Goal: Task Accomplishment & Management: Manage account settings

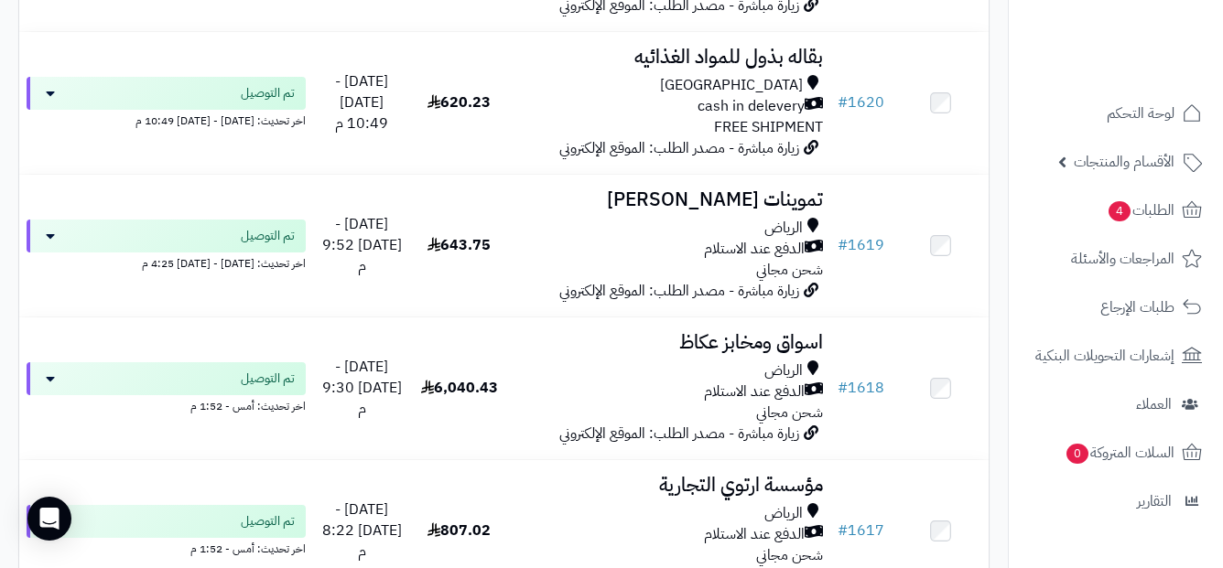
scroll to position [5609, 0]
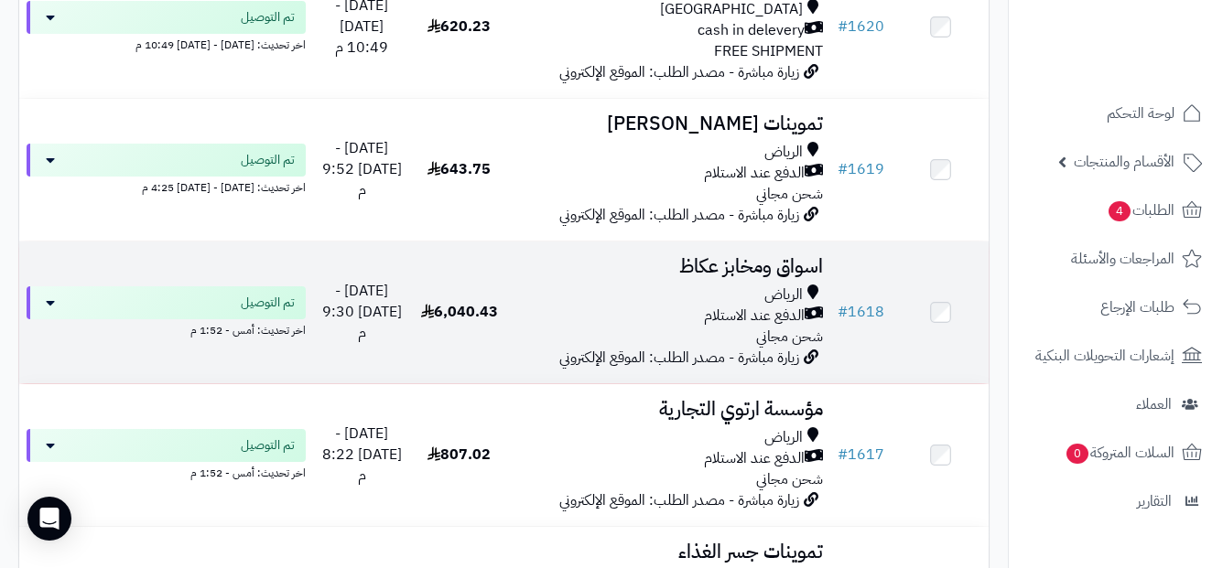
click at [868, 334] on td "# 1618" at bounding box center [860, 313] width 61 height 142
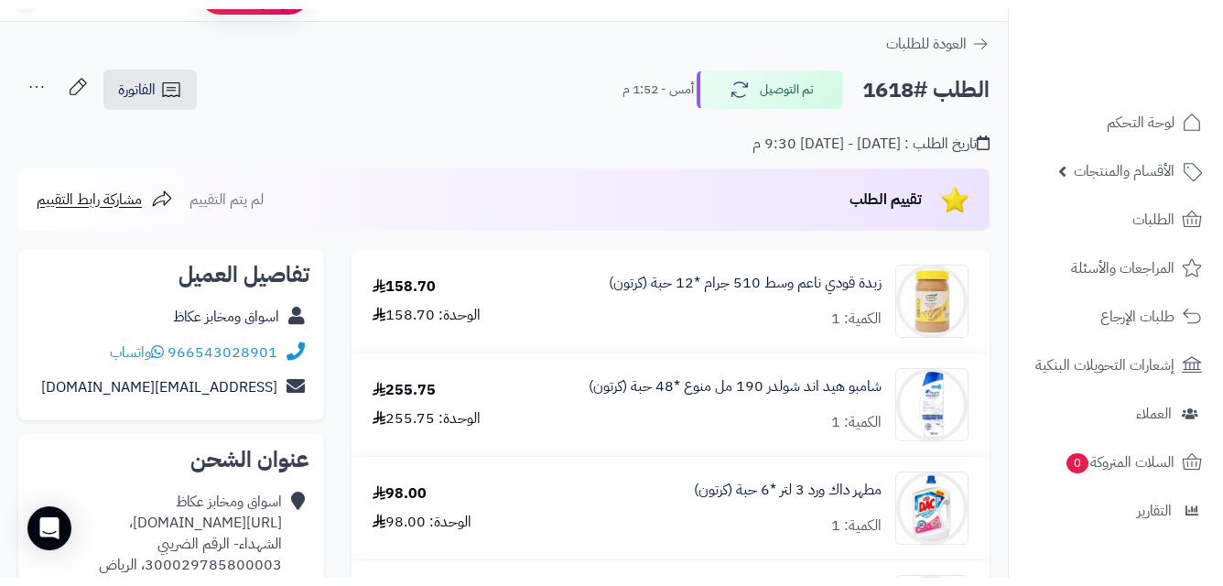
scroll to position [92, 0]
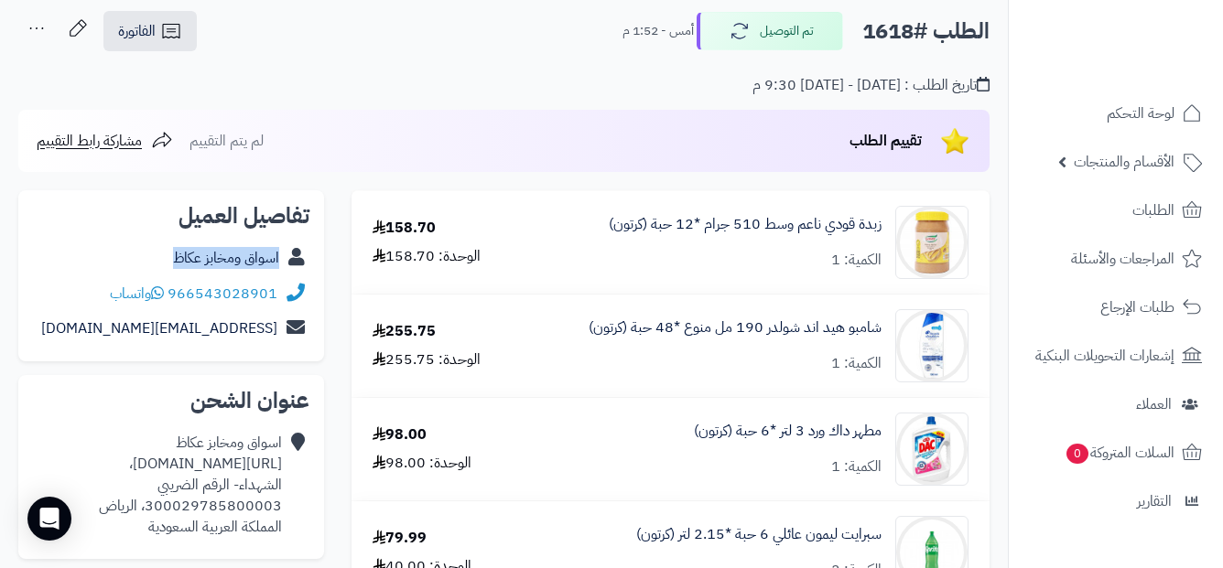
copy div "اسواق ومخابز عكاظ"
drag, startPoint x: 166, startPoint y: 256, endPoint x: 287, endPoint y: 270, distance: 122.5
click at [287, 271] on div "اسواق ومخابز عكاظ" at bounding box center [171, 259] width 276 height 36
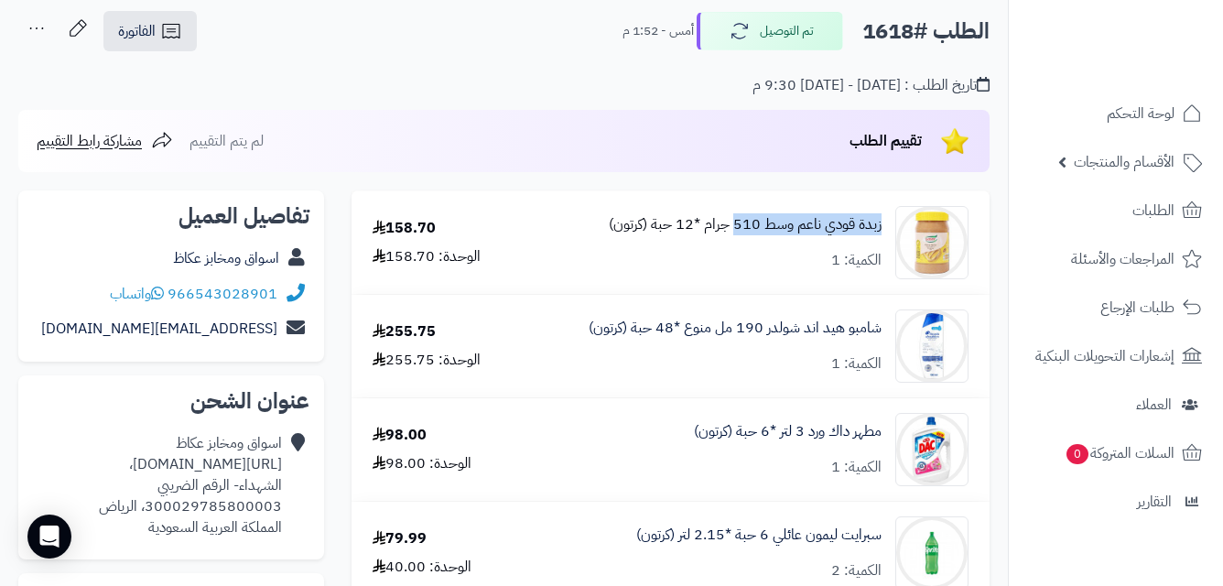
copy link "زبدة قودي ناعم وسط 510"
drag, startPoint x: 884, startPoint y: 221, endPoint x: 734, endPoint y: 232, distance: 150.5
click at [734, 232] on div "زبدة قودي ناعم وسط 510 جرام *12 حبة (كرتون) الكمية: 1" at bounding box center [751, 242] width 462 height 73
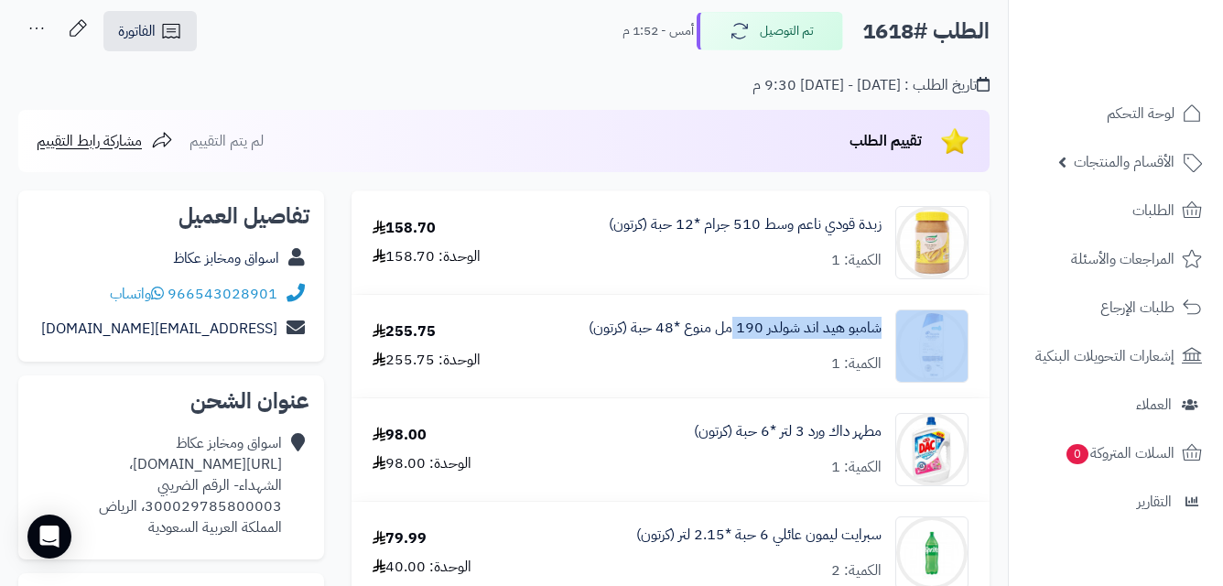
copy div "شامبو هيد اند شولدر 190"
drag, startPoint x: 888, startPoint y: 329, endPoint x: 733, endPoint y: 351, distance: 156.3
click at [733, 351] on div "شامبو هيد اند شولدر 190 مل منوع *48 حبة (كرتون) الكمية: 1" at bounding box center [751, 345] width 462 height 73
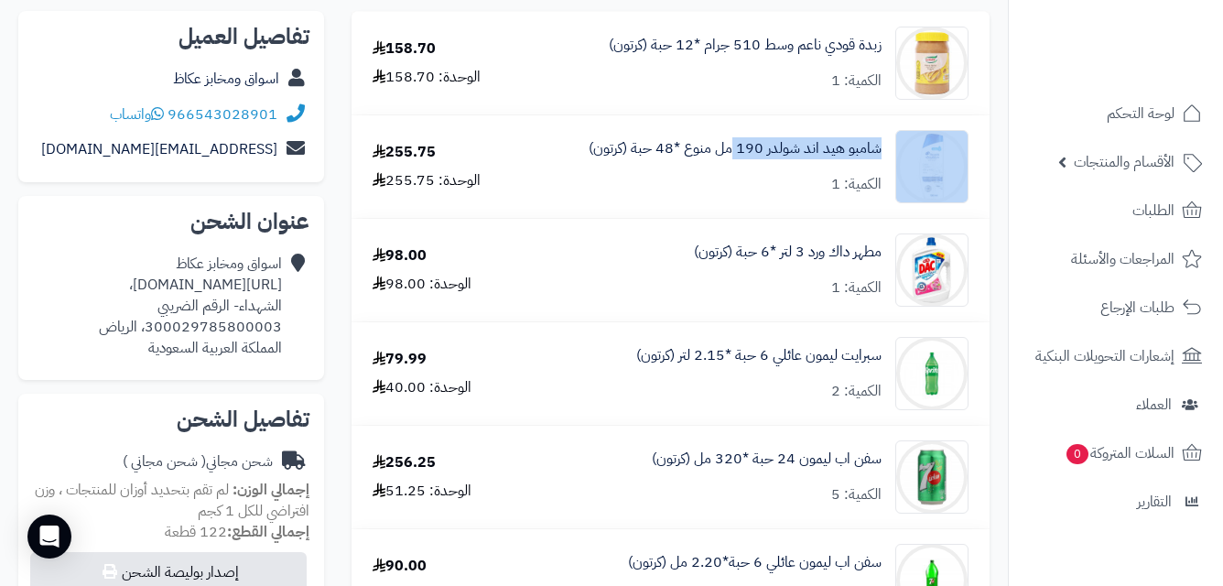
scroll to position [275, 0]
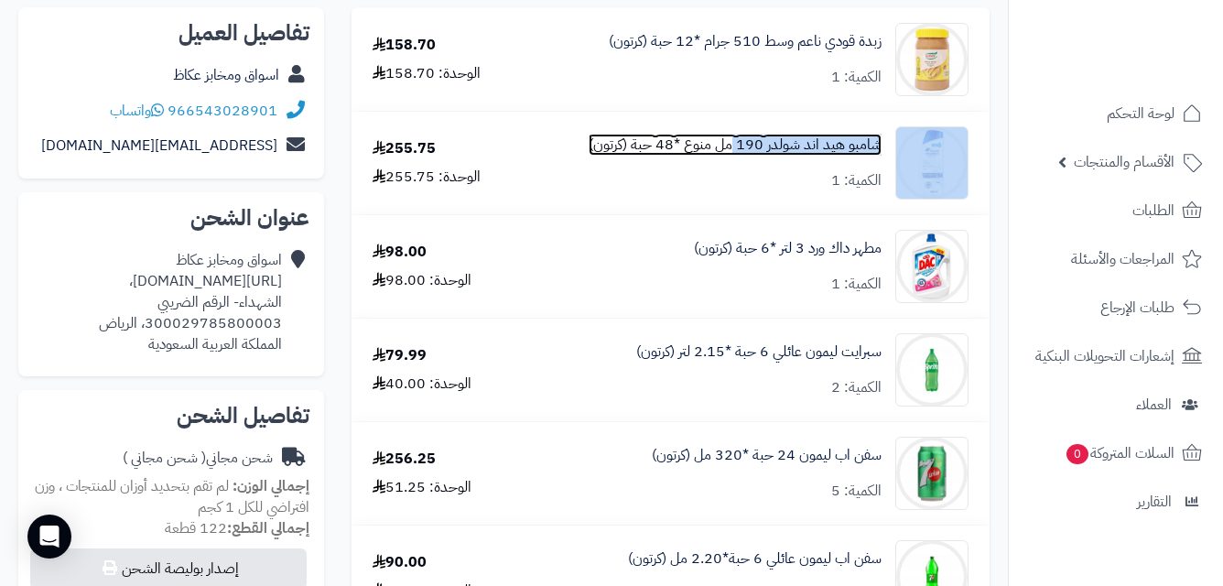
click at [811, 141] on link "شامبو هيد اند شولدر 190 مل منوع *48 حبة (كرتون)" at bounding box center [735, 145] width 293 height 21
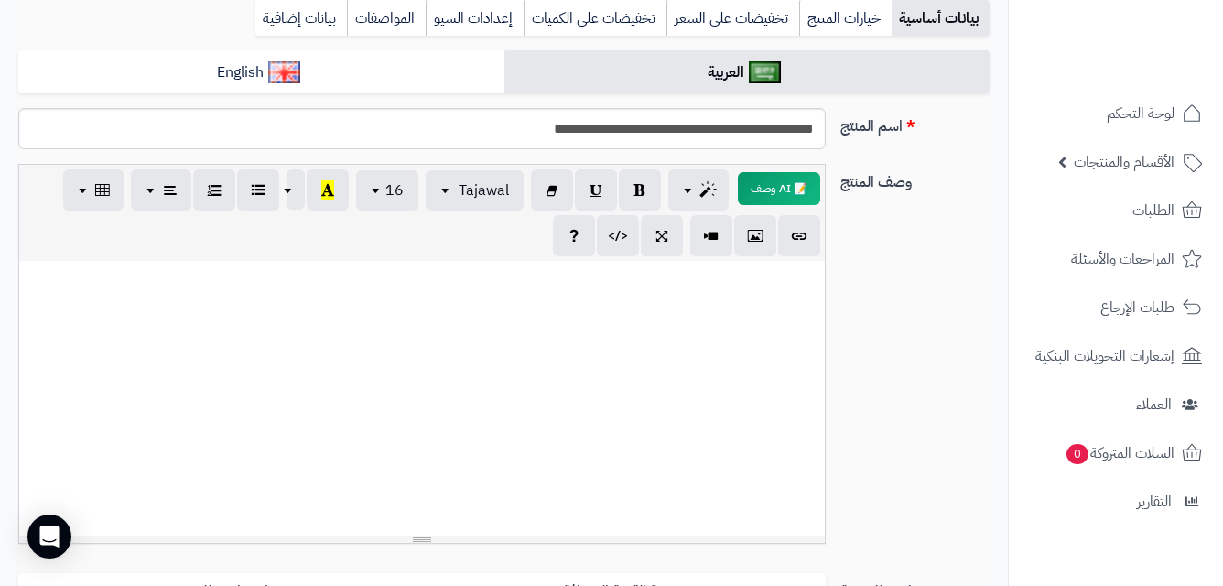
scroll to position [275, 0]
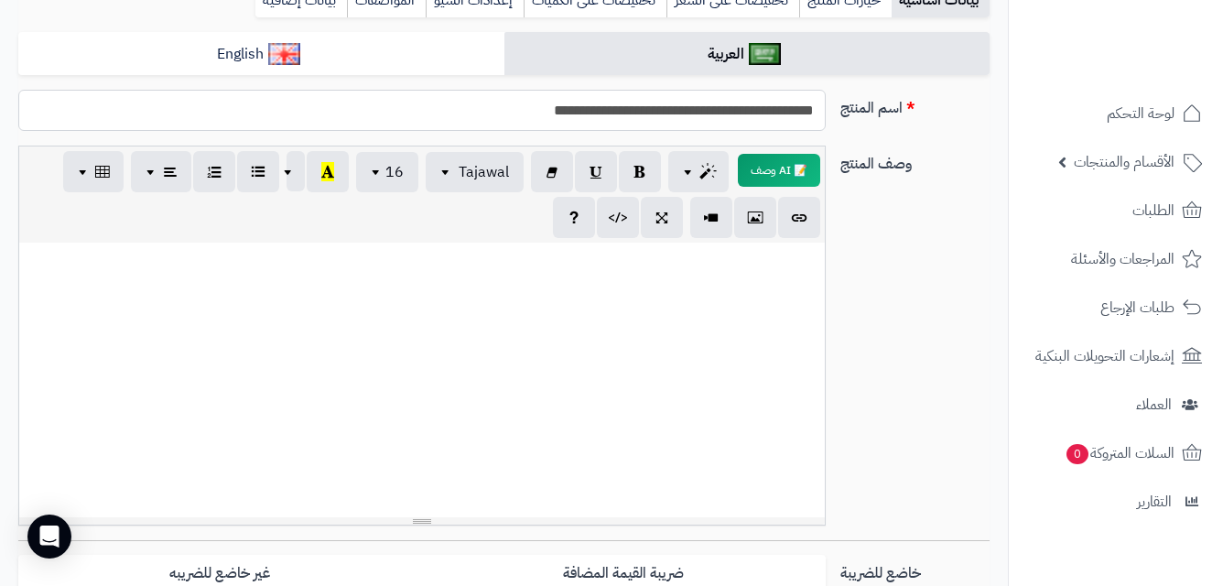
drag, startPoint x: 819, startPoint y: 110, endPoint x: 672, endPoint y: 120, distance: 147.7
click at [672, 120] on input "**********" at bounding box center [421, 110] width 806 height 41
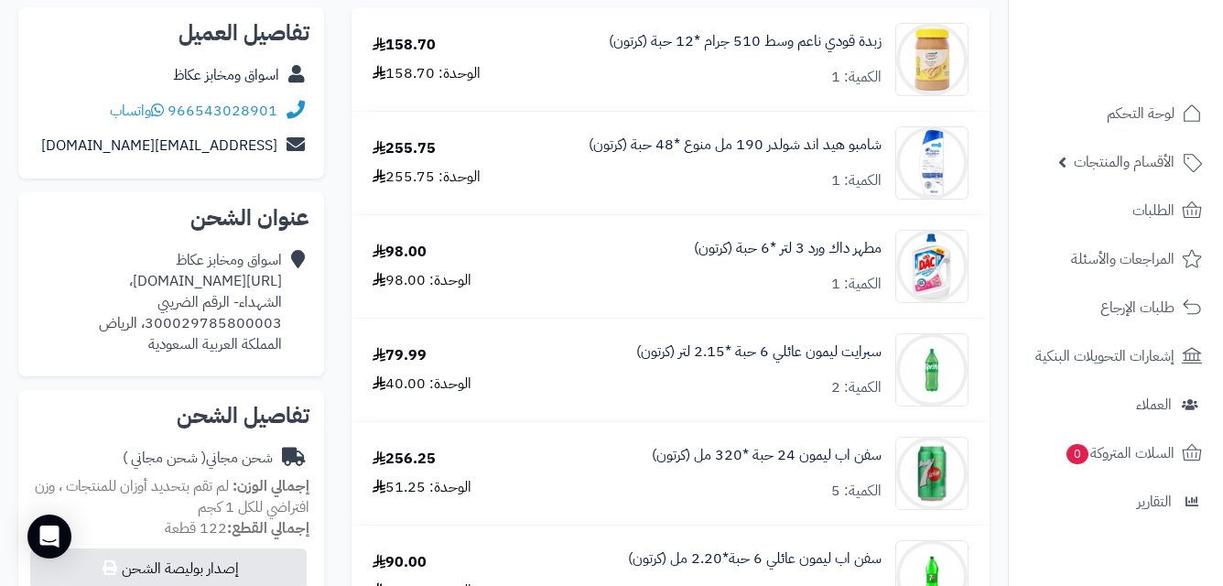
scroll to position [275, 0]
copy div "مطهر داك ورد 3 لتر"
drag, startPoint x: 892, startPoint y: 245, endPoint x: 774, endPoint y: 257, distance: 117.8
click at [774, 257] on div "مطهر داك ورد 3 لتر *6 حبة (كرتون) الكمية: 1" at bounding box center [751, 266] width 462 height 73
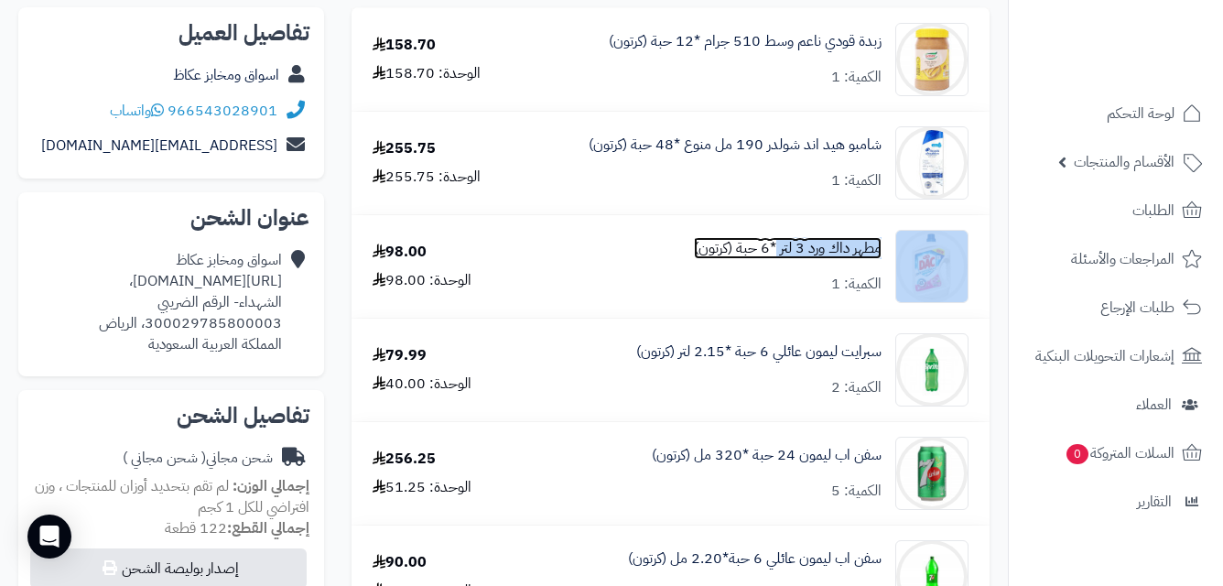
click at [816, 242] on link "مطهر داك ورد 3 لتر *6 حبة (كرتون)" at bounding box center [788, 248] width 188 height 21
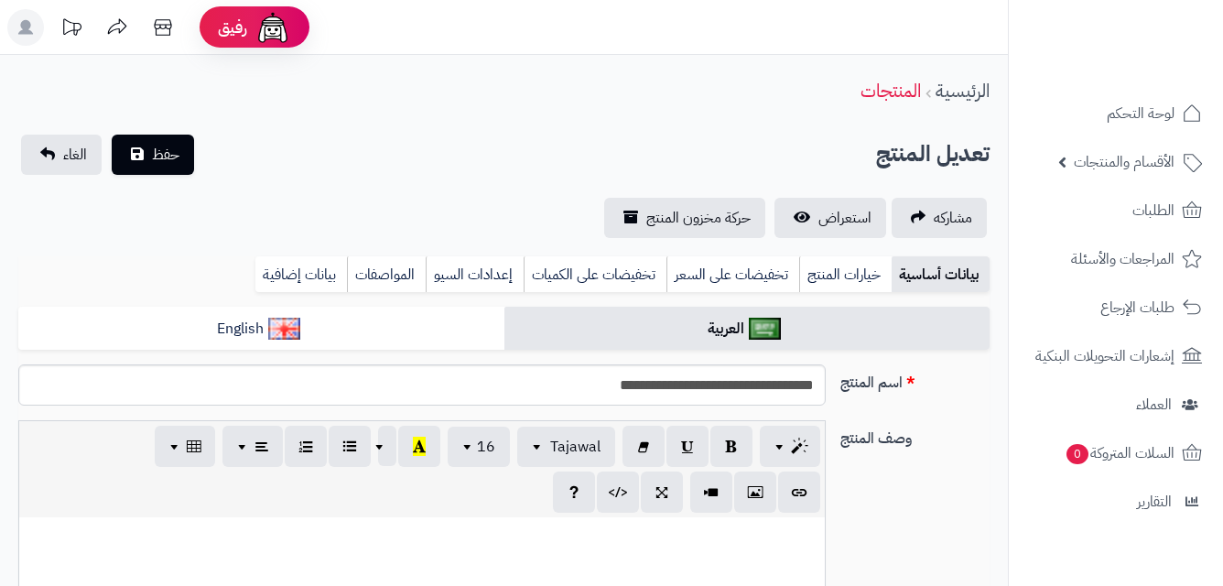
scroll to position [1107, 0]
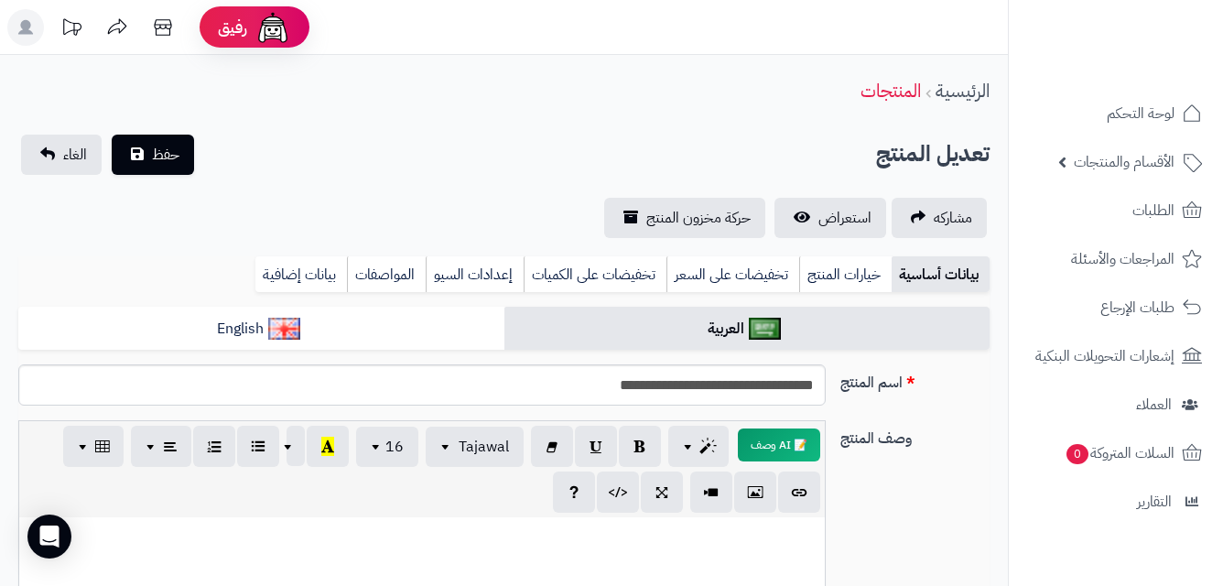
drag, startPoint x: 828, startPoint y: 384, endPoint x: 699, endPoint y: 392, distance: 129.3
click at [694, 391] on div "**********" at bounding box center [421, 384] width 821 height 41
drag, startPoint x: 819, startPoint y: 388, endPoint x: 735, endPoint y: 398, distance: 84.8
click at [735, 398] on input "**********" at bounding box center [421, 384] width 806 height 41
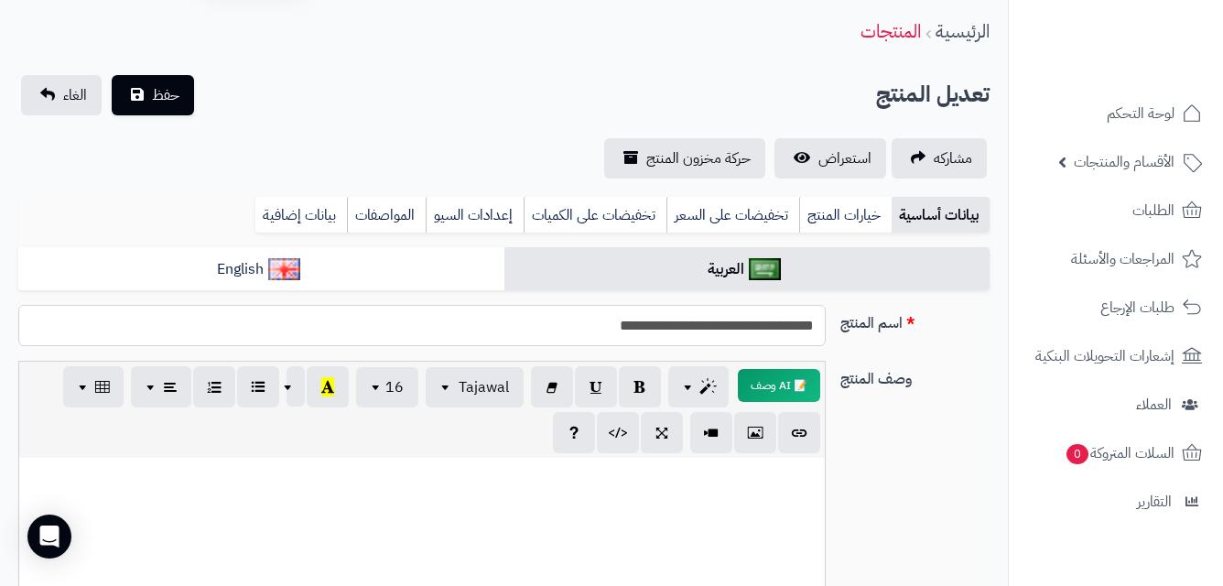
scroll to position [92, 0]
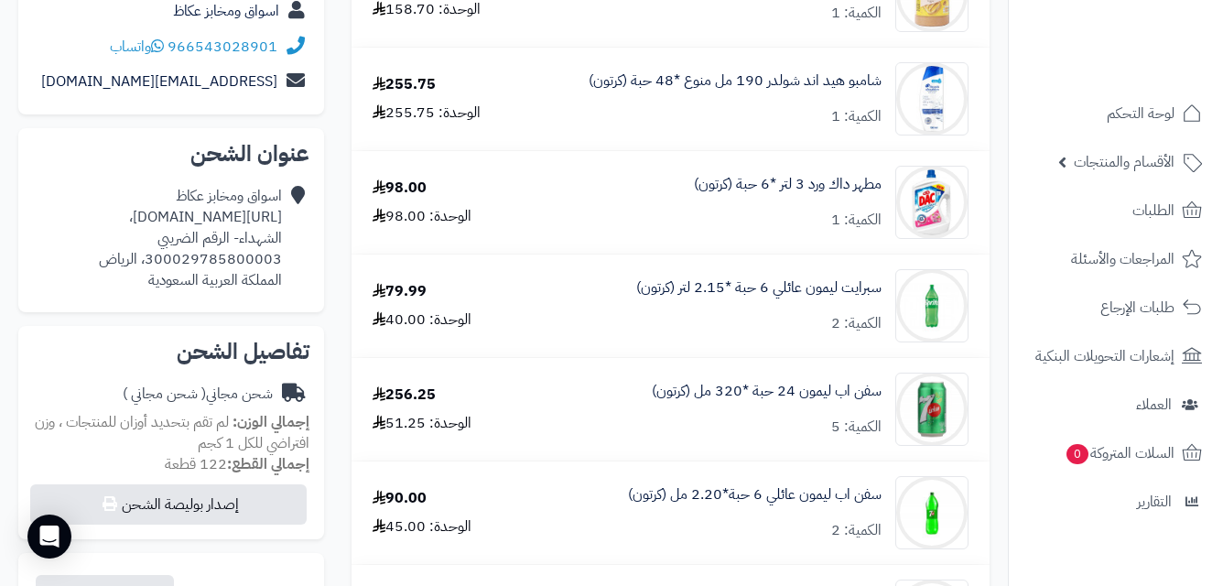
scroll to position [357, 0]
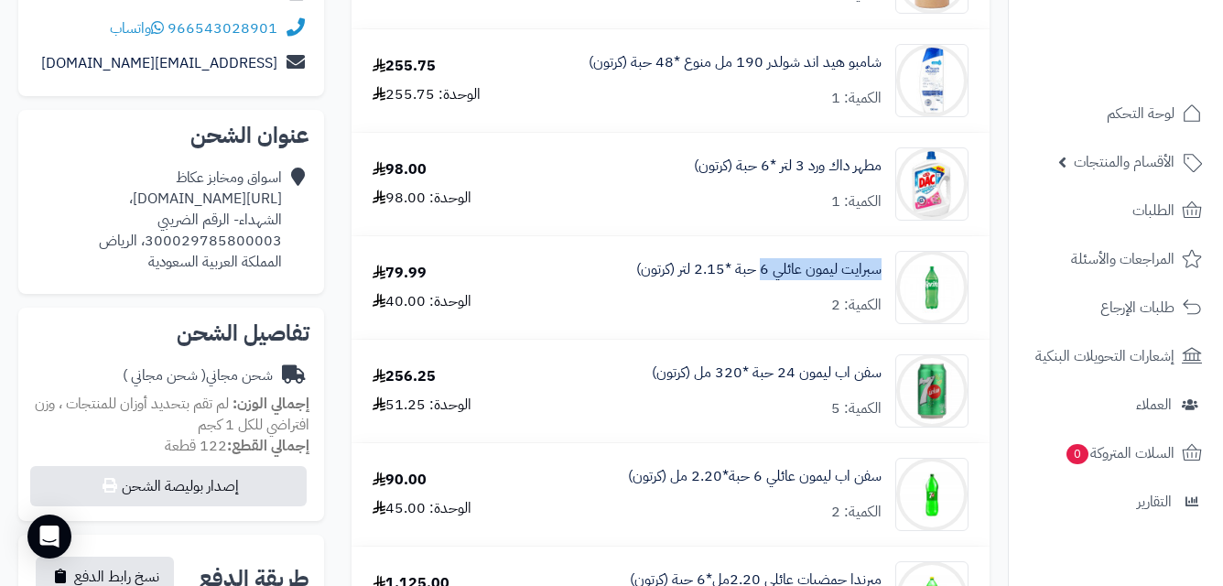
copy link "سبرايت ليمون عائلي 6"
drag, startPoint x: 884, startPoint y: 270, endPoint x: 762, endPoint y: 300, distance: 126.3
click at [762, 300] on div "سبرايت ليمون عائلي 6 حبة *2.15 لتر (كرتون) الكمية: 2" at bounding box center [751, 287] width 462 height 73
copy link "سفن اب ليمون 24"
drag, startPoint x: 886, startPoint y: 373, endPoint x: 779, endPoint y: 399, distance: 110.1
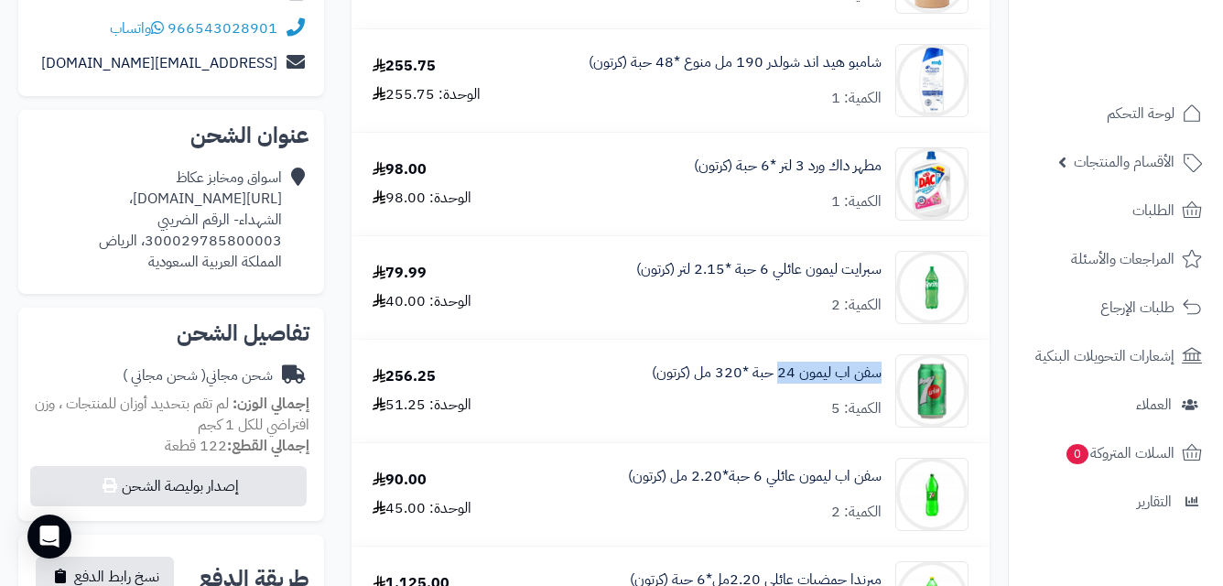
click at [779, 399] on div "سفن اب ليمون 24 حبة *320 مل (كرتون) الكمية: 5" at bounding box center [751, 390] width 462 height 73
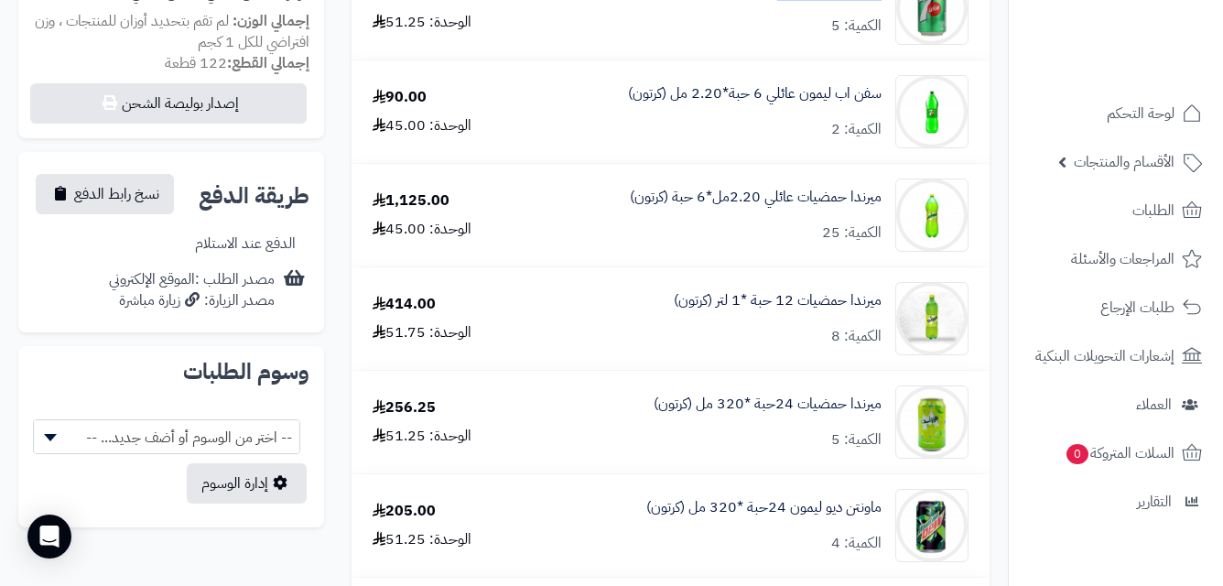
scroll to position [749, 0]
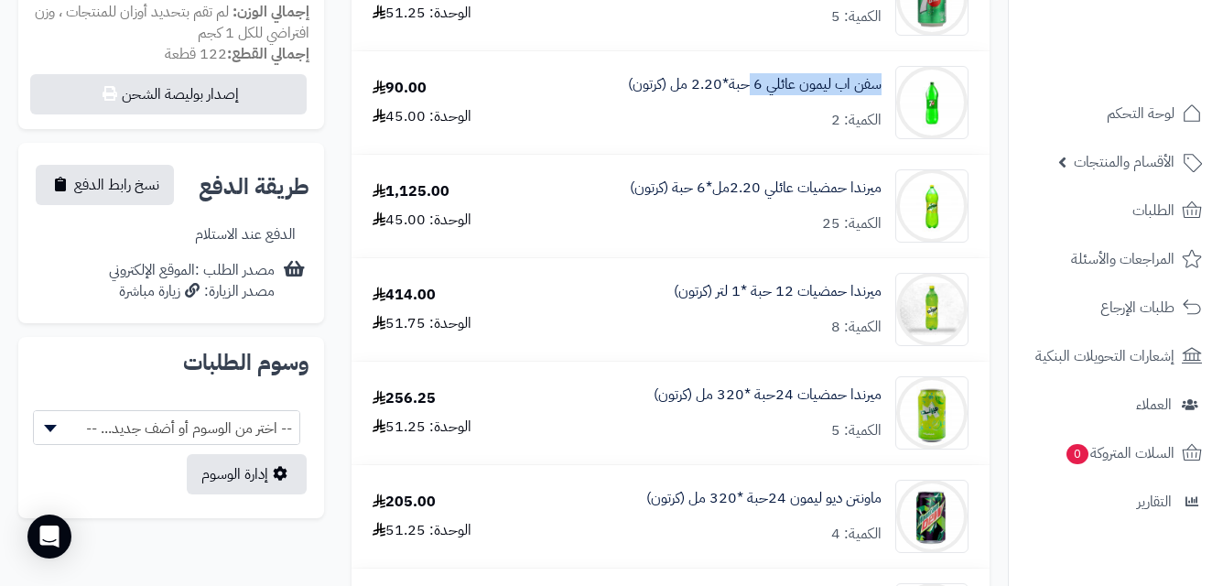
copy link "سفن اب ليمون عائلي 6"
drag, startPoint x: 884, startPoint y: 87, endPoint x: 750, endPoint y: 101, distance: 135.3
click at [750, 101] on div "سفن اب ليمون عائلي 6 حبة*2.20 مل (كرتون) الكمية: 2" at bounding box center [751, 102] width 462 height 73
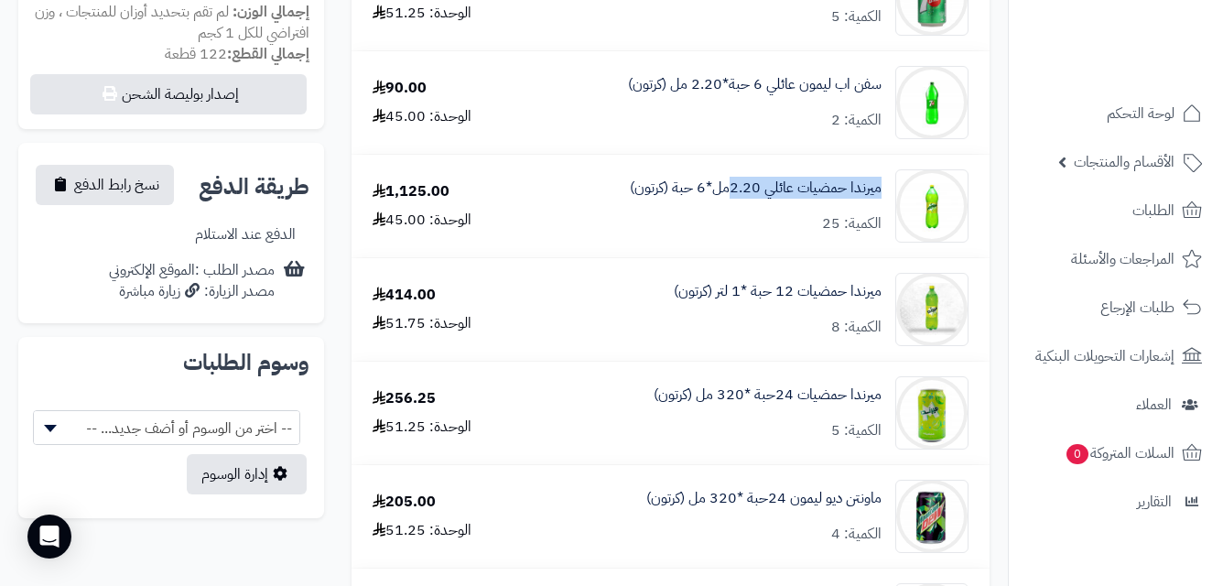
copy link "ميرندا حمضيات عائلي 2.20"
drag, startPoint x: 887, startPoint y: 188, endPoint x: 730, endPoint y: 204, distance: 158.3
click at [730, 204] on div "ميرندا حمضيات عائلي 2.20مل*6 حبة (كرتون) الكمية: 25" at bounding box center [751, 205] width 462 height 73
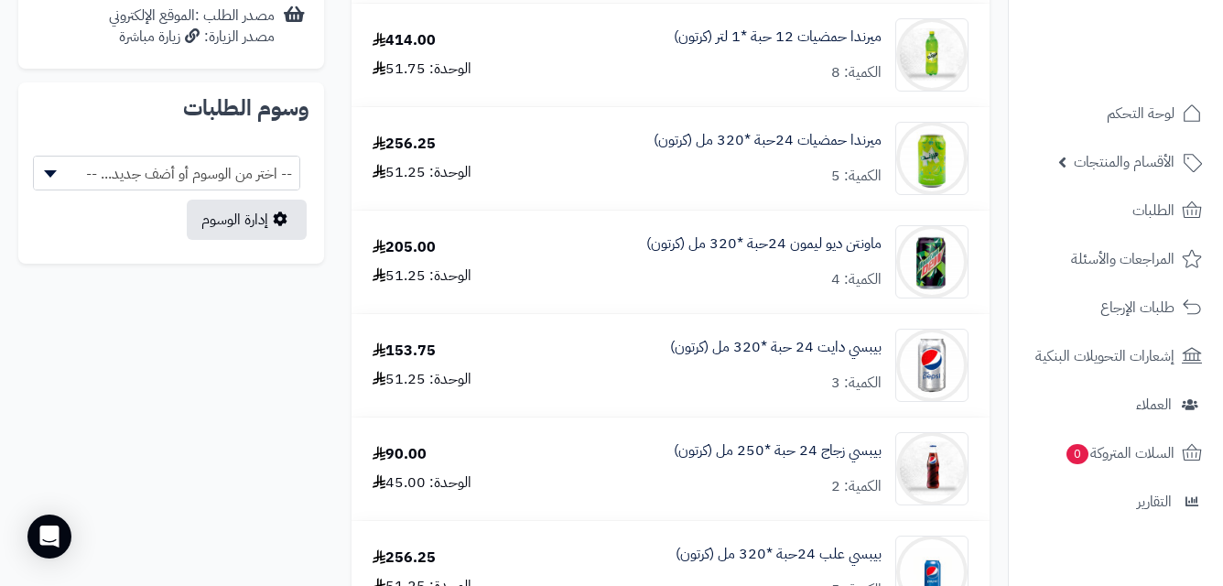
scroll to position [940, 0]
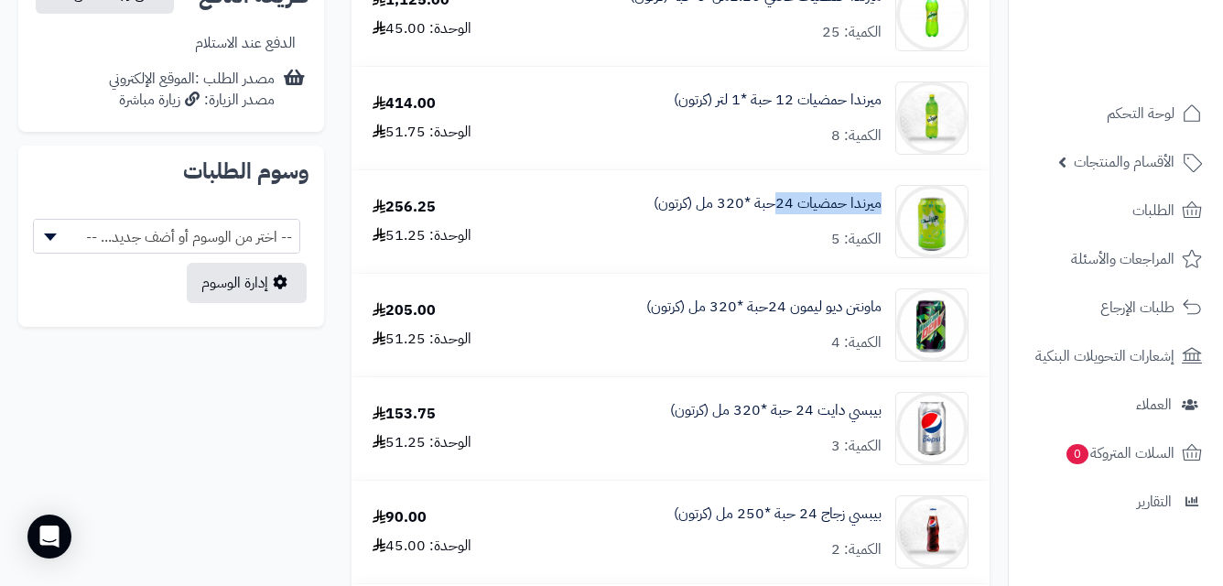
copy link "ميرندا حمضيات 24"
drag, startPoint x: 886, startPoint y: 204, endPoint x: 777, endPoint y: 231, distance: 112.1
click at [777, 231] on div "ميرندا حمضيات 24حبة *320 مل (كرتون) الكمية: 5" at bounding box center [751, 221] width 462 height 73
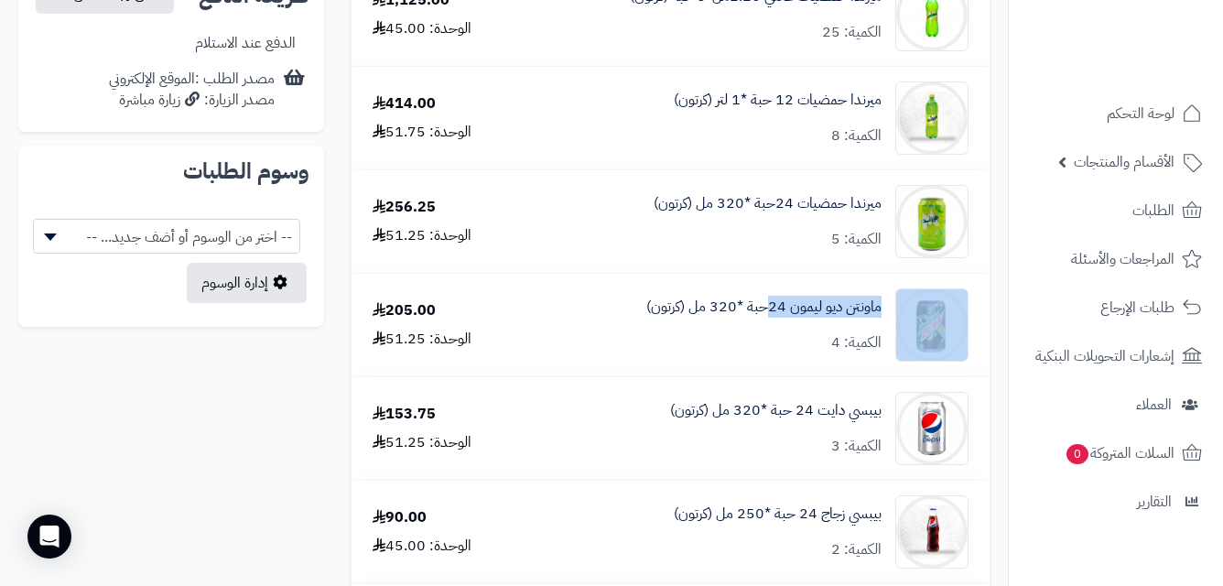
copy div "ماونتن ديو ليمون 24"
drag, startPoint x: 890, startPoint y: 305, endPoint x: 766, endPoint y: 347, distance: 130.6
click at [766, 347] on div "ماونتن ديو ليمون 24حبة *320 مل (كرتون) الكمية: 4" at bounding box center [751, 324] width 462 height 73
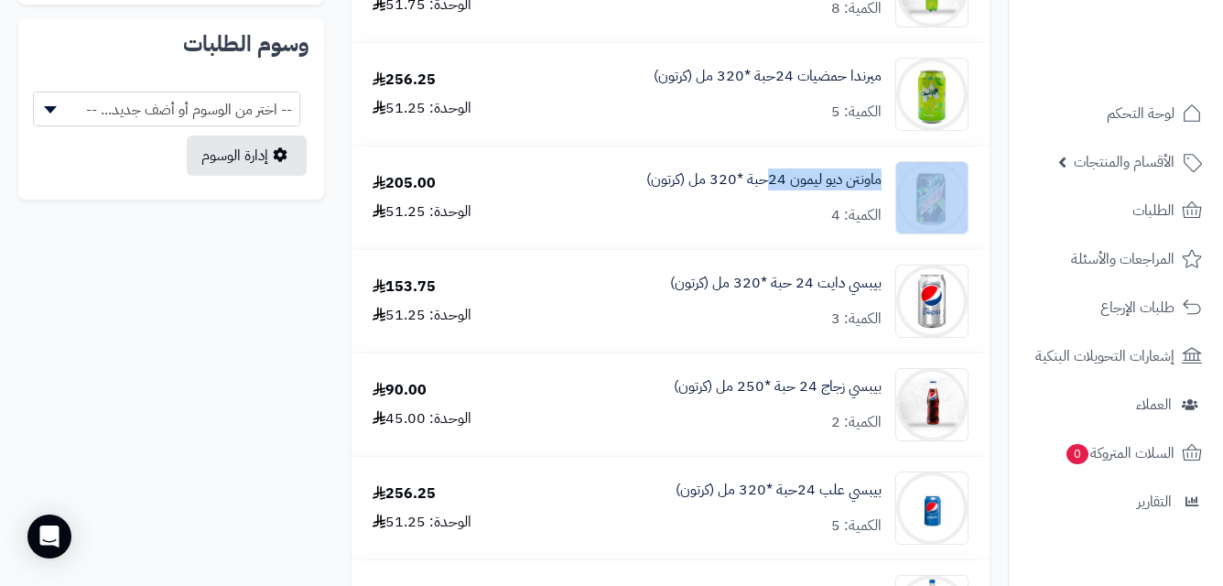
scroll to position [1104, 0]
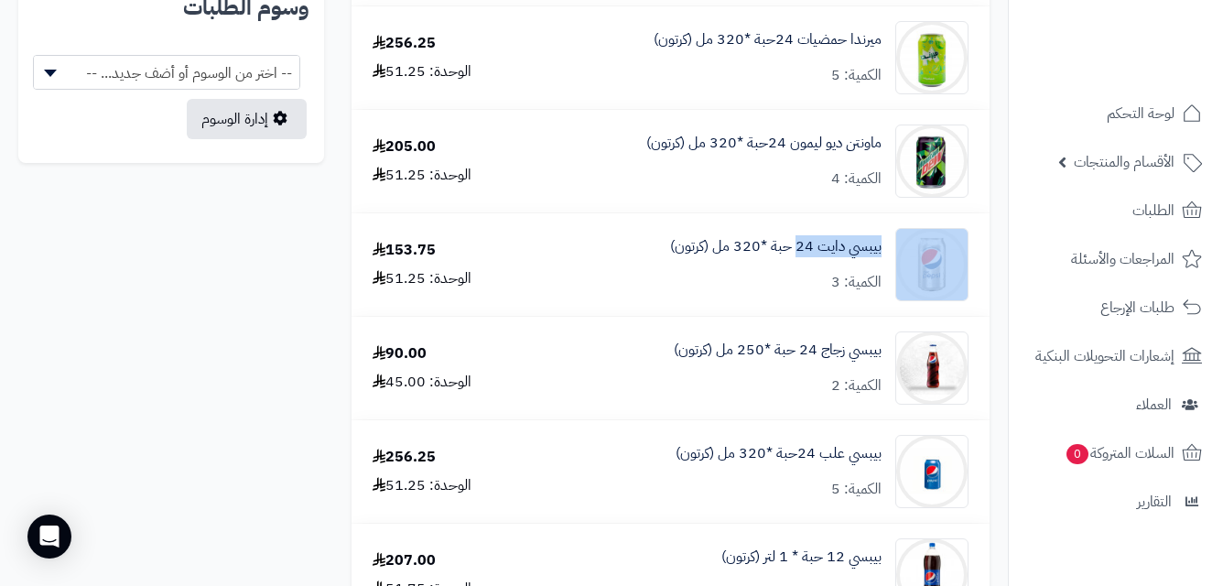
copy div "بيبسي دايت 24"
drag, startPoint x: 889, startPoint y: 248, endPoint x: 795, endPoint y: 258, distance: 93.9
click at [795, 258] on div "بيبسي دايت 24 حبة *320 مل (كرتون) الكمية: 3" at bounding box center [751, 264] width 462 height 73
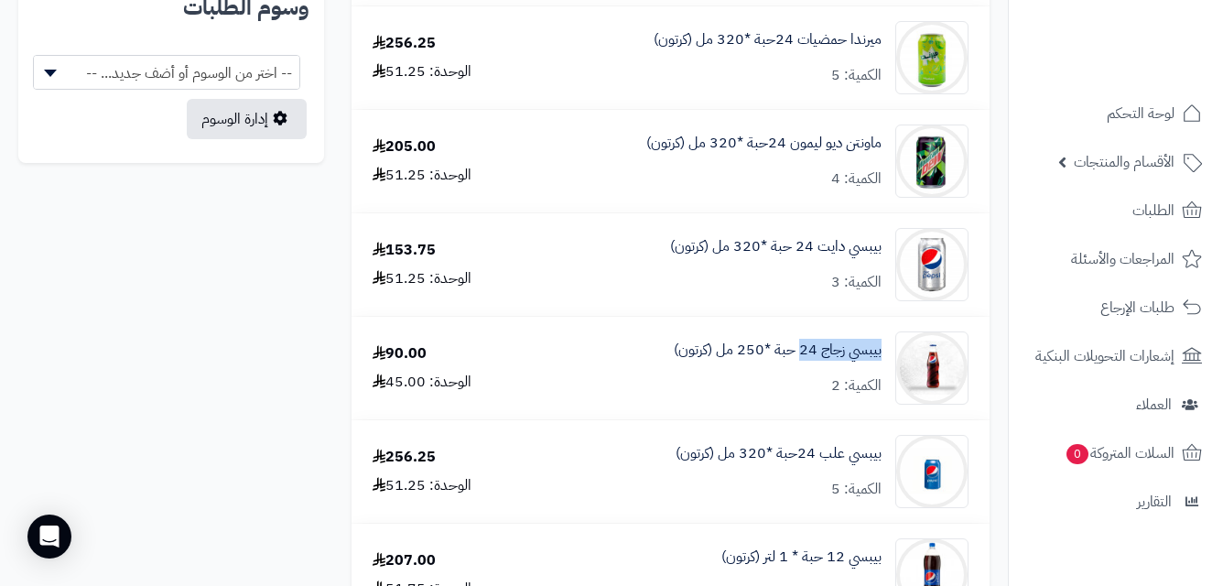
copy link "بيبسي زجاج 24"
drag, startPoint x: 884, startPoint y: 350, endPoint x: 802, endPoint y: 366, distance: 84.0
click at [802, 366] on div "بيبسي زجاج 24 حبة *250 مل (كرتون) الكمية: 2" at bounding box center [751, 367] width 462 height 73
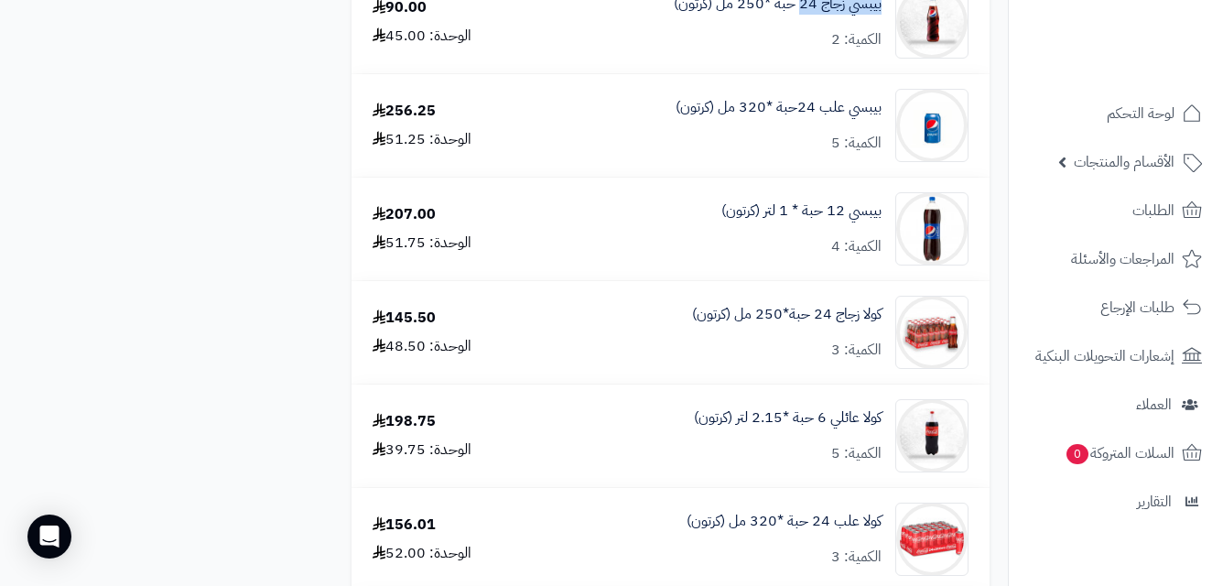
scroll to position [1341, 0]
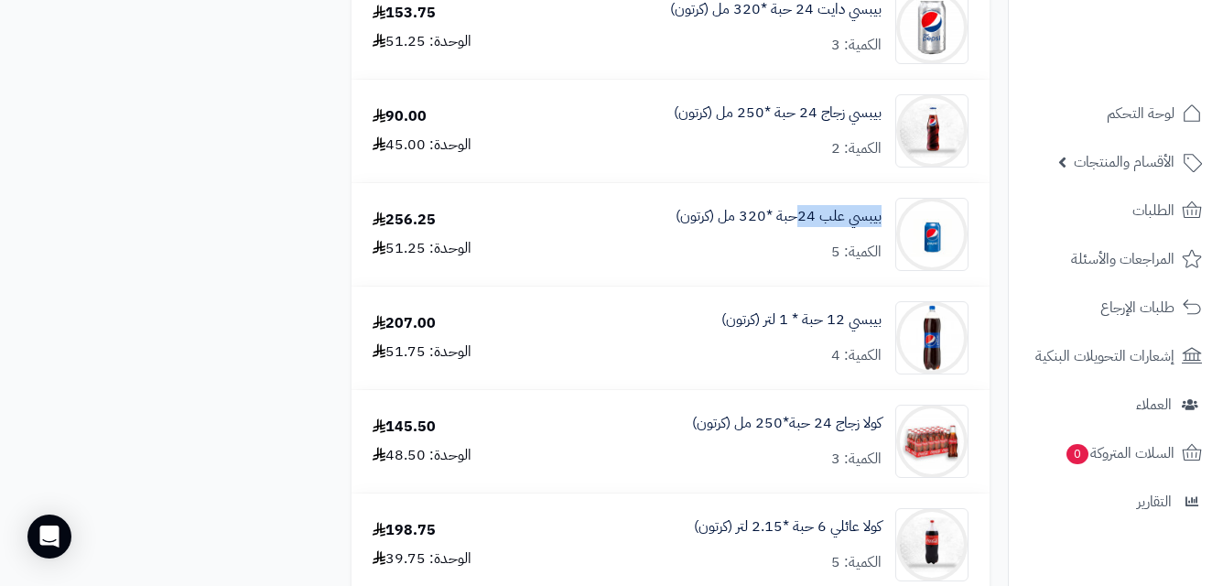
copy link "بيبسي علب 24"
drag, startPoint x: 883, startPoint y: 219, endPoint x: 802, endPoint y: 240, distance: 84.1
click at [802, 240] on div "بيبسي علب 24حبة *320 مل (كرتون) الكمية: 5" at bounding box center [751, 234] width 462 height 73
copy link "بيبسي 12"
drag, startPoint x: 887, startPoint y: 320, endPoint x: 825, endPoint y: 324, distance: 62.4
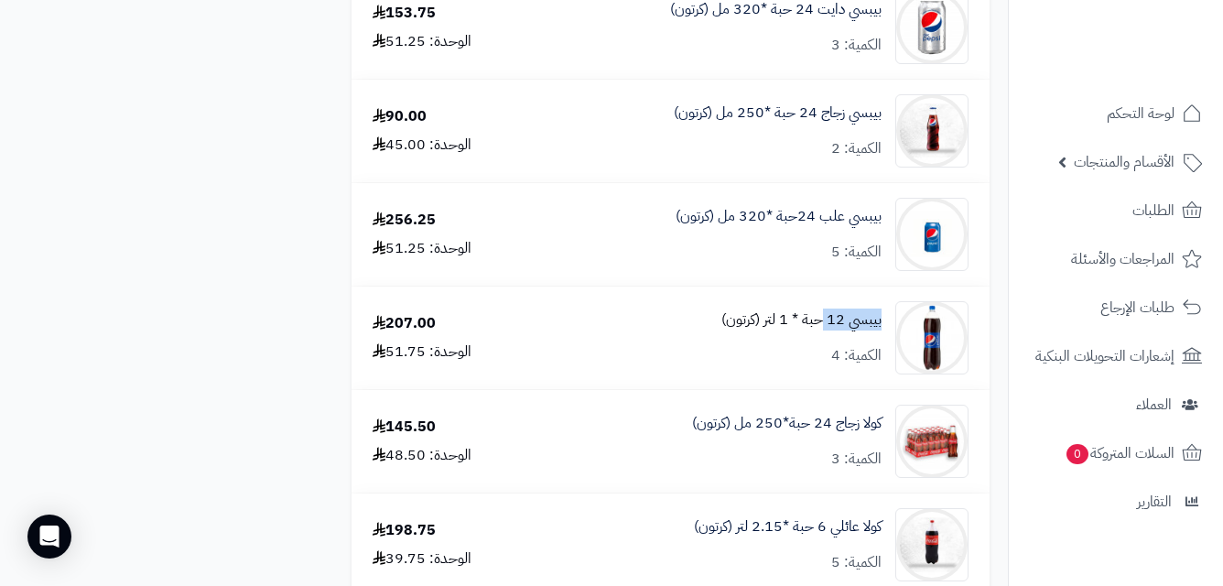
click at [825, 324] on div "بيبسي 12 حبة * 1 لتر (كرتون) الكمية: 4" at bounding box center [751, 337] width 462 height 73
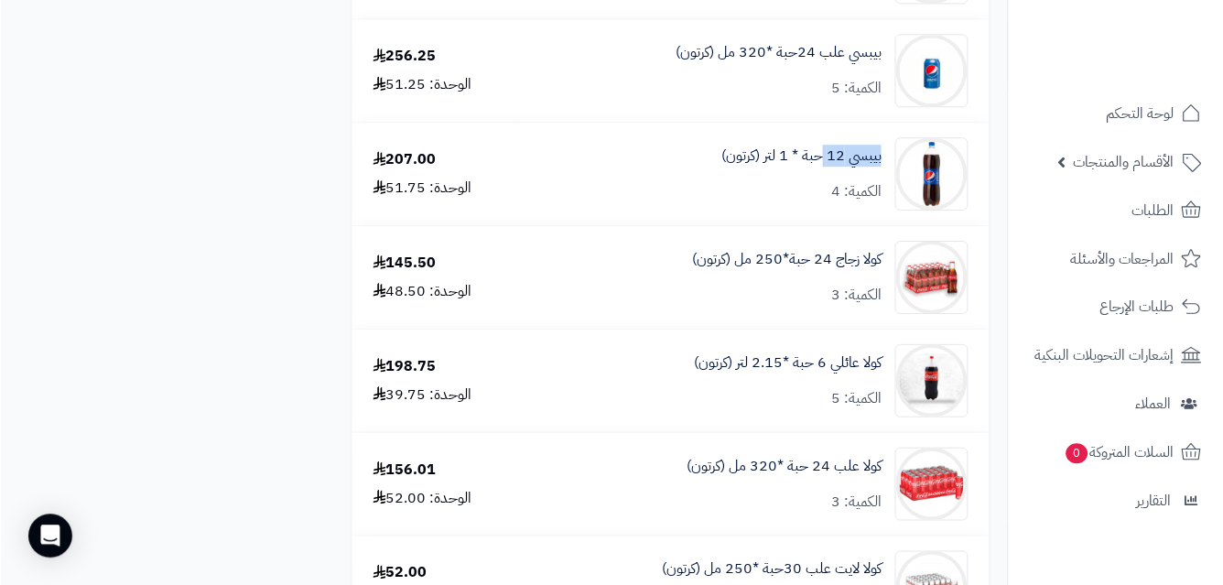
scroll to position [1532, 0]
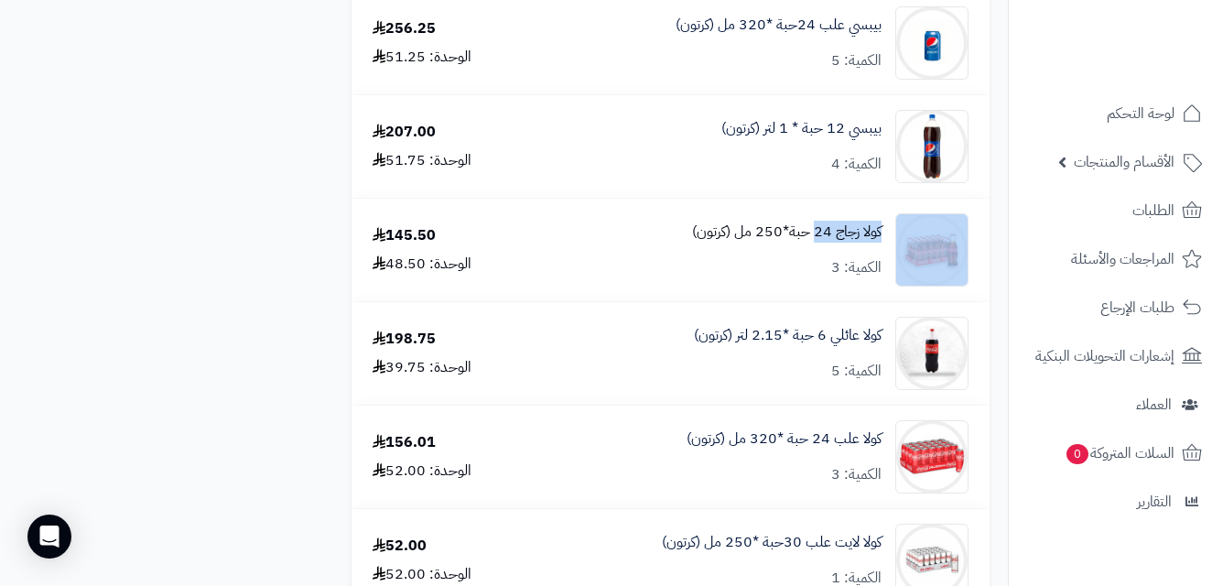
drag, startPoint x: 888, startPoint y: 229, endPoint x: 815, endPoint y: 228, distance: 73.2
click at [815, 228] on div "كولا زجاج 24 حبة*250 مل (كرتون) الكمية: 3" at bounding box center [751, 249] width 462 height 73
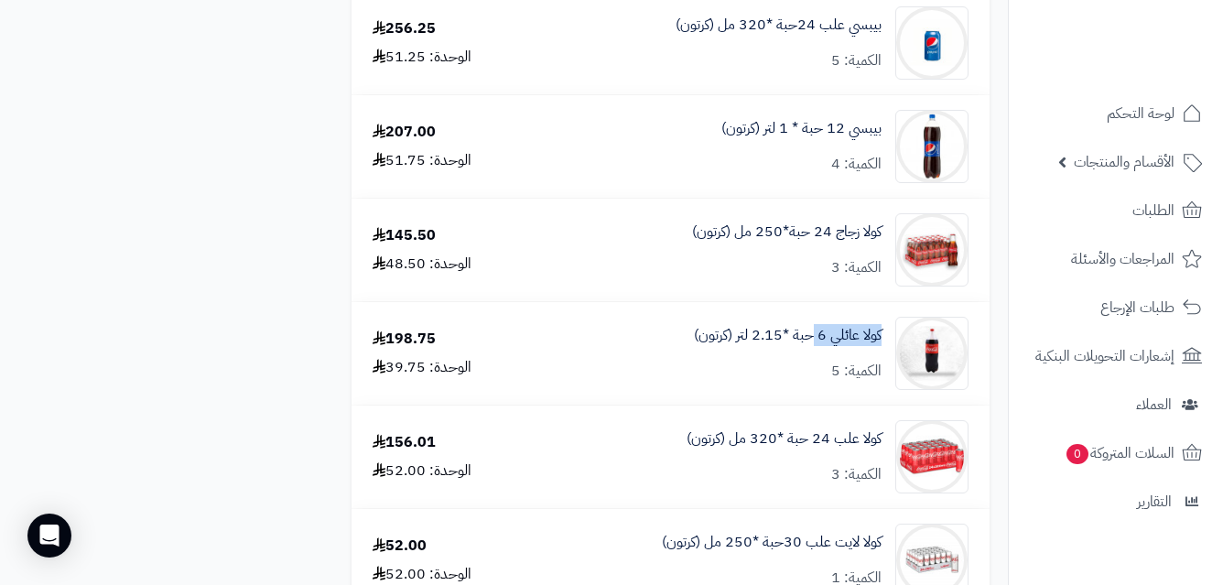
drag, startPoint x: 884, startPoint y: 337, endPoint x: 815, endPoint y: 349, distance: 70.6
click at [815, 349] on div "كولا عائلي 6 حبة *2.15 لتر (كرتون) الكمية: 5" at bounding box center [751, 353] width 462 height 73
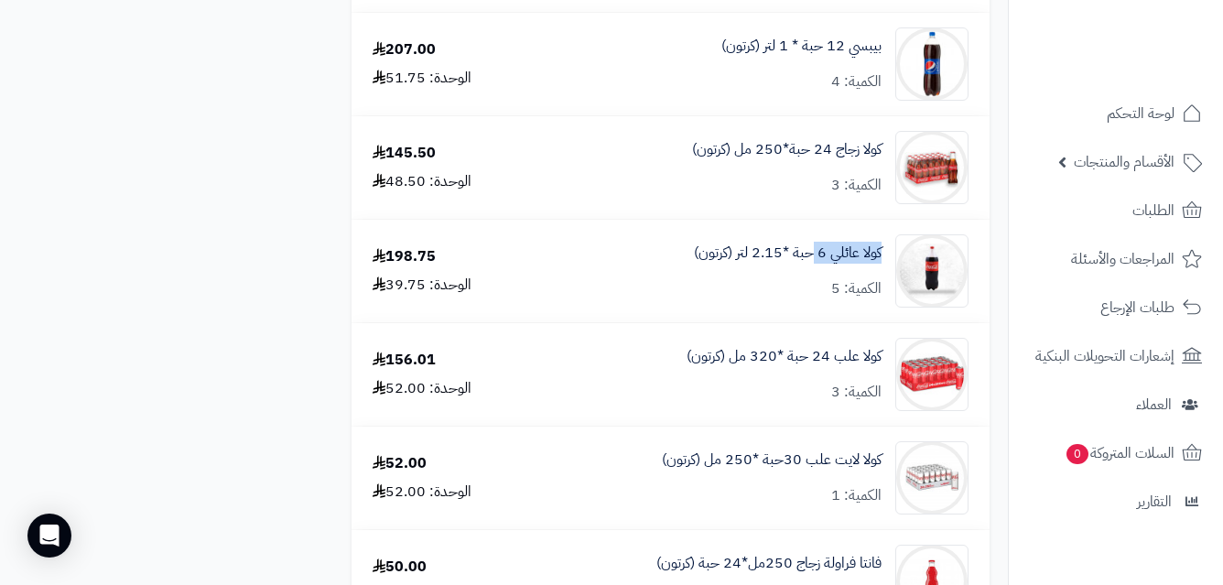
scroll to position [1742, 0]
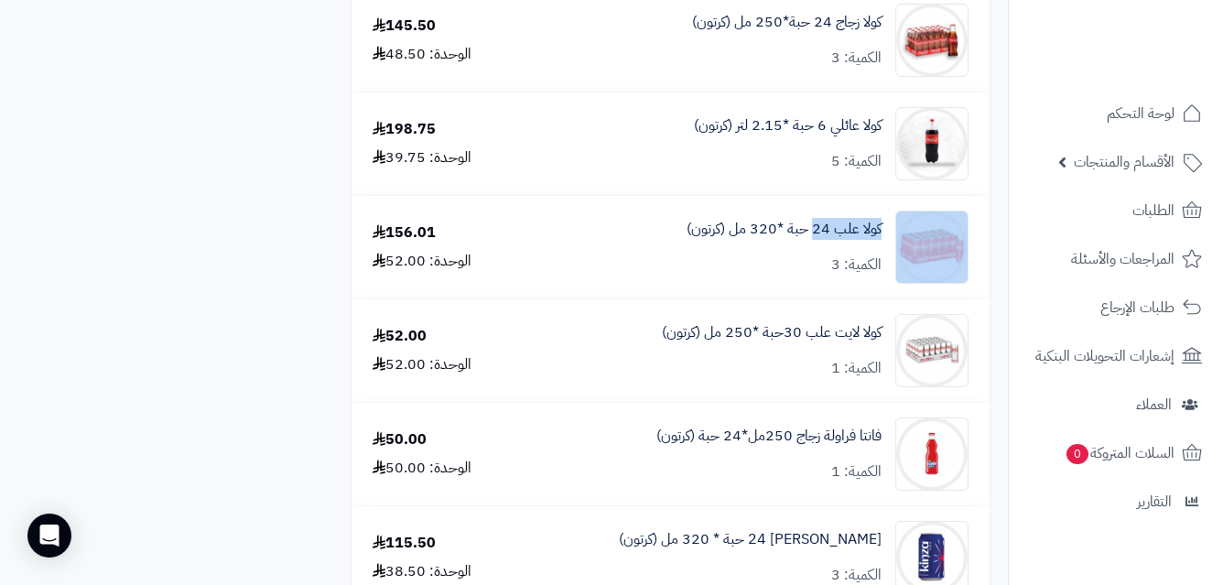
drag, startPoint x: 893, startPoint y: 222, endPoint x: 816, endPoint y: 240, distance: 78.8
click at [816, 240] on div "كولا علب 24 حبة *320 مل (كرتون) الكمية: 3" at bounding box center [751, 247] width 462 height 73
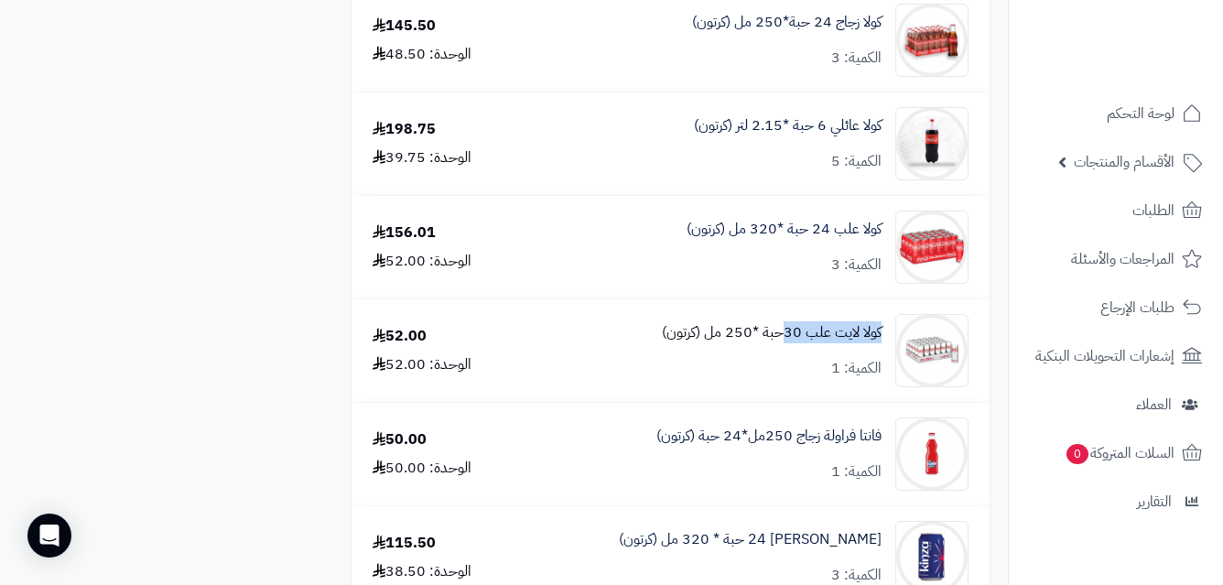
drag, startPoint x: 885, startPoint y: 329, endPoint x: 784, endPoint y: 339, distance: 101.2
click at [784, 339] on div "كولا لايت علب 30حبة *250 مل (كرتون) الكمية: 1" at bounding box center [751, 350] width 462 height 73
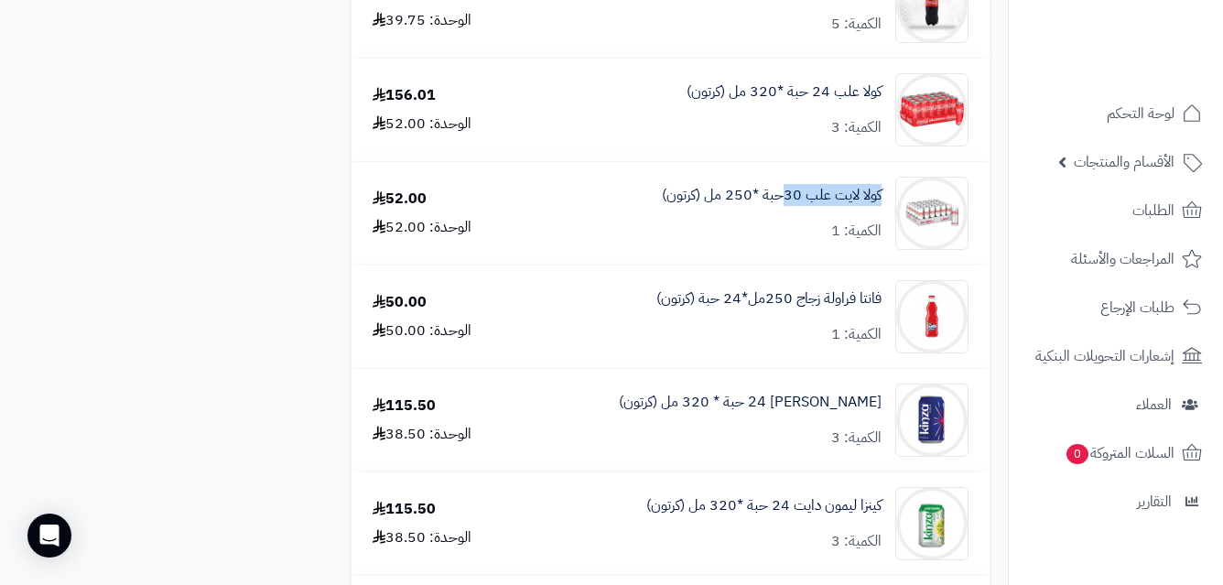
scroll to position [1989, 0]
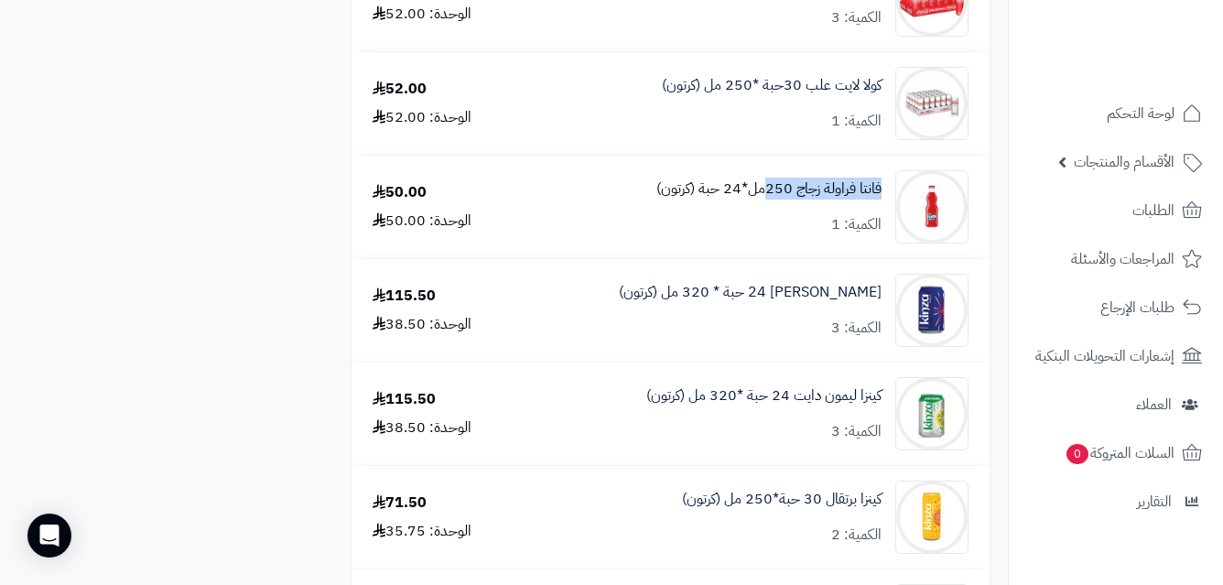
drag, startPoint x: 885, startPoint y: 185, endPoint x: 766, endPoint y: 189, distance: 119.1
click at [766, 189] on div "فانتا فراولة زجاج 250مل*24 حبة (كرتون) الكمية: 1" at bounding box center [751, 206] width 462 height 73
drag, startPoint x: 885, startPoint y: 290, endPoint x: 817, endPoint y: 300, distance: 68.5
click at [817, 300] on div "كينزا كولا 24 حبة * 320 مل (كرتون) الكمية: 3" at bounding box center [751, 310] width 462 height 73
drag, startPoint x: 886, startPoint y: 395, endPoint x: 774, endPoint y: 418, distance: 114.2
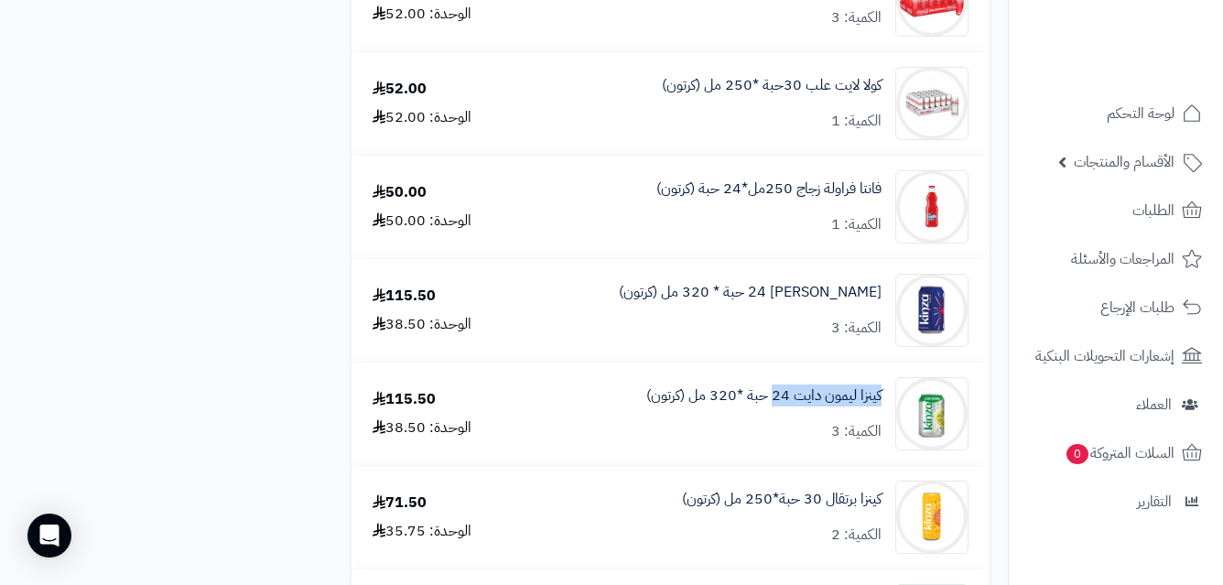
click at [774, 418] on div "كينزا ليمون دايت 24 حبة *320 مل (كرتون) الكمية: 3" at bounding box center [751, 413] width 462 height 73
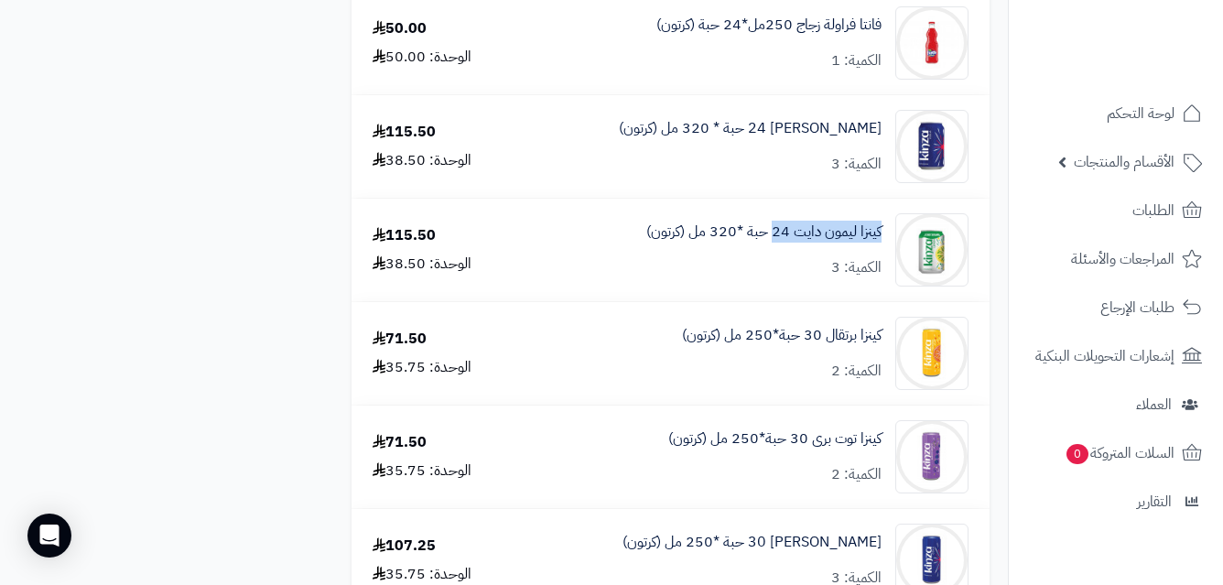
scroll to position [2162, 0]
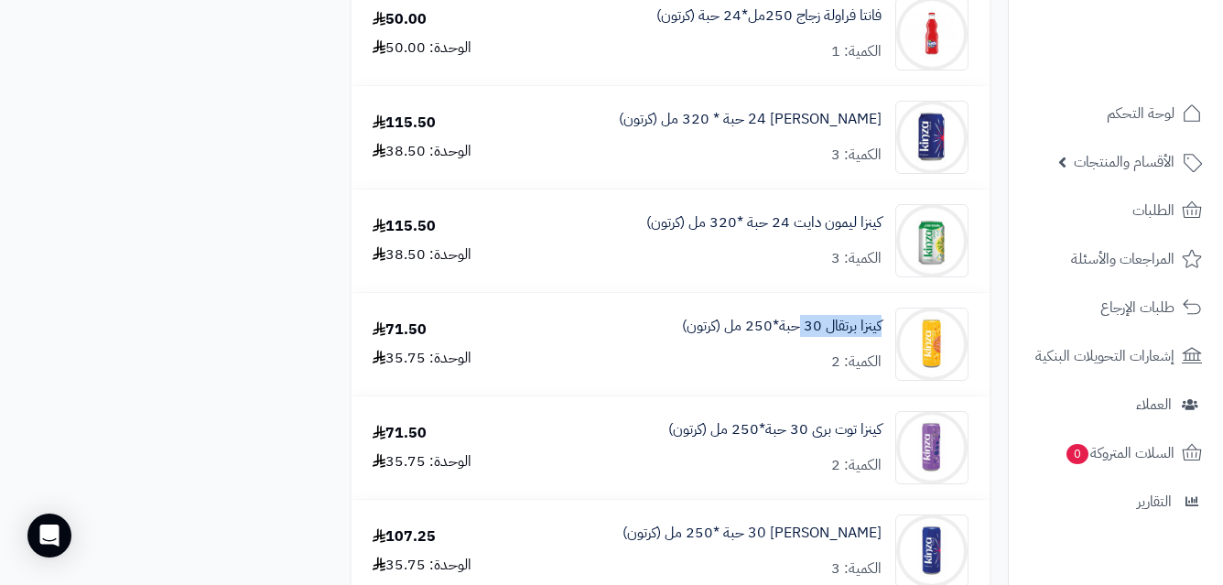
drag, startPoint x: 886, startPoint y: 324, endPoint x: 800, endPoint y: 342, distance: 88.0
click at [800, 342] on div "كينزا برتقال 30 حبة*250 مل (كرتون) الكمية: 2" at bounding box center [751, 344] width 462 height 73
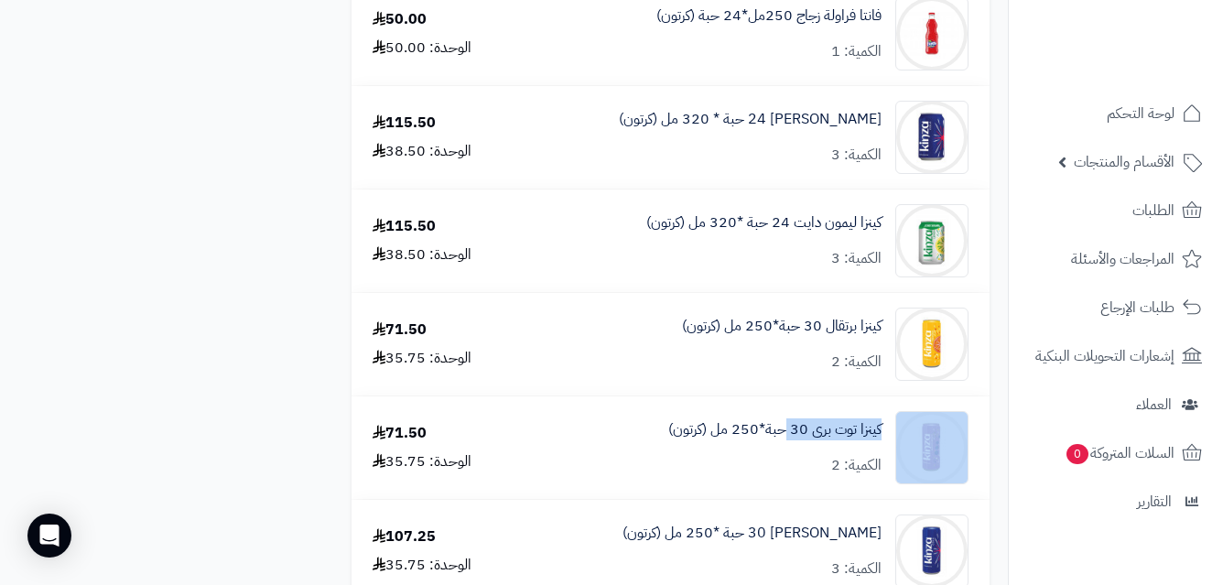
drag, startPoint x: 890, startPoint y: 427, endPoint x: 784, endPoint y: 443, distance: 106.4
click at [784, 443] on div "كينزا توت برى 30 حبة*250 مل (كرتون) الكمية: 2" at bounding box center [751, 447] width 462 height 73
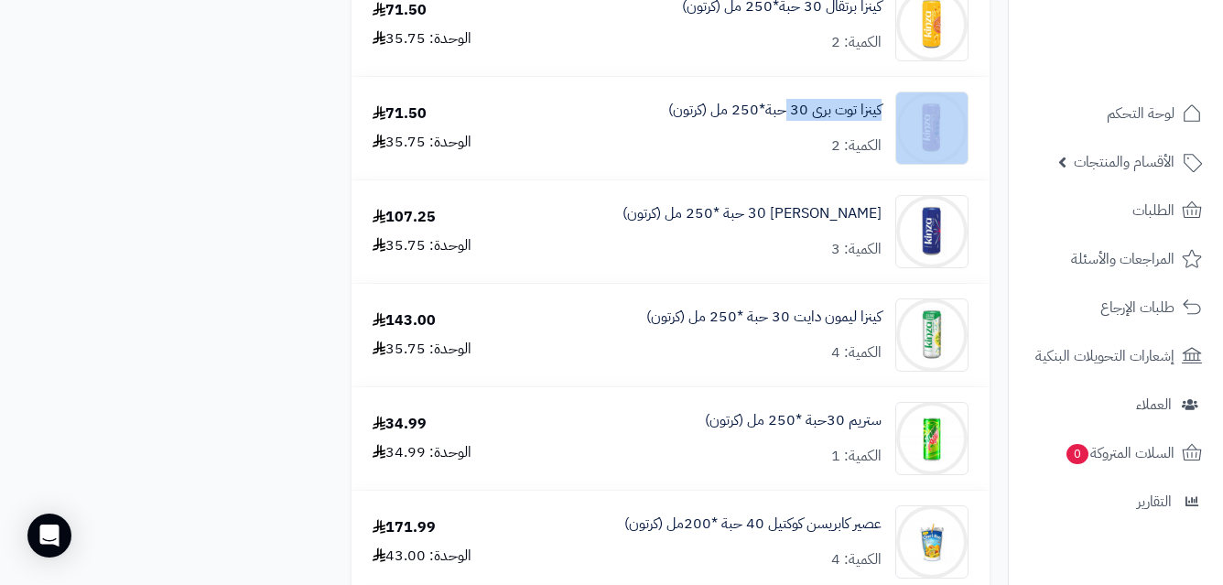
scroll to position [2500, 0]
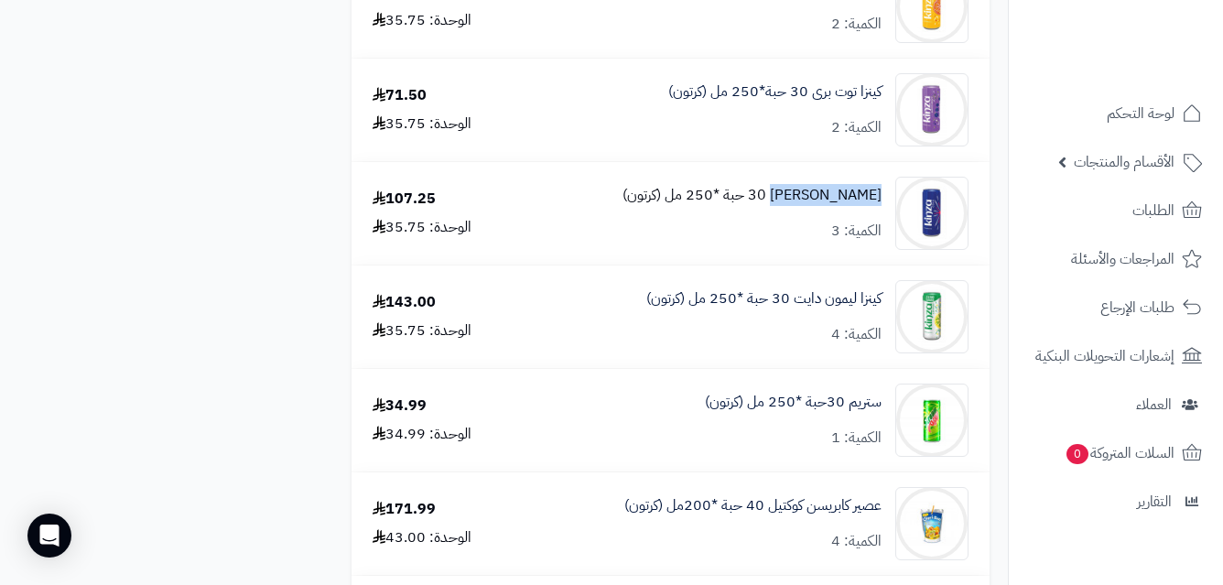
drag, startPoint x: 885, startPoint y: 192, endPoint x: 821, endPoint y: 201, distance: 64.7
click at [821, 201] on div "كينزا كولا 30 حبة *250 مل (كرتون) الكمية: 3" at bounding box center [751, 213] width 462 height 73
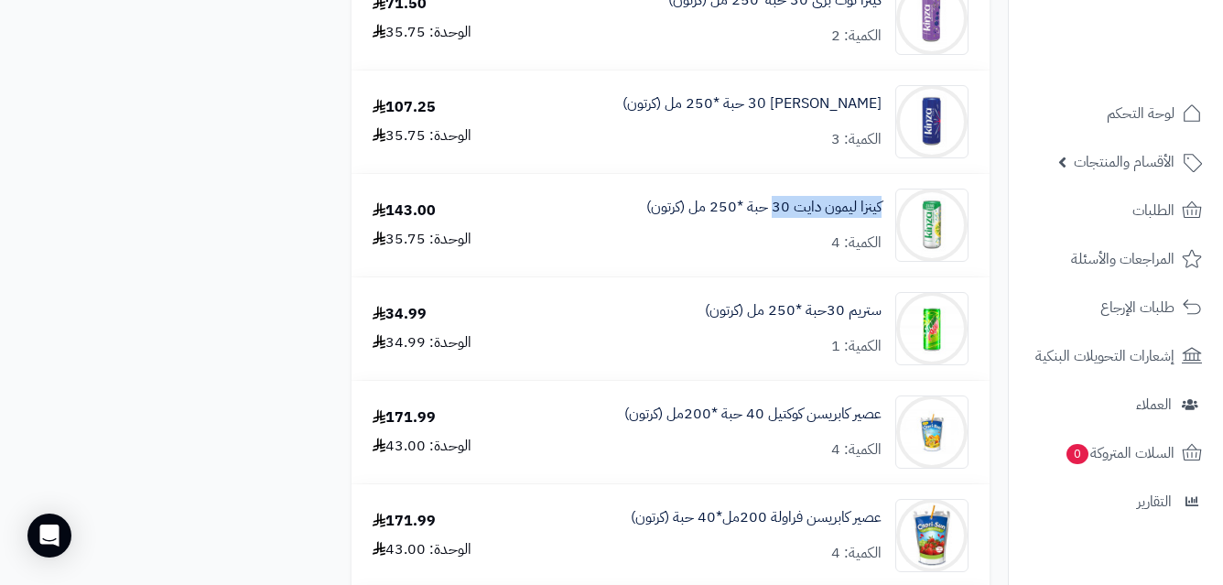
drag, startPoint x: 887, startPoint y: 204, endPoint x: 776, endPoint y: 220, distance: 111.8
click at [776, 220] on div "كينزا ليمون دايت 30 حبة *250 مل (كرتون) الكمية: 4" at bounding box center [751, 225] width 462 height 73
drag, startPoint x: 883, startPoint y: 314, endPoint x: 810, endPoint y: 317, distance: 73.3
click at [810, 317] on div "ستريم 30حبة *250 مل (كرتون) الكمية: 1" at bounding box center [751, 328] width 462 height 73
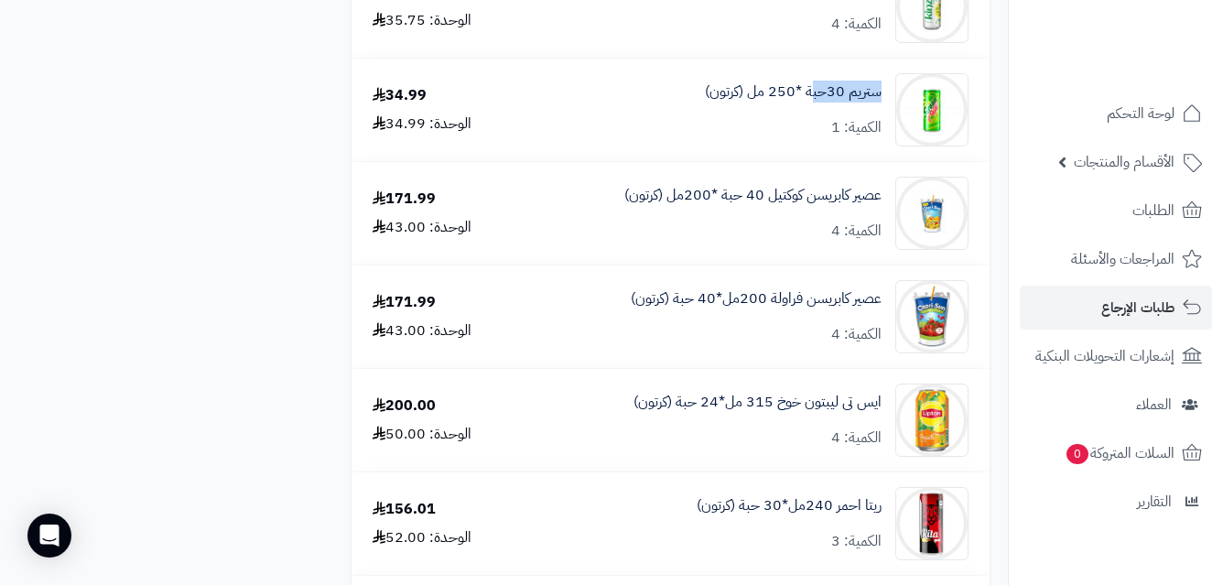
scroll to position [2829, 0]
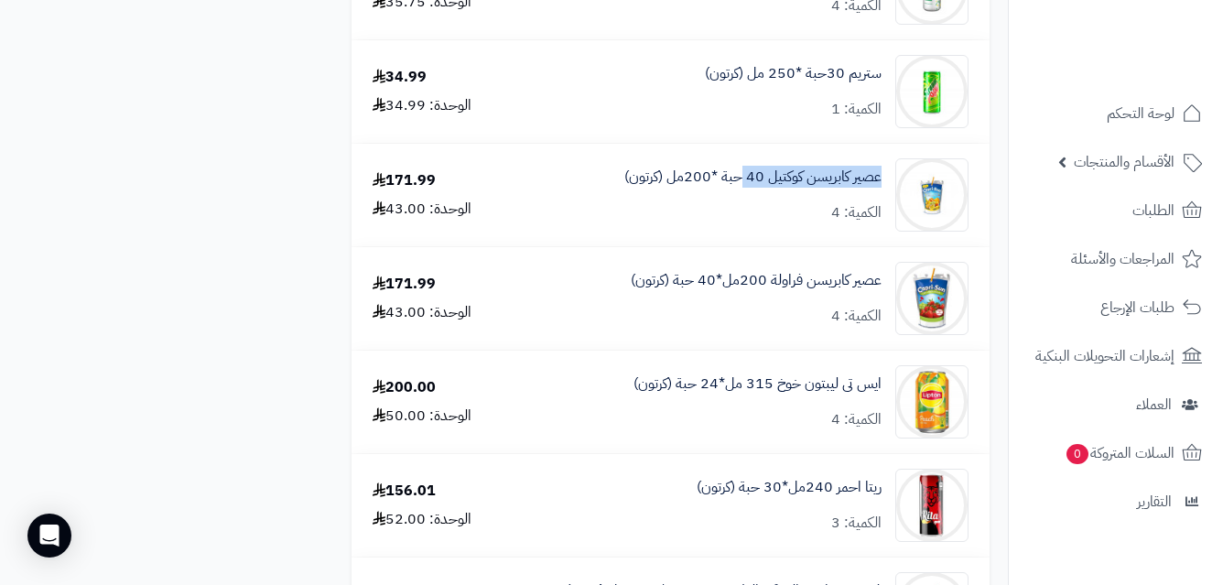
drag, startPoint x: 886, startPoint y: 168, endPoint x: 741, endPoint y: 193, distance: 147.8
click at [741, 193] on div "عصير كابريسن كوكتيل 40 حبة *200مل (كرتون) الكمية: 4" at bounding box center [751, 194] width 462 height 73
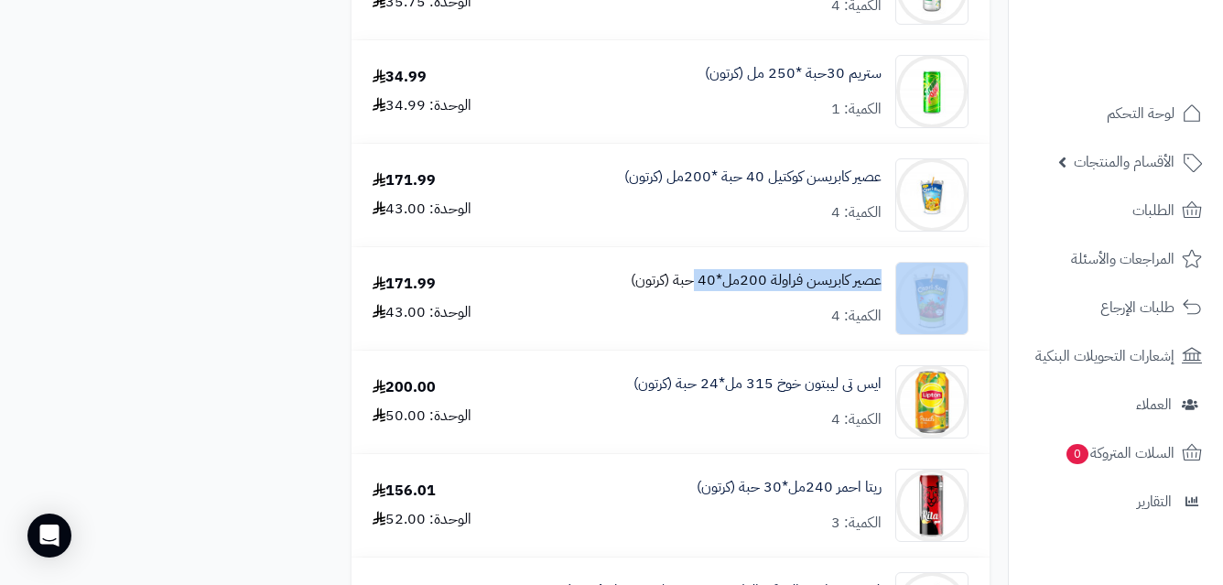
drag, startPoint x: 888, startPoint y: 276, endPoint x: 695, endPoint y: 286, distance: 193.4
click at [695, 286] on div "عصير كابريسن فراولة 200مل*40 حبة (كرتون) الكمية: 4" at bounding box center [751, 298] width 462 height 73
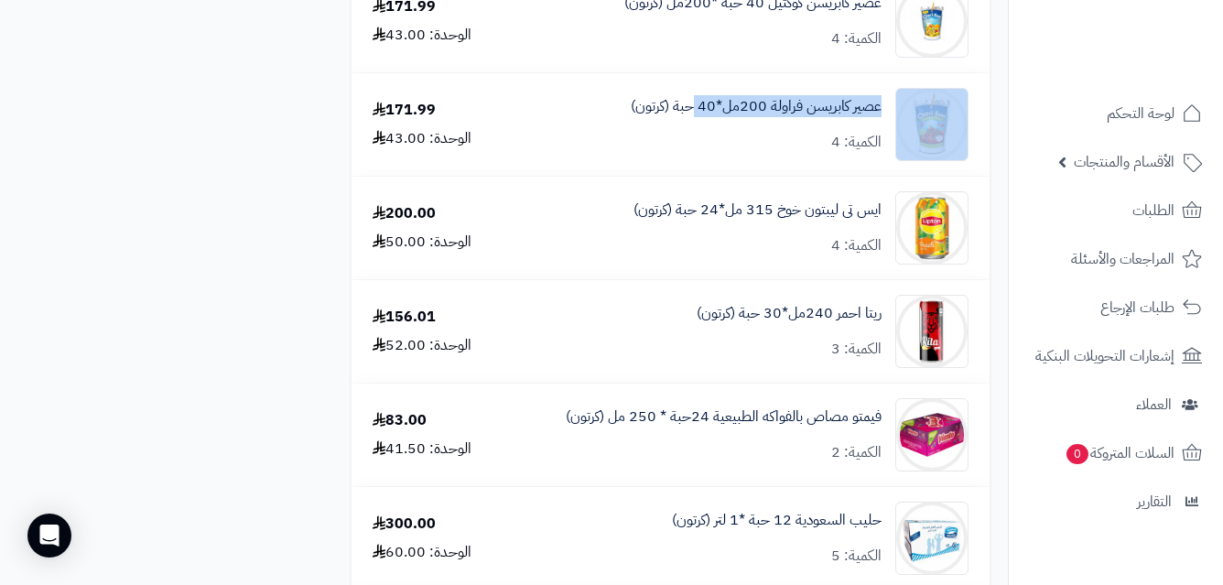
scroll to position [3012, 0]
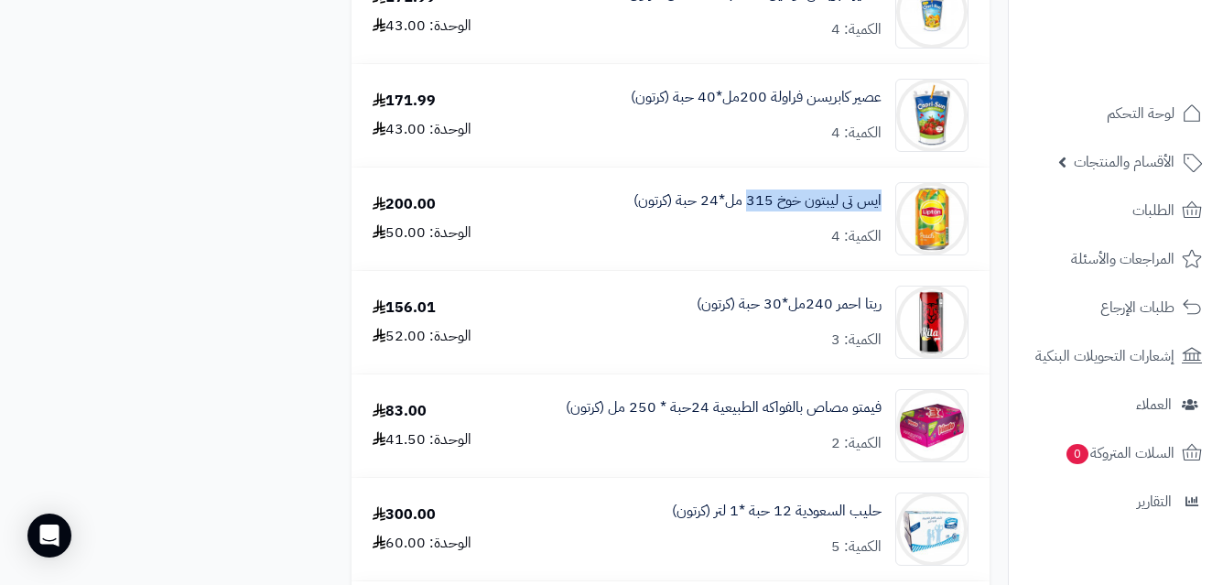
drag, startPoint x: 885, startPoint y: 200, endPoint x: 749, endPoint y: 211, distance: 136.9
click at [749, 211] on div "ايس تى ليبتون خوخ 315 مل*24 حبة (كرتون) الكمية: 4" at bounding box center [751, 218] width 462 height 73
drag, startPoint x: 886, startPoint y: 303, endPoint x: 771, endPoint y: 310, distance: 115.6
click at [771, 310] on div "ريتا احمر 240مل*30 حبة (كرتون) الكمية: 3" at bounding box center [751, 322] width 462 height 73
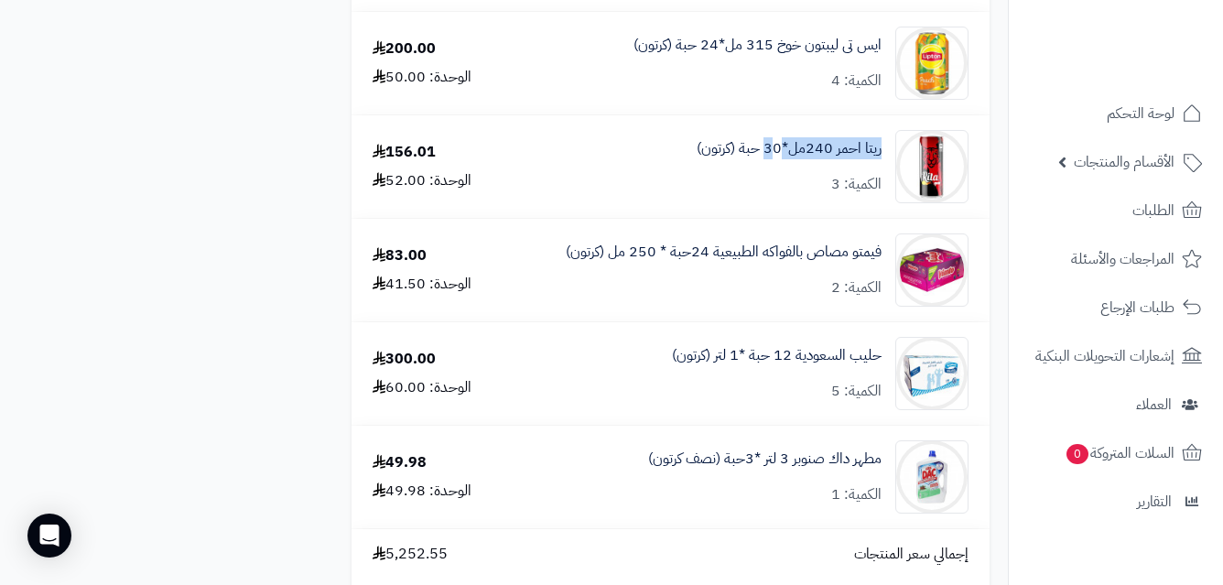
scroll to position [3176, 0]
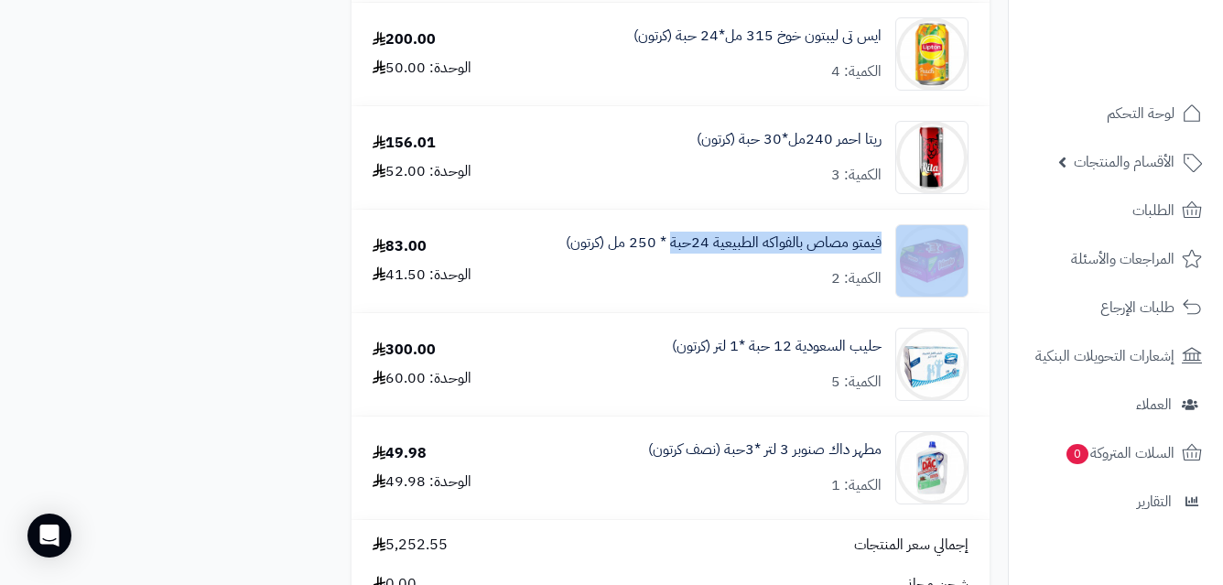
drag, startPoint x: 888, startPoint y: 239, endPoint x: 673, endPoint y: 278, distance: 218.7
click at [673, 278] on div "فيمتو مصاص بالفواكه الطبيعية 24حبة * 250 مل (كرتون) الكمية: 2" at bounding box center [751, 260] width 462 height 73
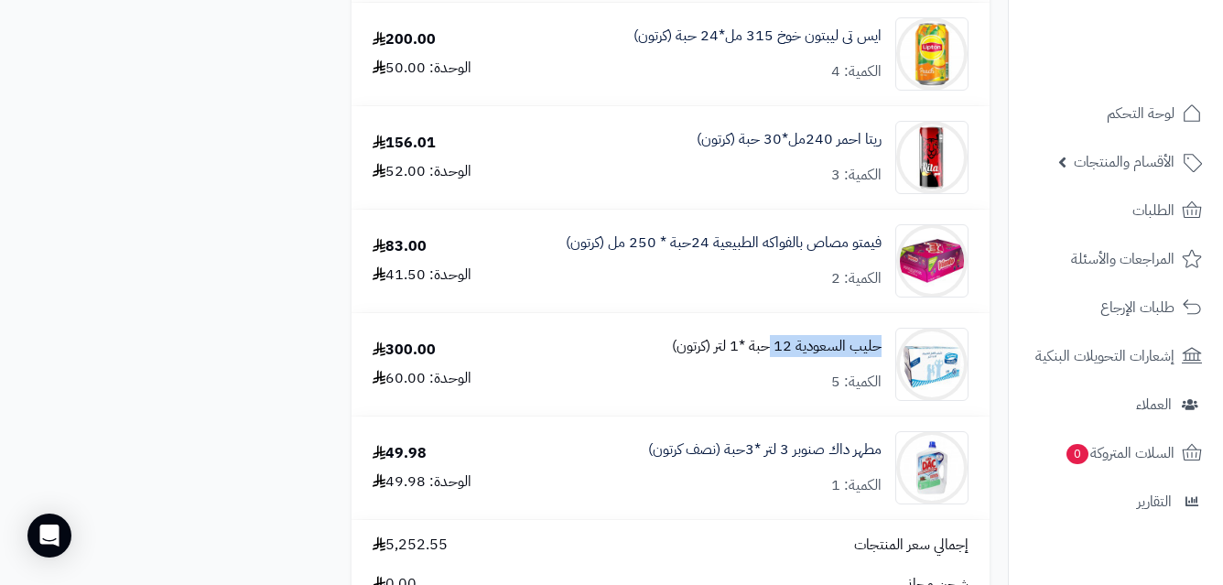
drag, startPoint x: 885, startPoint y: 343, endPoint x: 773, endPoint y: 351, distance: 112.8
click at [773, 351] on div "حليب السعودية 12 حبة *1 لتر (كرتون) الكمية: 5" at bounding box center [751, 364] width 462 height 73
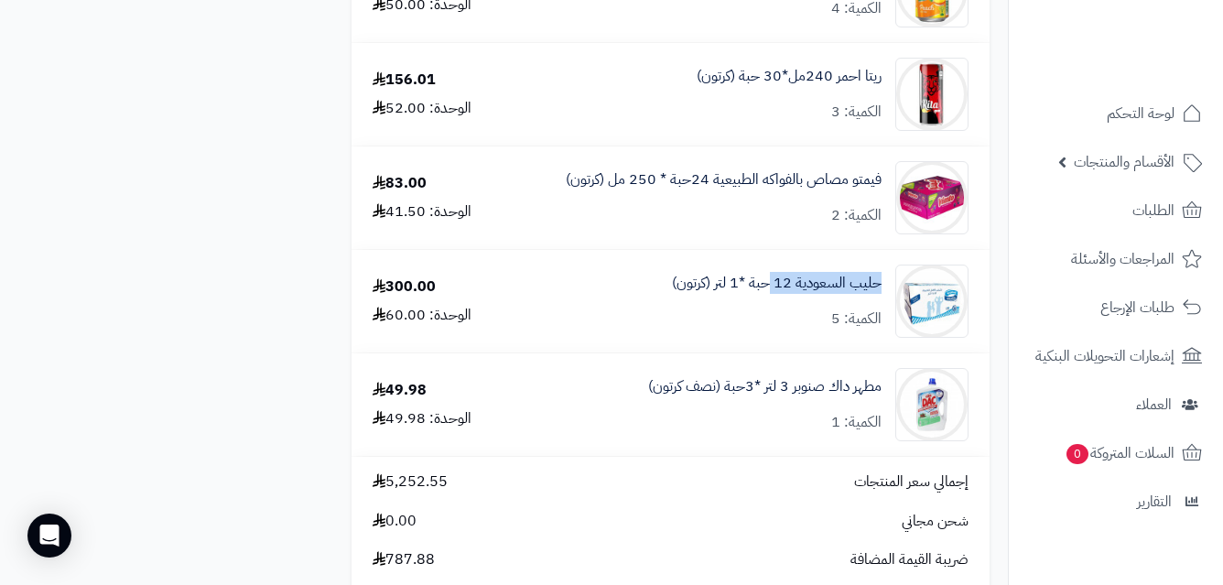
scroll to position [3349, 0]
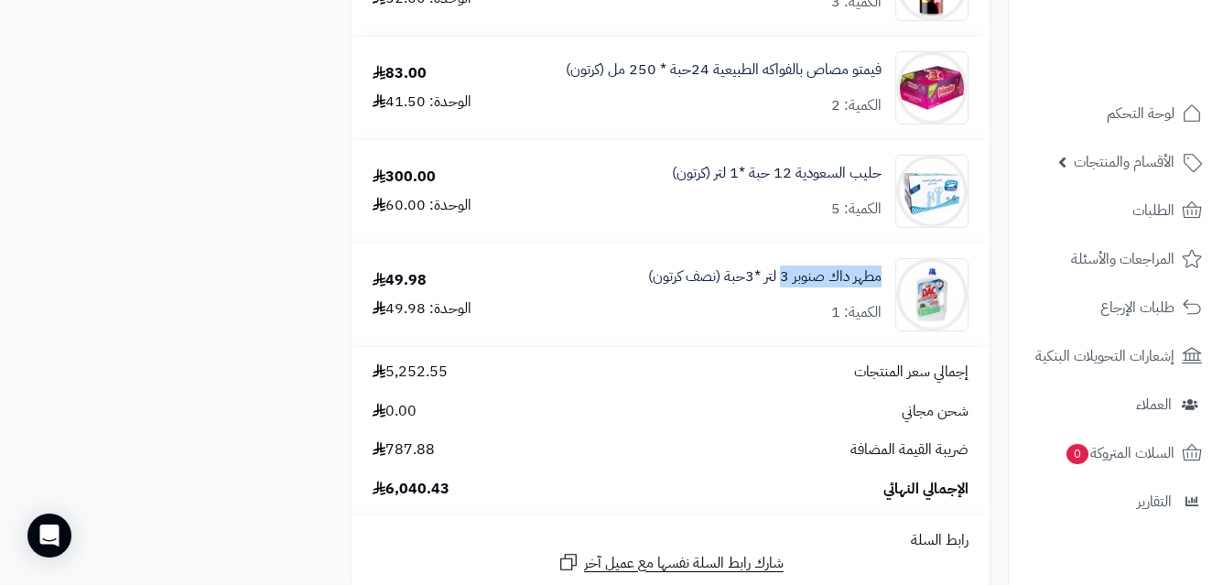
drag, startPoint x: 886, startPoint y: 276, endPoint x: 783, endPoint y: 300, distance: 106.1
click at [783, 300] on div "مطهر داك صنوبر 3 لتر *3حبة (نصف كرتون) الكمية: 1" at bounding box center [751, 294] width 462 height 73
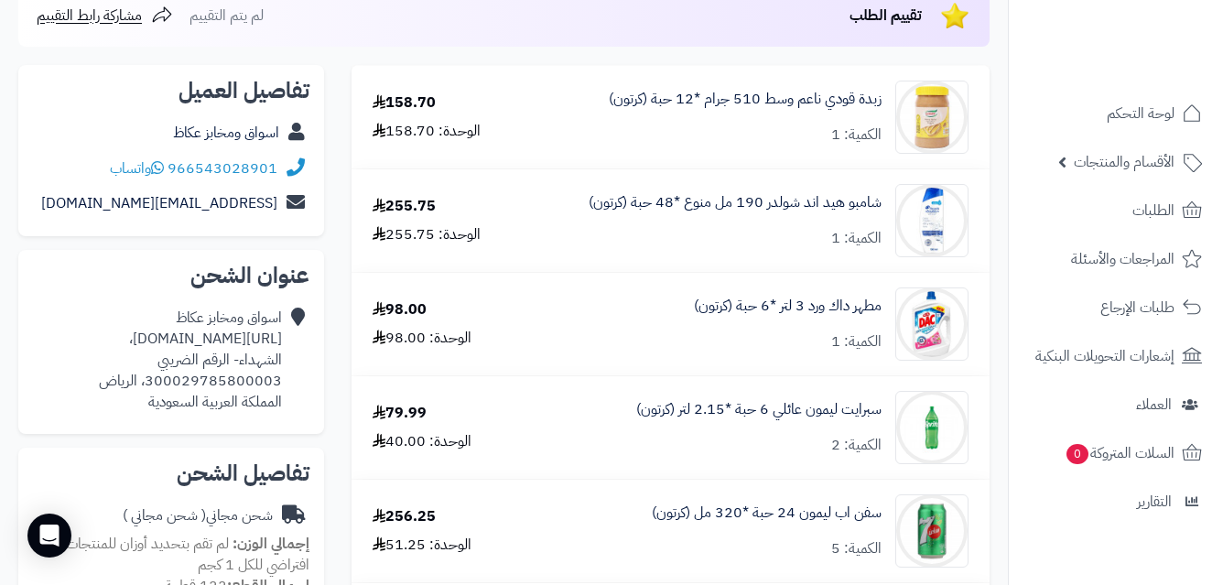
scroll to position [0, 0]
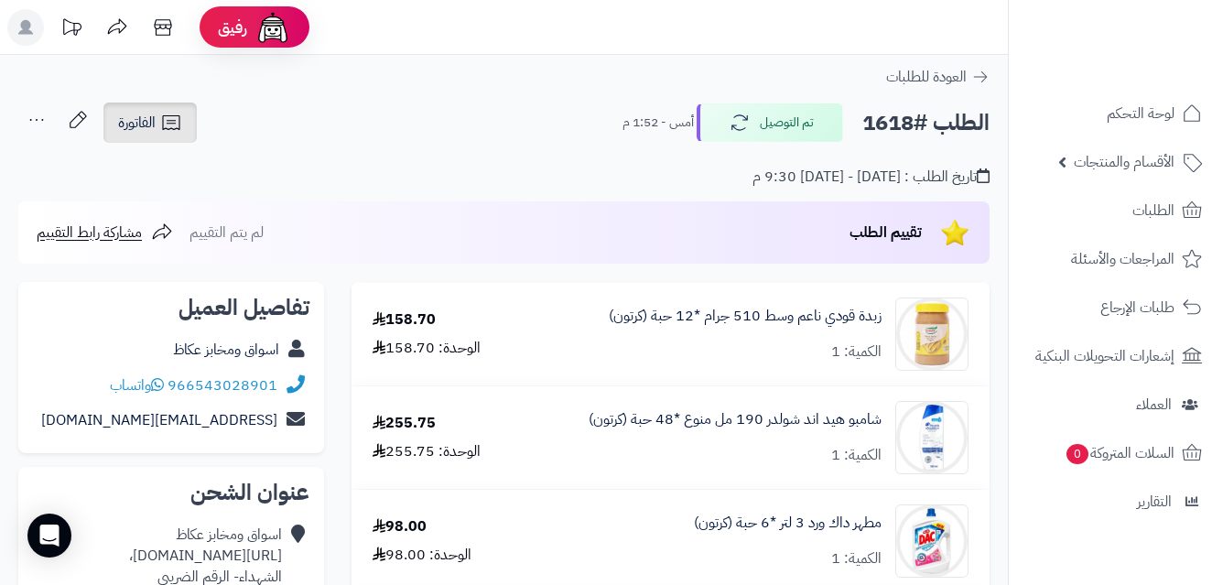
click at [161, 127] on icon at bounding box center [171, 123] width 22 height 22
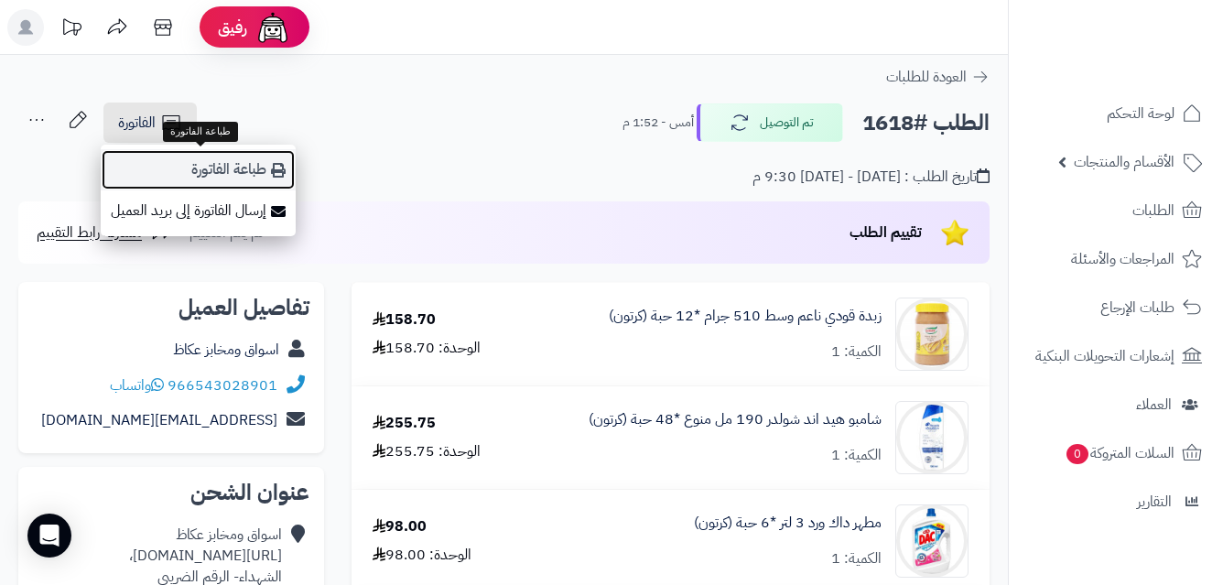
click at [227, 172] on link "طباعة الفاتورة" at bounding box center [198, 169] width 195 height 41
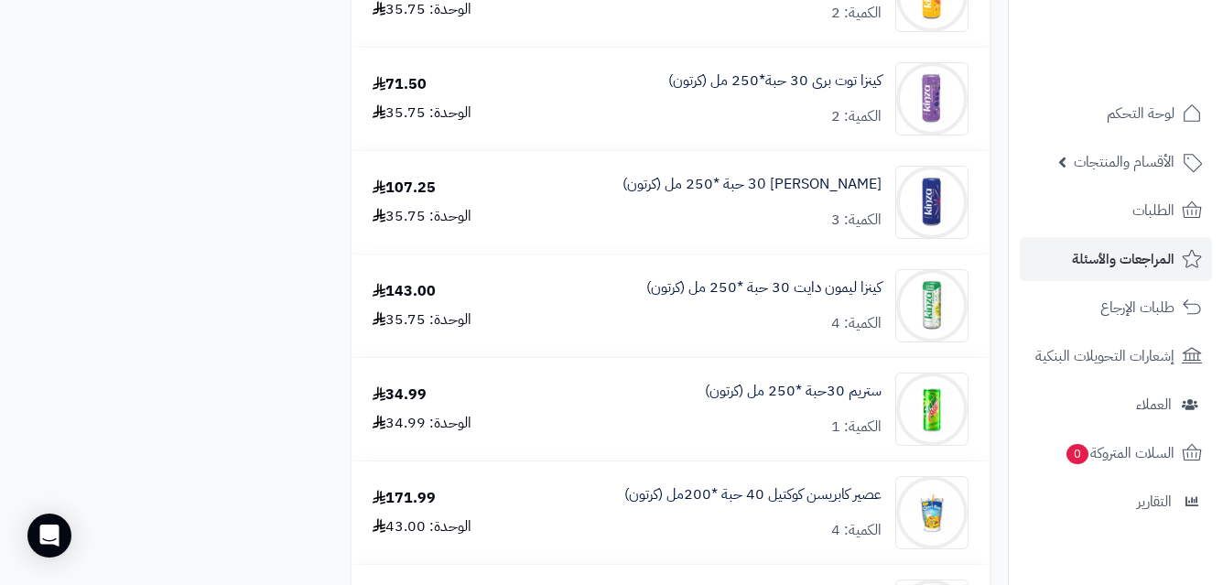
scroll to position [2520, 0]
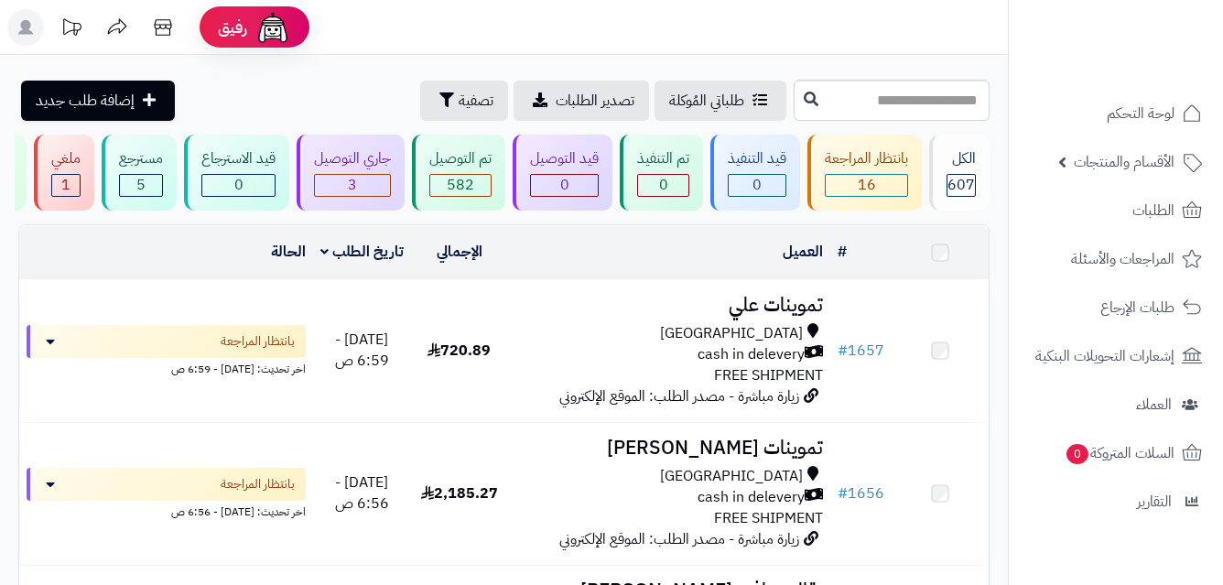
scroll to position [5609, 0]
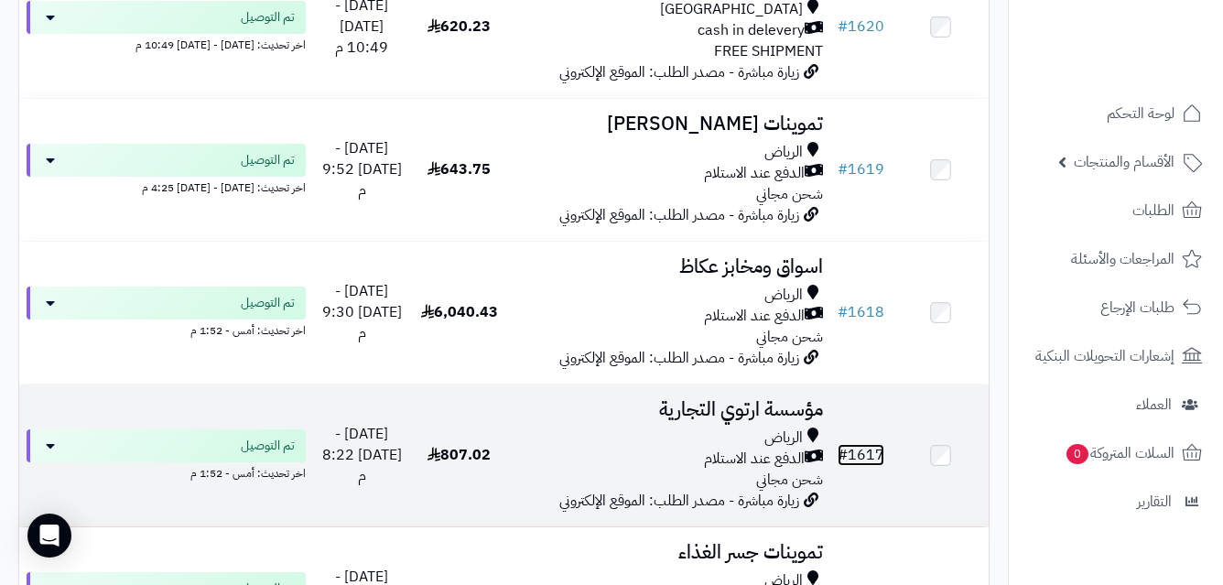
click at [860, 466] on link "# 1617" at bounding box center [861, 455] width 47 height 22
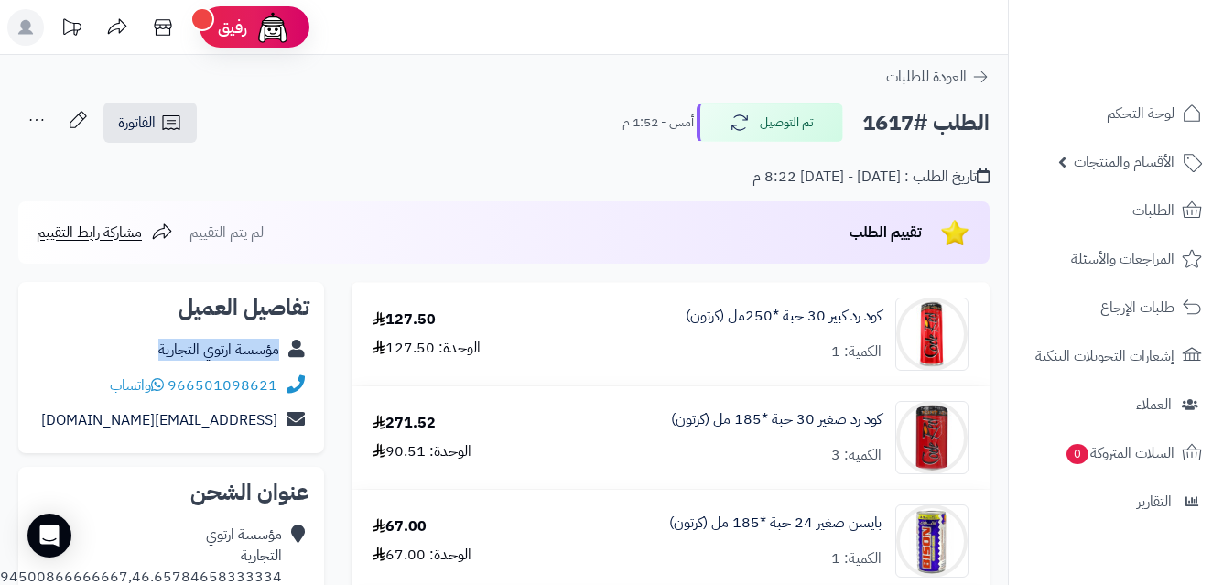
copy div "مؤسسة ارتوي التجارية"
drag, startPoint x: 150, startPoint y: 344, endPoint x: 312, endPoint y: 363, distance: 163.2
click at [312, 363] on div "تفاصيل العميل مؤسسة ارتوي التجارية 966501098621 واتساب wee@uun.com" at bounding box center [171, 368] width 306 height 172
click at [134, 123] on span "الفاتورة" at bounding box center [137, 123] width 38 height 22
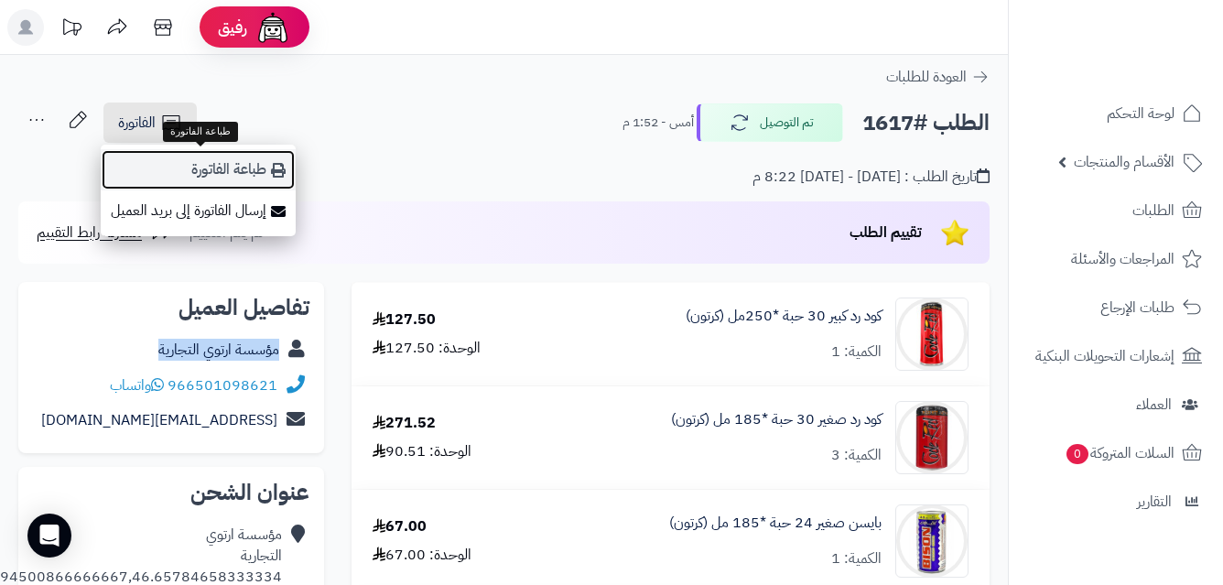
click at [236, 173] on link "طباعة الفاتورة" at bounding box center [198, 169] width 195 height 41
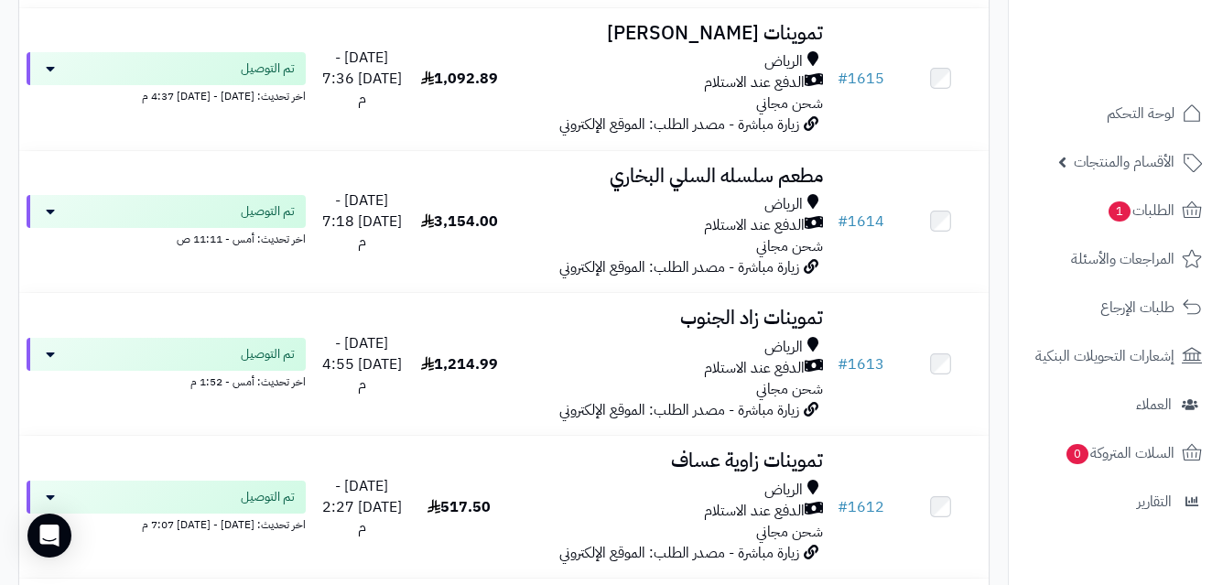
scroll to position [6561, 0]
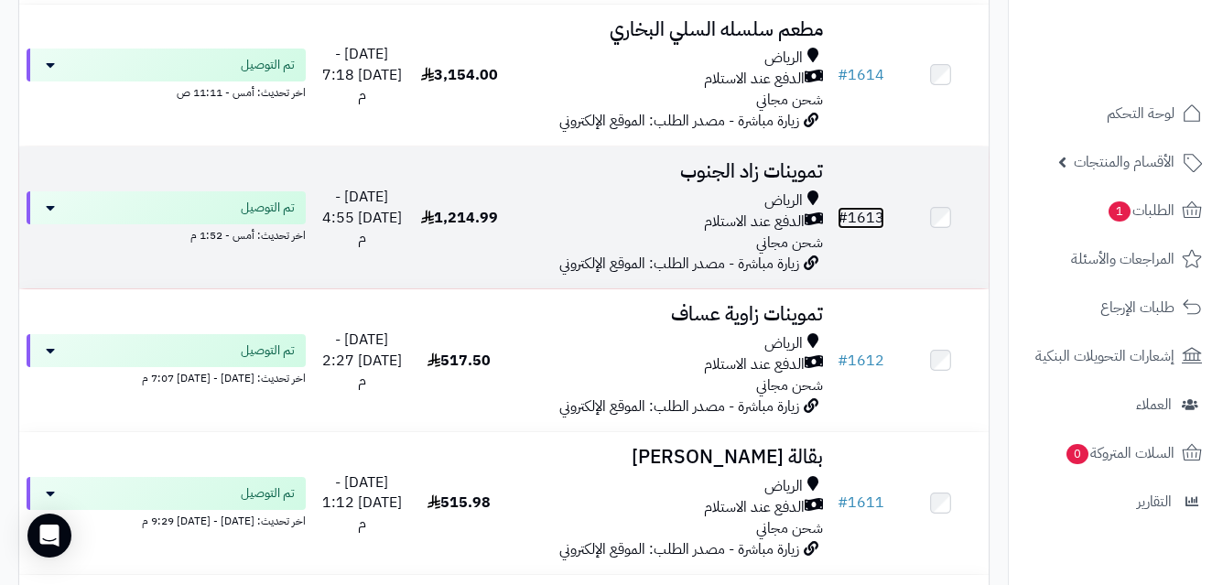
click at [859, 223] on link "# 1613" at bounding box center [861, 218] width 47 height 22
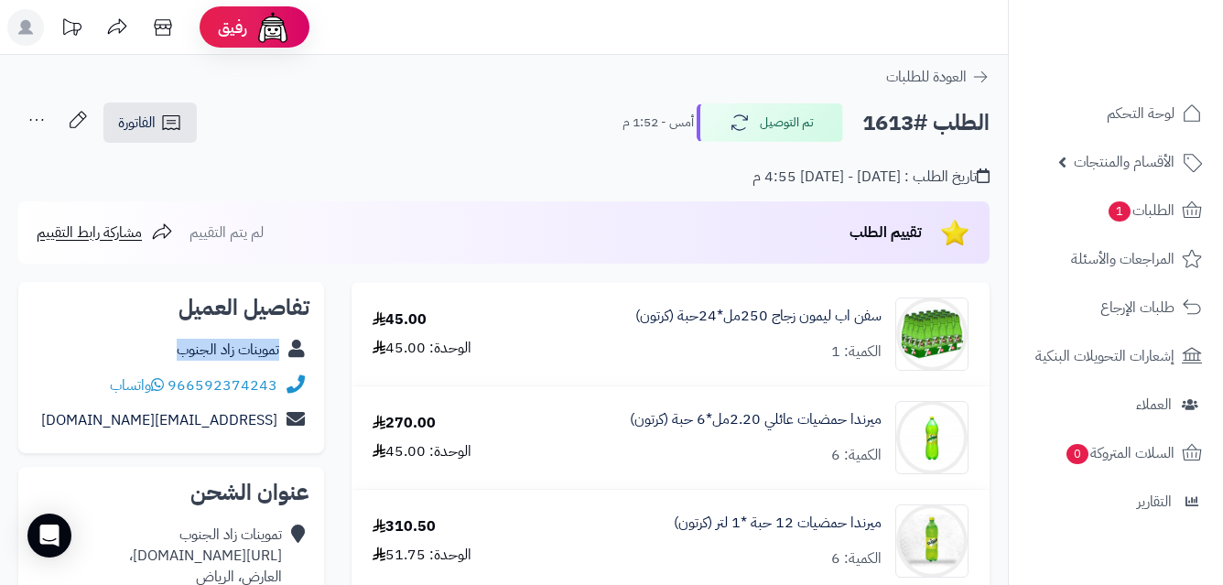
copy div "تموينات زاد الجنوب"
drag, startPoint x: 170, startPoint y: 347, endPoint x: 292, endPoint y: 361, distance: 122.5
click at [292, 361] on div "تموينات زاد الجنوب" at bounding box center [171, 350] width 276 height 36
click at [175, 124] on icon at bounding box center [170, 122] width 17 height 15
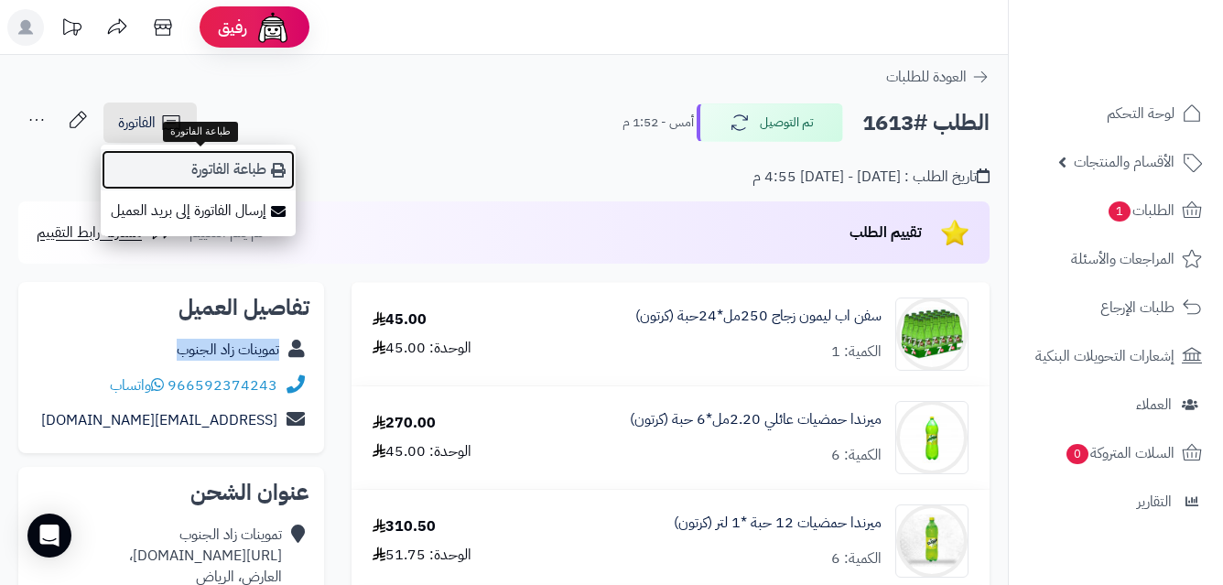
click at [244, 171] on link "طباعة الفاتورة" at bounding box center [198, 169] width 195 height 41
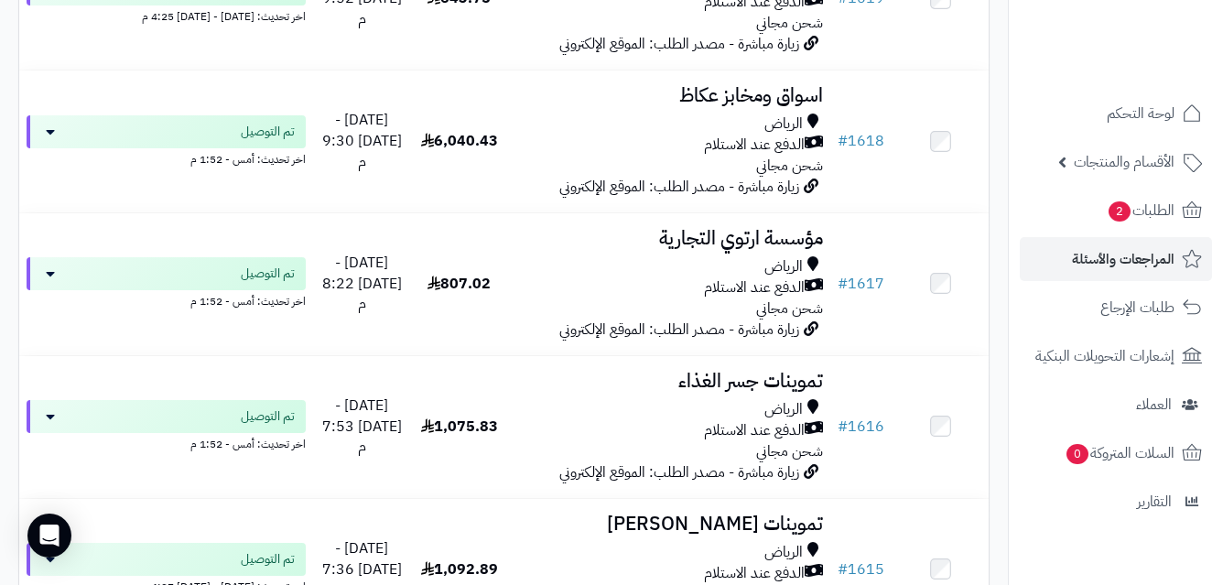
scroll to position [6042, 0]
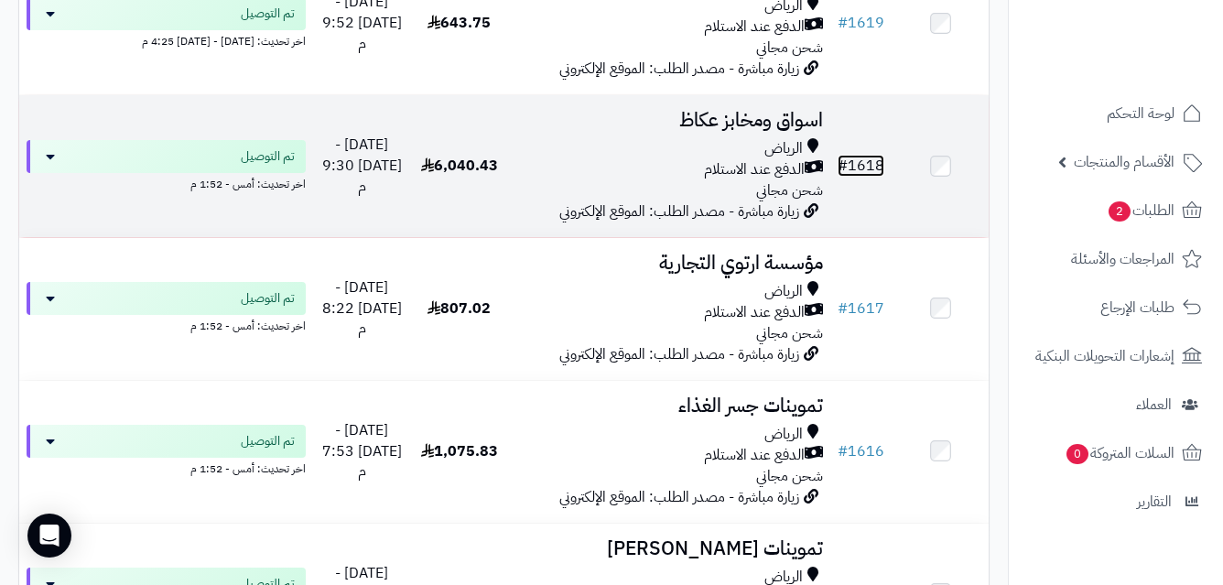
click at [867, 176] on link "# 1618" at bounding box center [861, 166] width 47 height 22
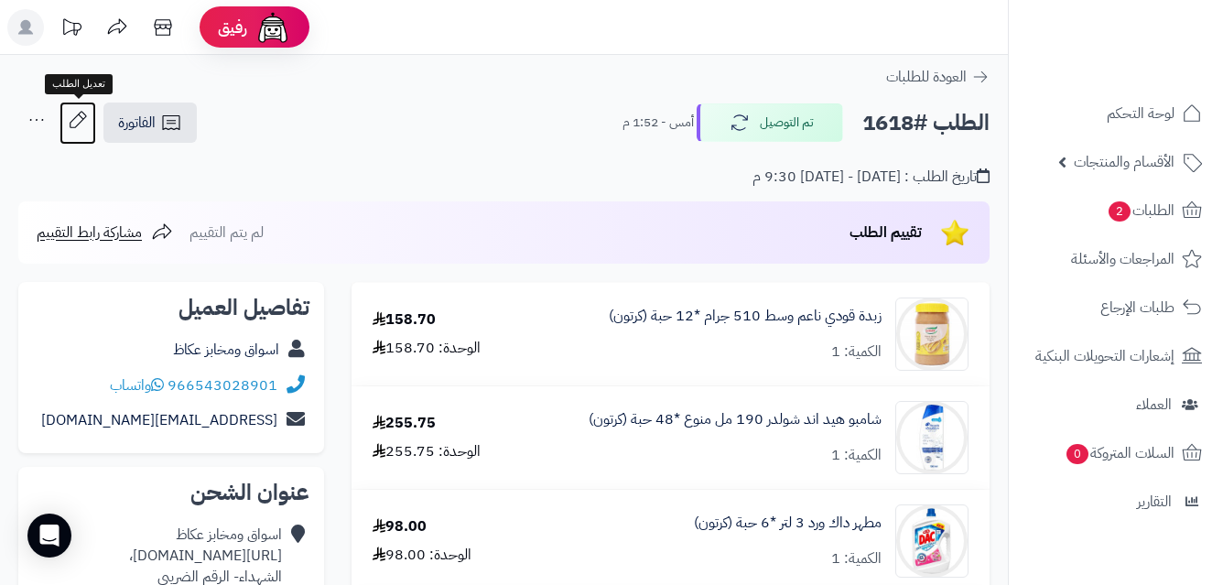
click at [70, 118] on icon at bounding box center [78, 120] width 37 height 37
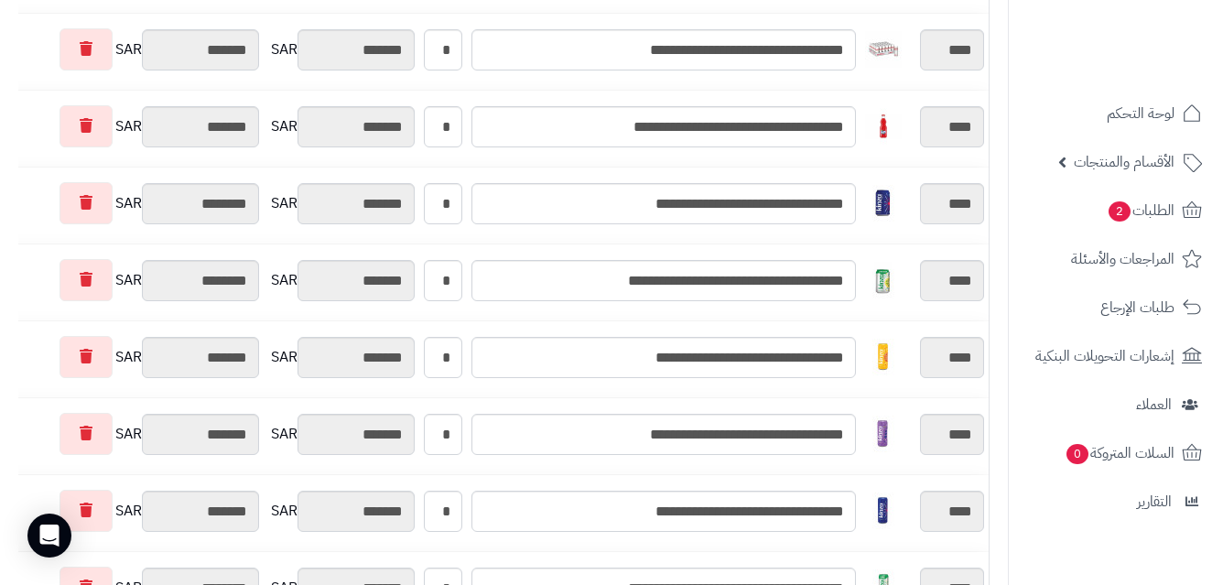
scroll to position [1545, 0]
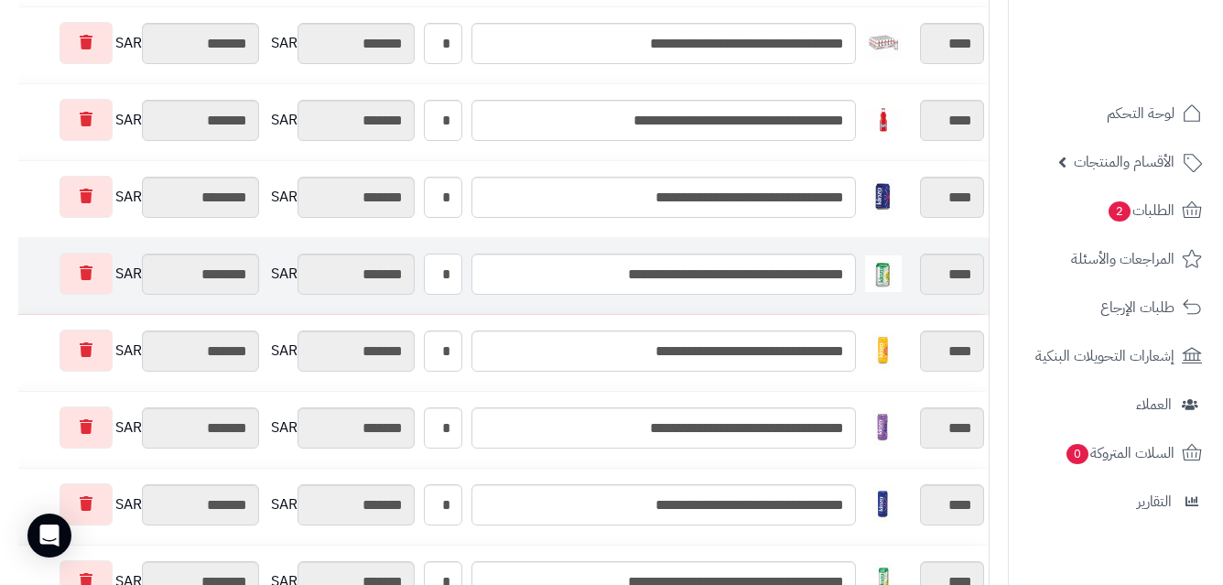
click at [451, 273] on input "*" at bounding box center [443, 274] width 38 height 41
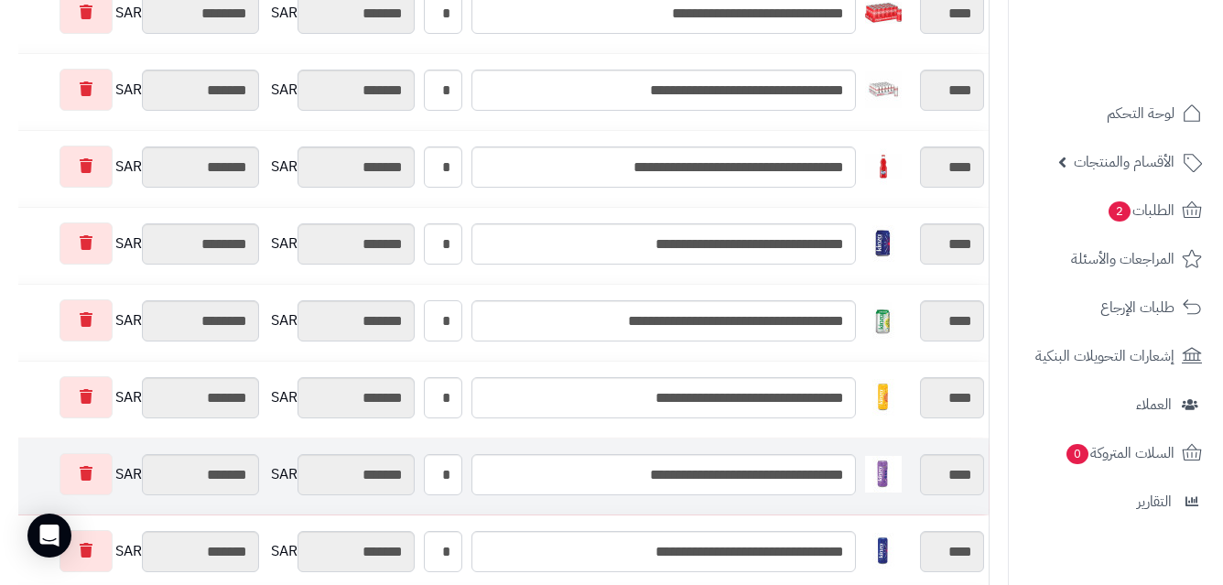
scroll to position [1454, 0]
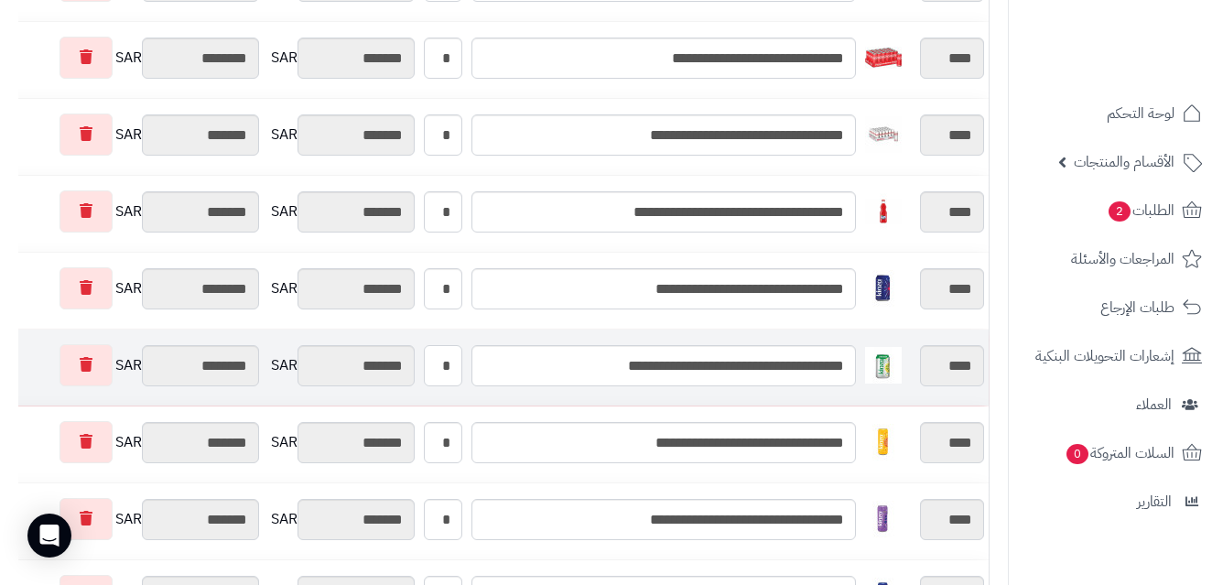
click at [459, 365] on input "*" at bounding box center [443, 365] width 38 height 41
type input "*"
type input "*******"
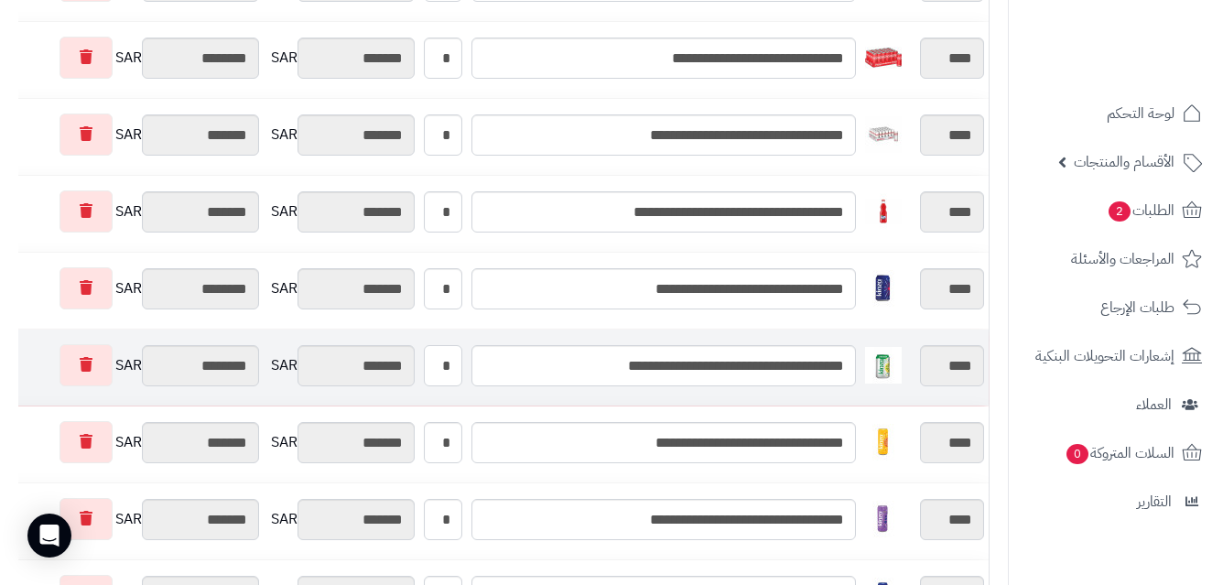
type input "*********"
type input "********"
type input "*********"
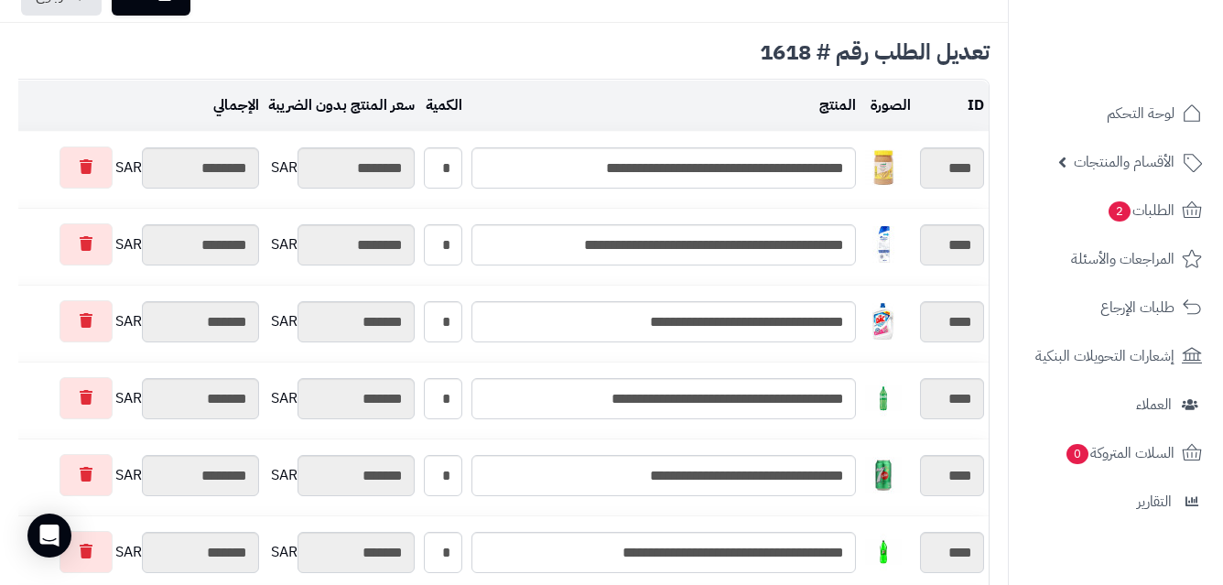
scroll to position [0, 0]
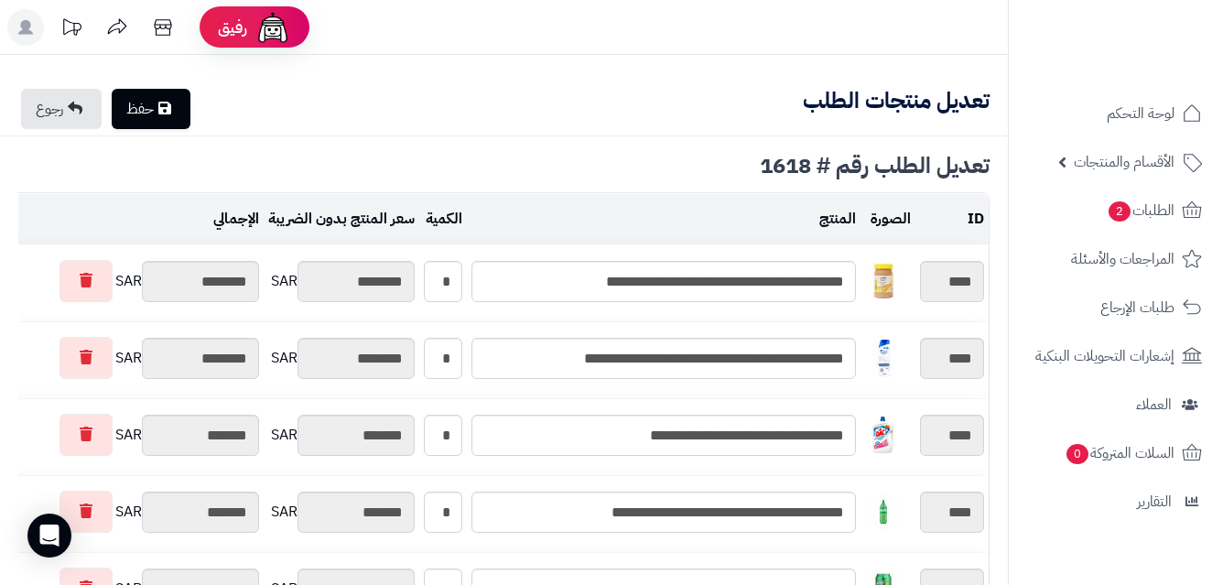
type input "*"
click at [166, 116] on link "حفظ" at bounding box center [151, 109] width 79 height 40
type input "**********"
type textarea "**********"
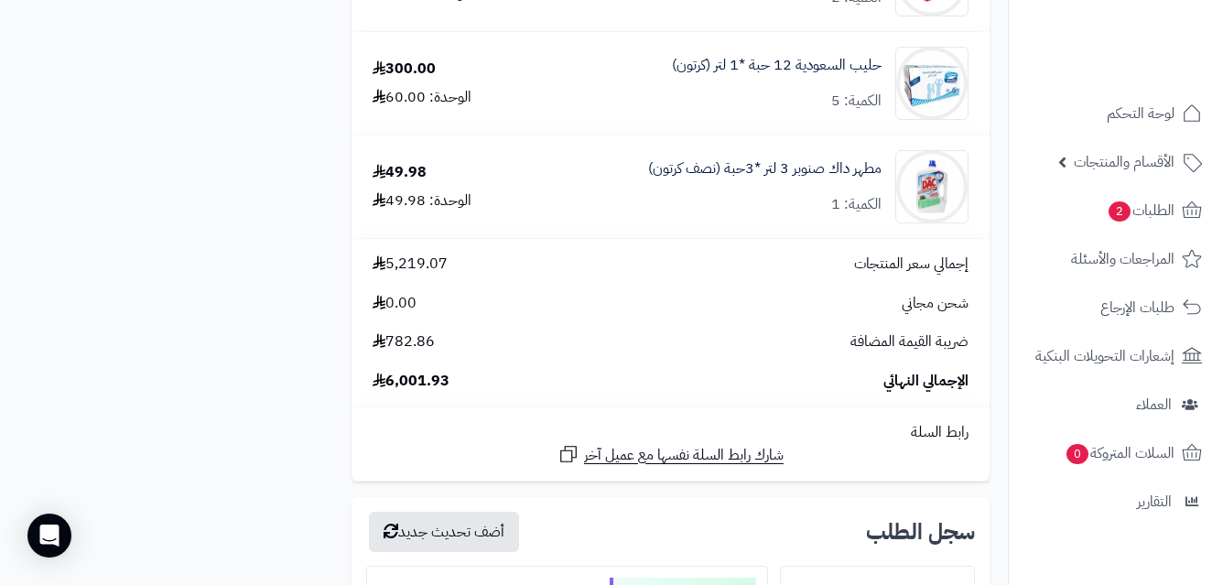
scroll to position [3430, 0]
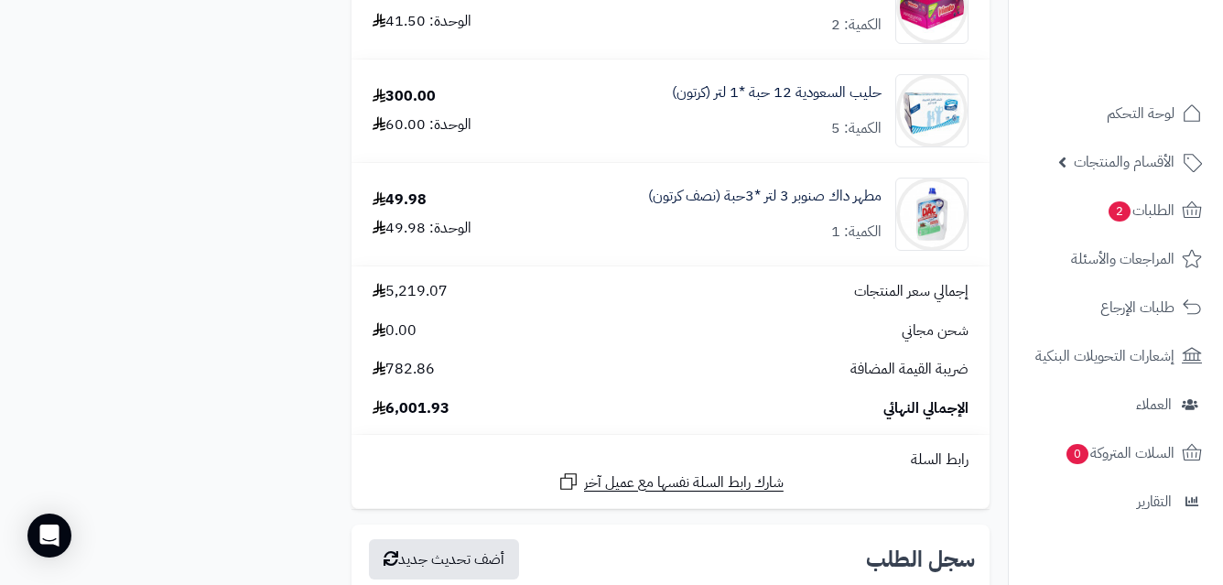
click at [397, 402] on span "6,001.93" at bounding box center [411, 408] width 77 height 21
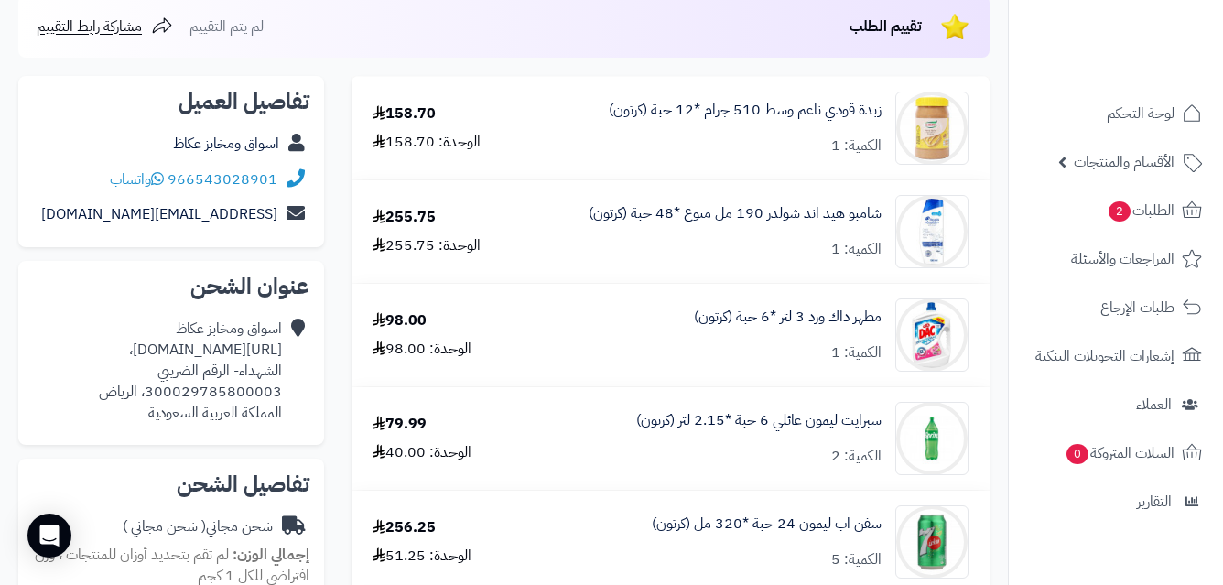
scroll to position [93, 0]
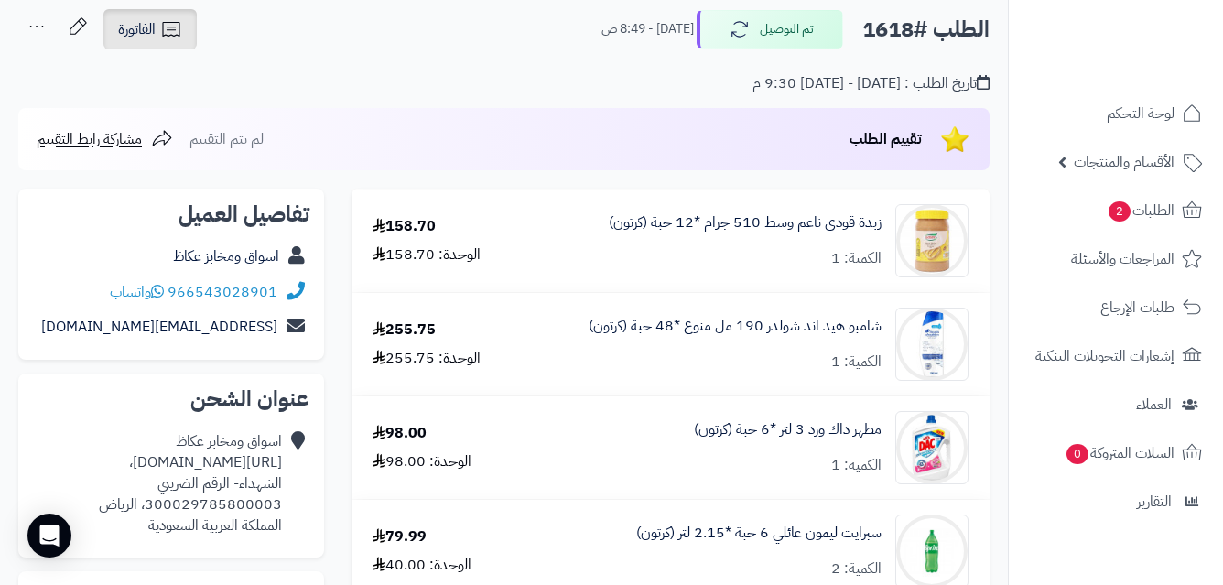
click at [144, 28] on span "الفاتورة" at bounding box center [137, 29] width 38 height 22
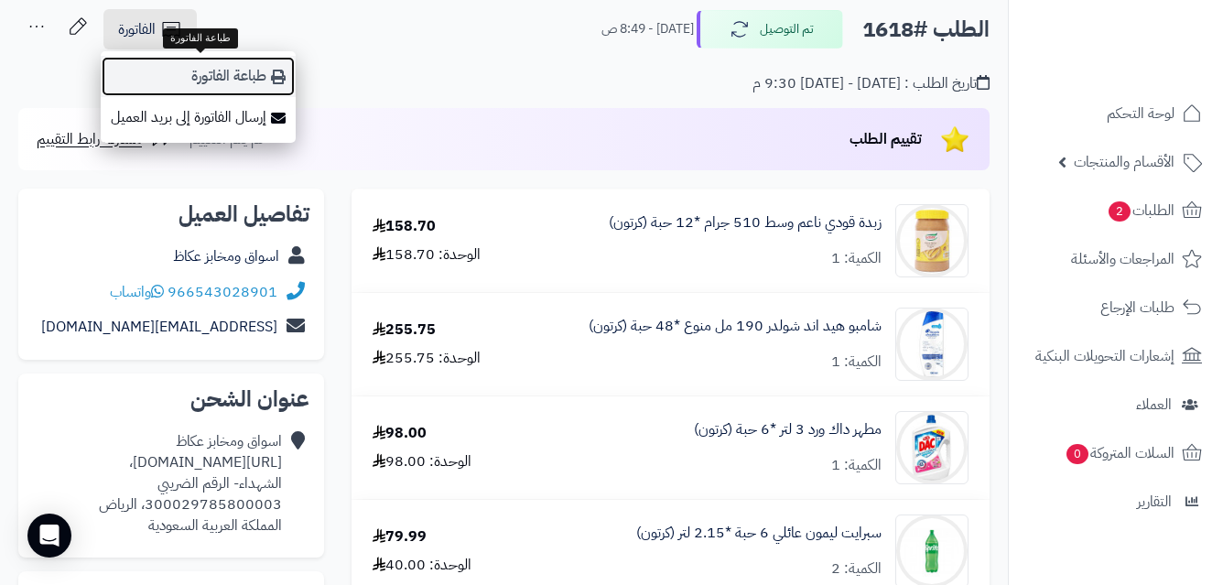
click at [206, 71] on link "طباعة الفاتورة" at bounding box center [198, 76] width 195 height 41
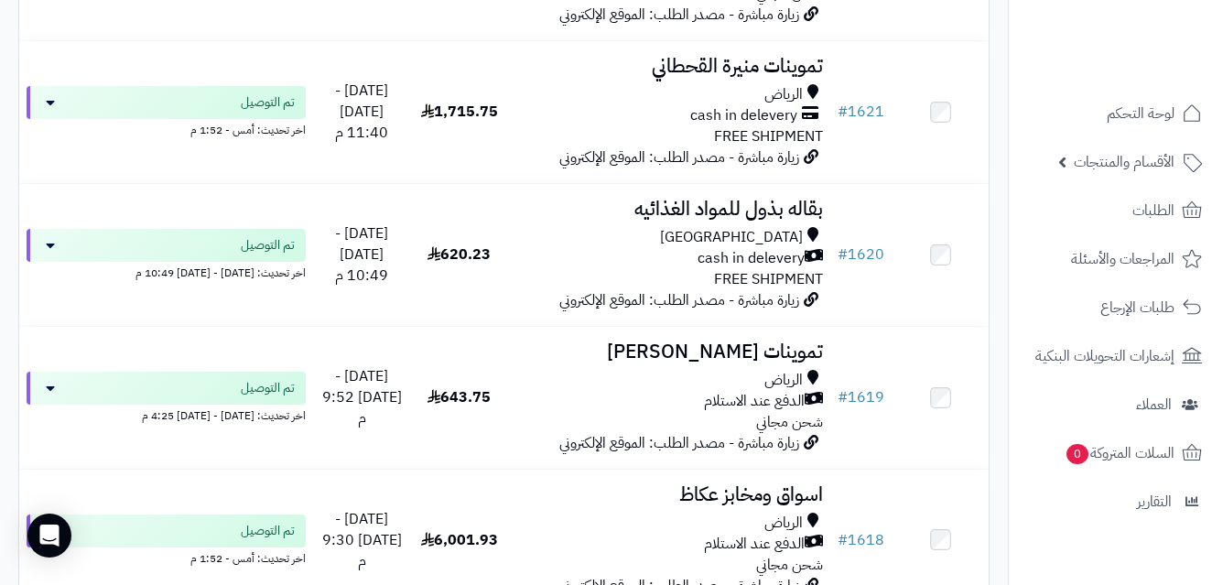
scroll to position [5545, 0]
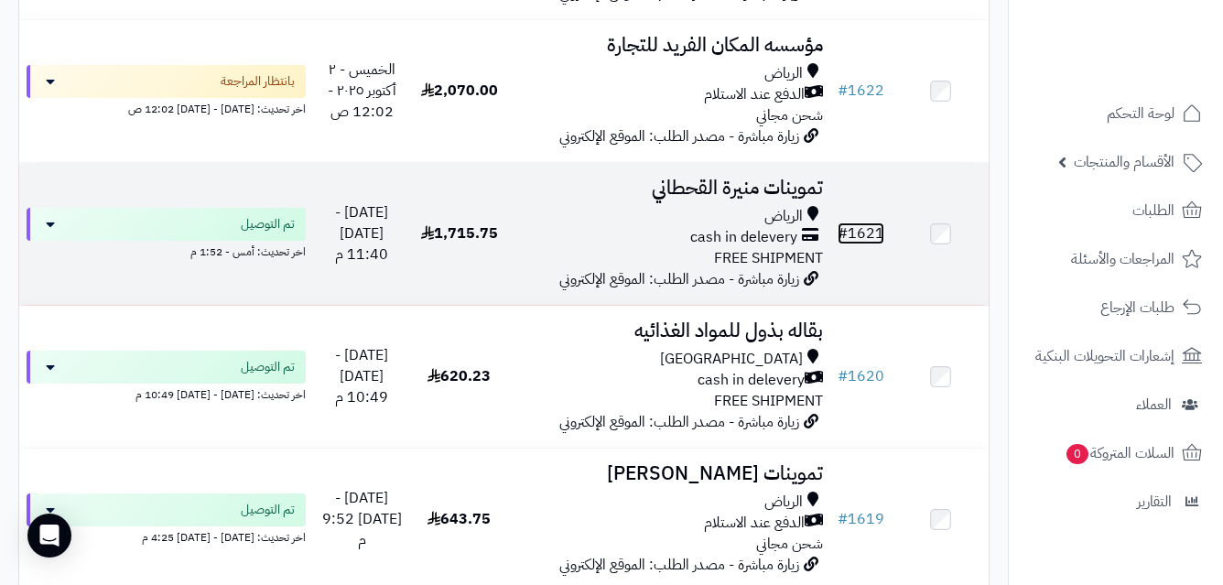
click at [851, 244] on link "# 1621" at bounding box center [861, 233] width 47 height 22
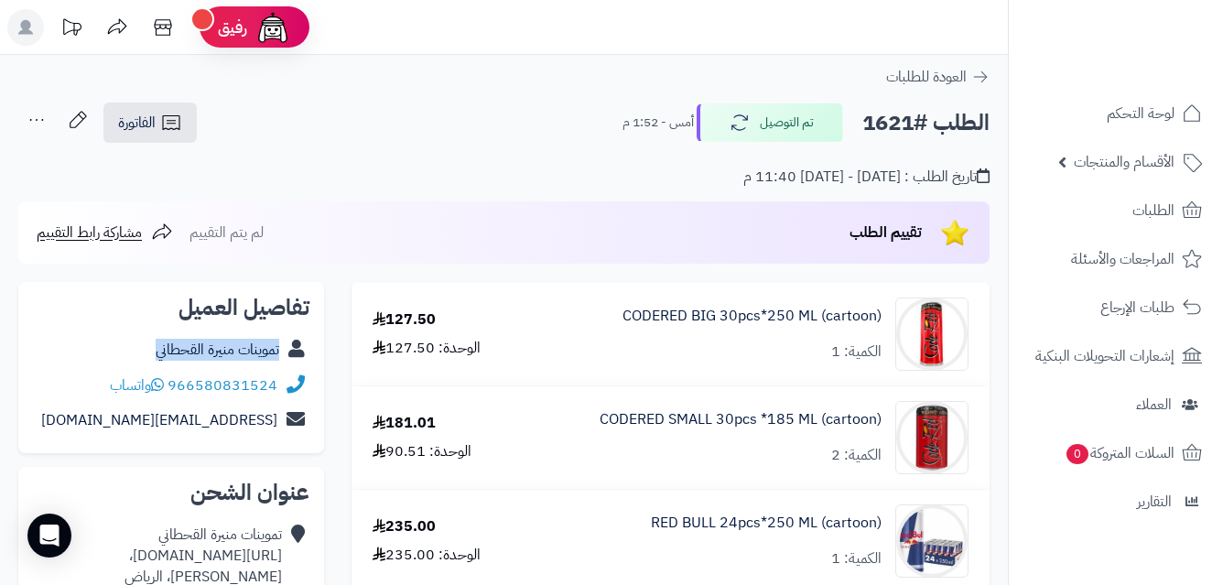
copy div "تموينات منيرة القحطاني"
drag, startPoint x: 145, startPoint y: 350, endPoint x: 287, endPoint y: 361, distance: 142.3
click at [287, 361] on div "تموينات منيرة القحطاني" at bounding box center [171, 350] width 276 height 36
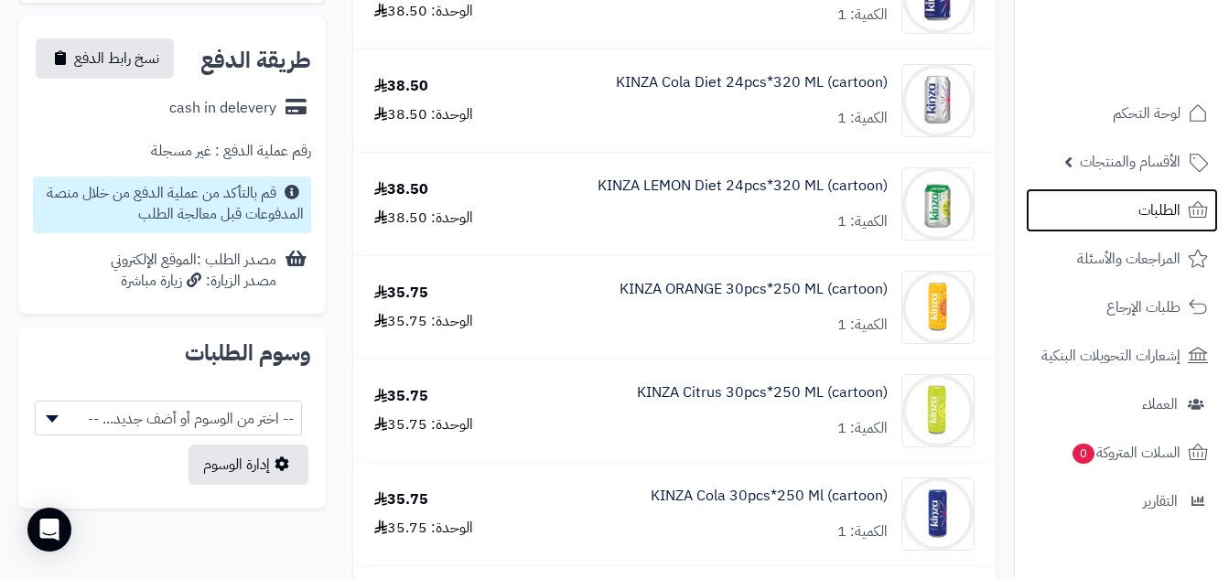
scroll to position [868, 0]
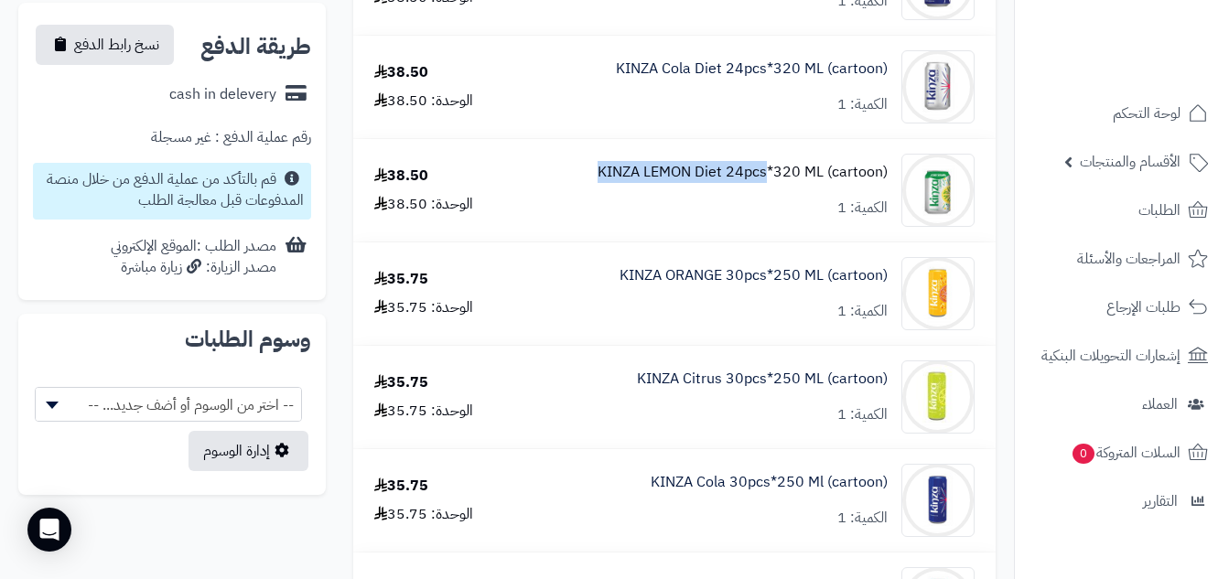
copy link "KINZA LEMON Diet 24pcs"
drag, startPoint x: 618, startPoint y: 169, endPoint x: 765, endPoint y: 180, distance: 147.8
click at [765, 180] on div "KINZA LEMON Diet 24pcs*320 ML (cartoon) الكمية: 1" at bounding box center [751, 190] width 474 height 73
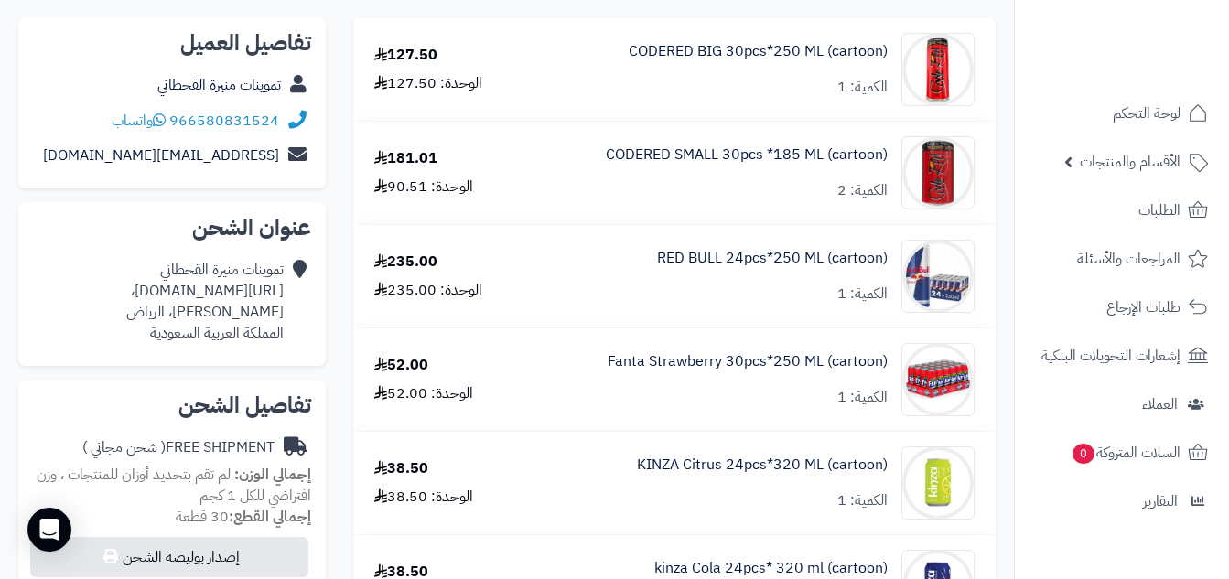
scroll to position [251, 0]
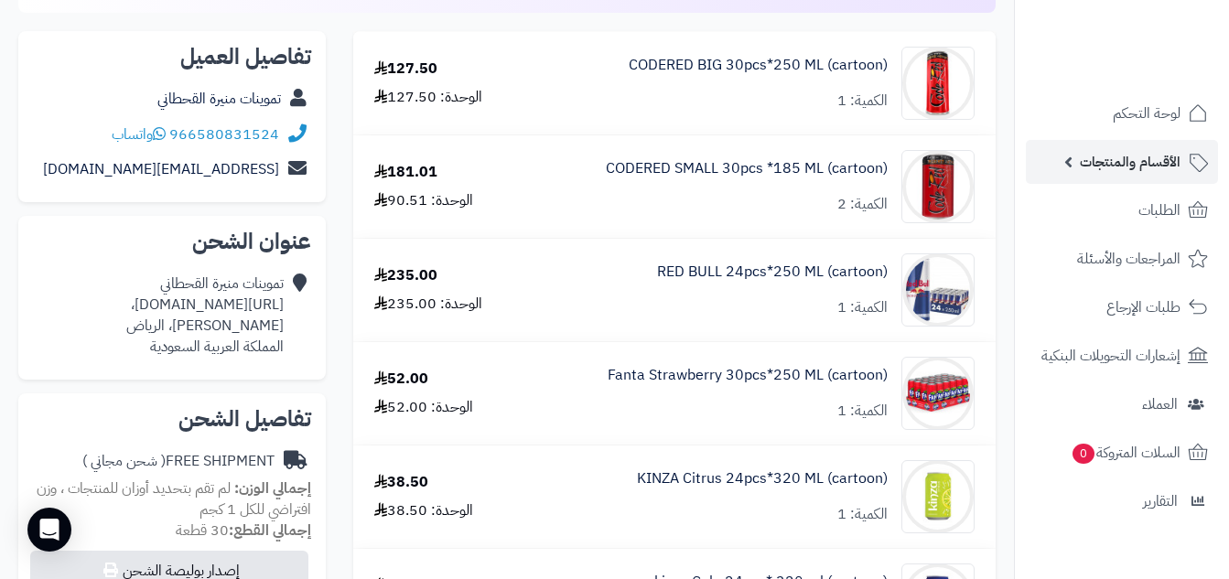
click at [1143, 163] on span "الأقسام والمنتجات" at bounding box center [1130, 162] width 101 height 26
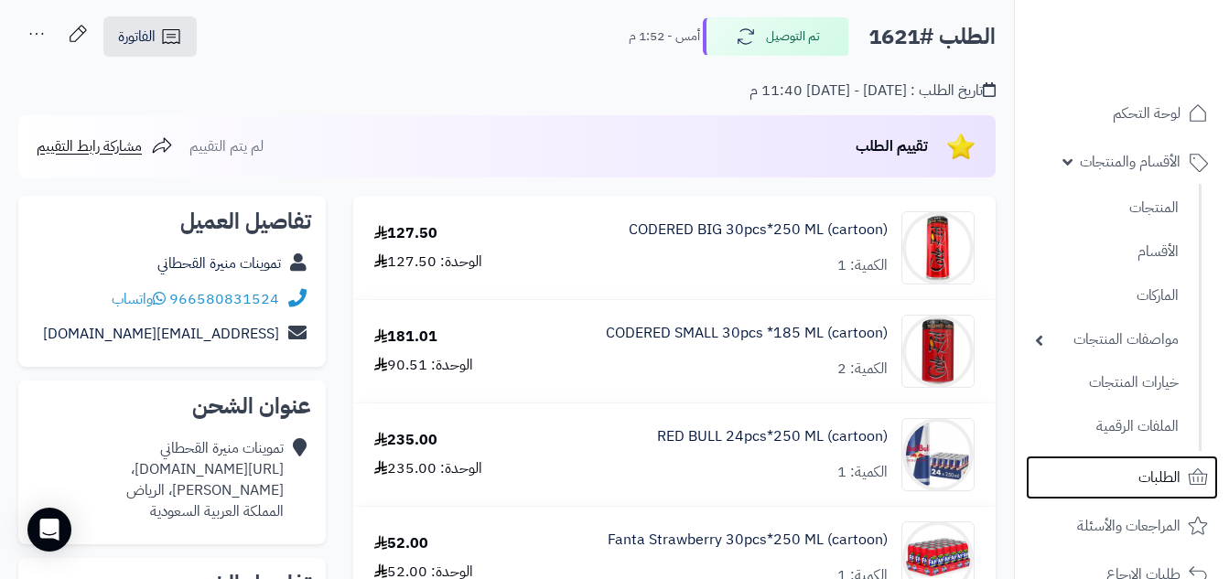
scroll to position [0, 0]
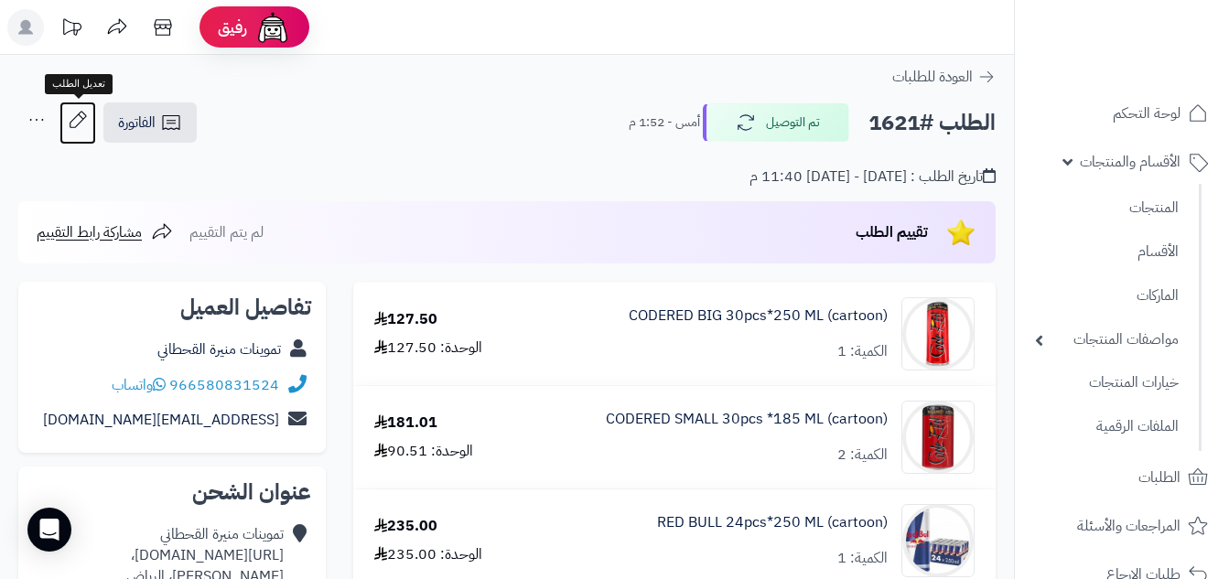
click at [83, 114] on icon at bounding box center [78, 119] width 16 height 16
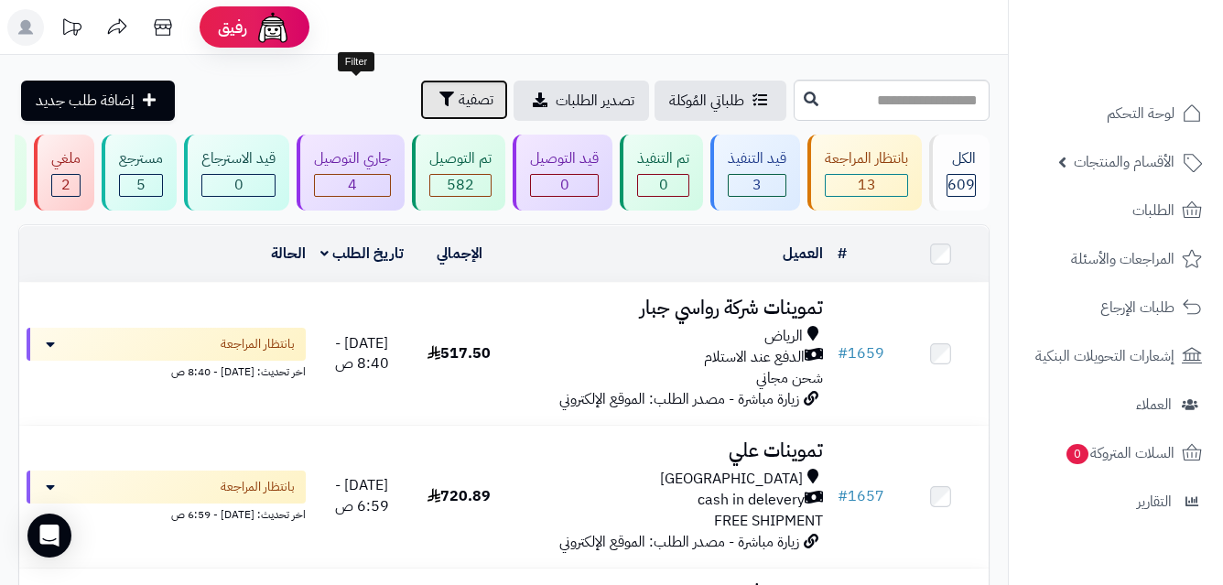
click at [459, 97] on span "تصفية" at bounding box center [476, 100] width 35 height 22
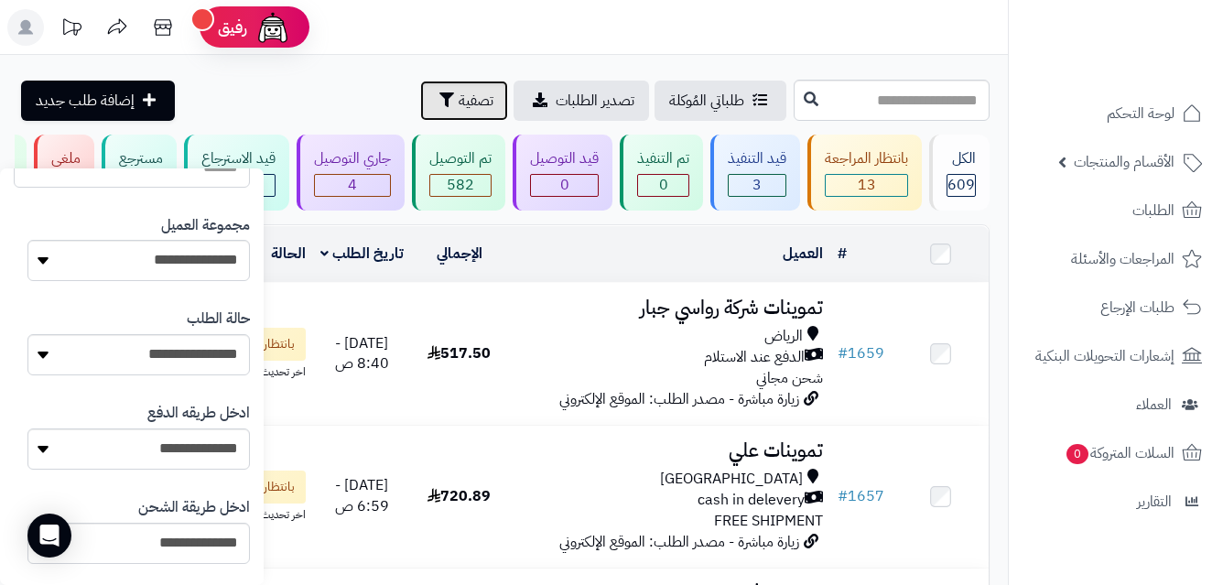
scroll to position [288, 0]
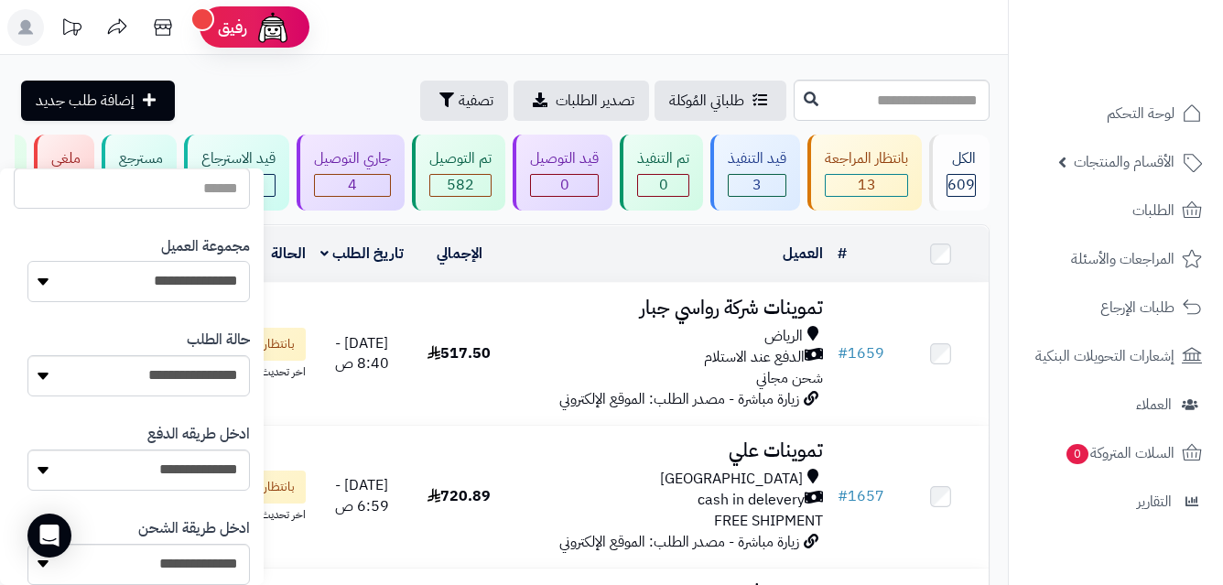
click at [143, 268] on select "**********" at bounding box center [138, 281] width 222 height 41
select select "*"
click at [27, 261] on select "**********" at bounding box center [138, 281] width 222 height 41
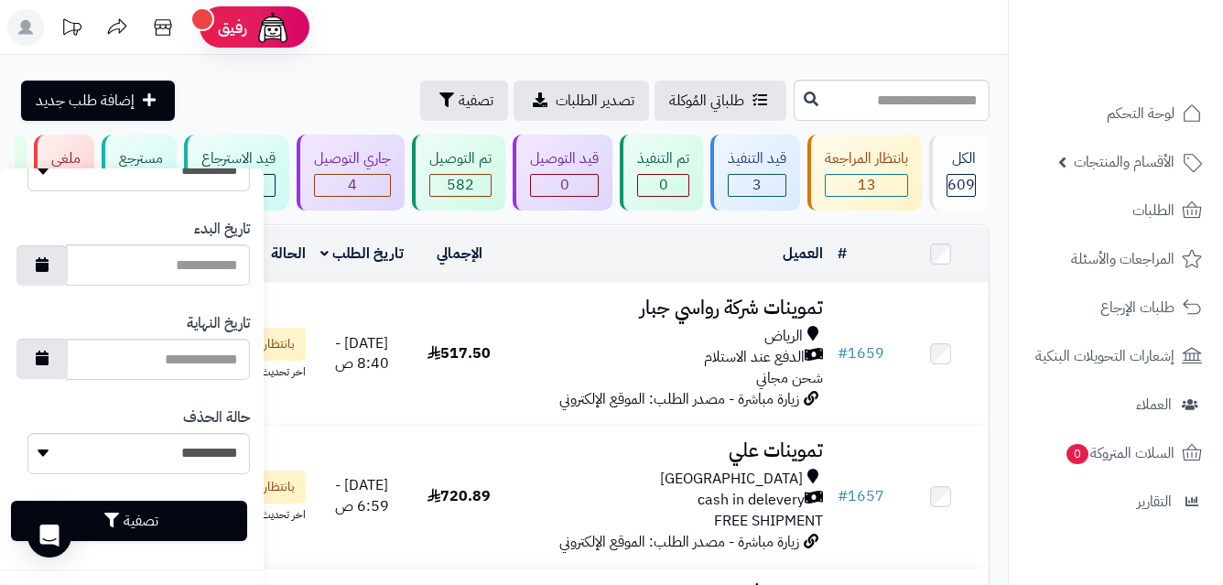
click at [170, 500] on div "تصفية" at bounding box center [132, 522] width 236 height 68
click at [168, 505] on button "تصفية" at bounding box center [129, 521] width 236 height 40
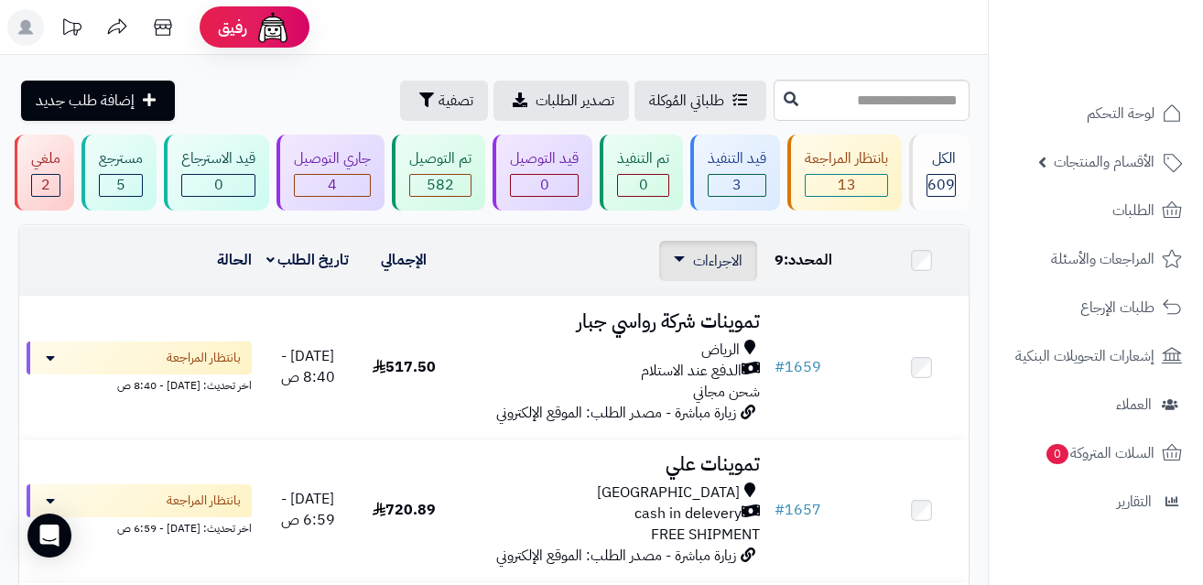
click at [712, 272] on span "الاجراءات" at bounding box center [717, 261] width 49 height 22
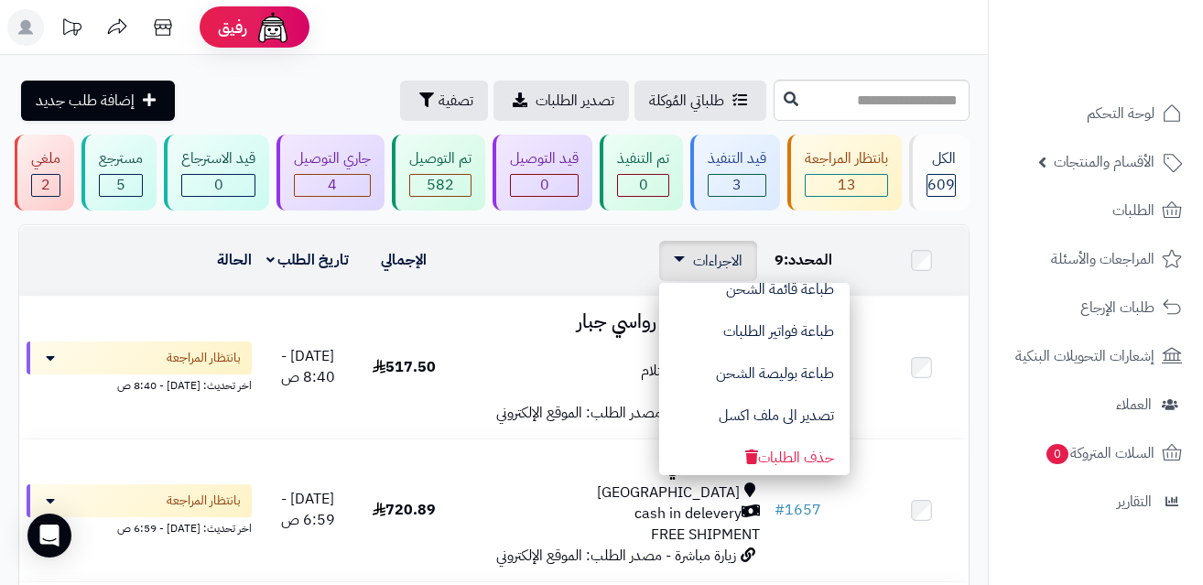
scroll to position [154, 0]
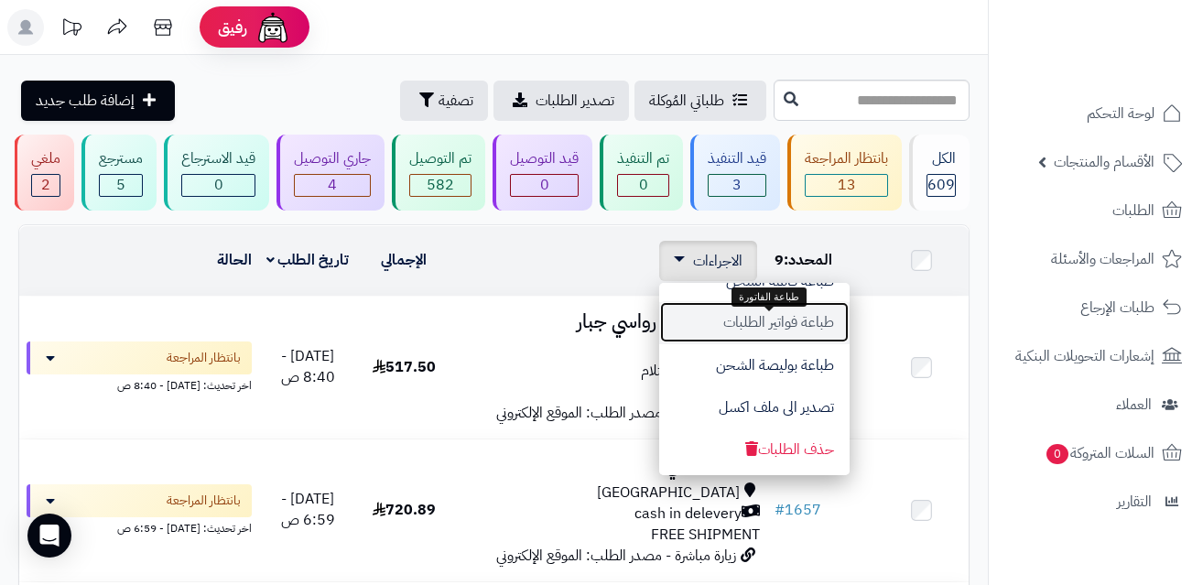
click at [776, 343] on button "طباعة فواتير الطلبات" at bounding box center [754, 322] width 190 height 42
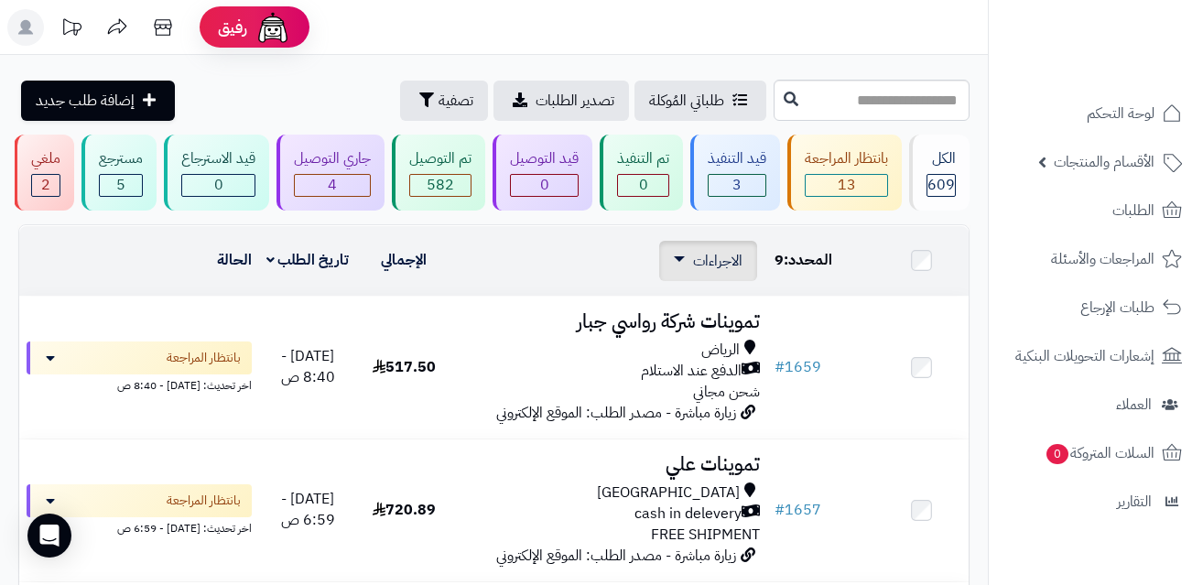
click at [691, 272] on link "الاجراءات" at bounding box center [708, 261] width 69 height 22
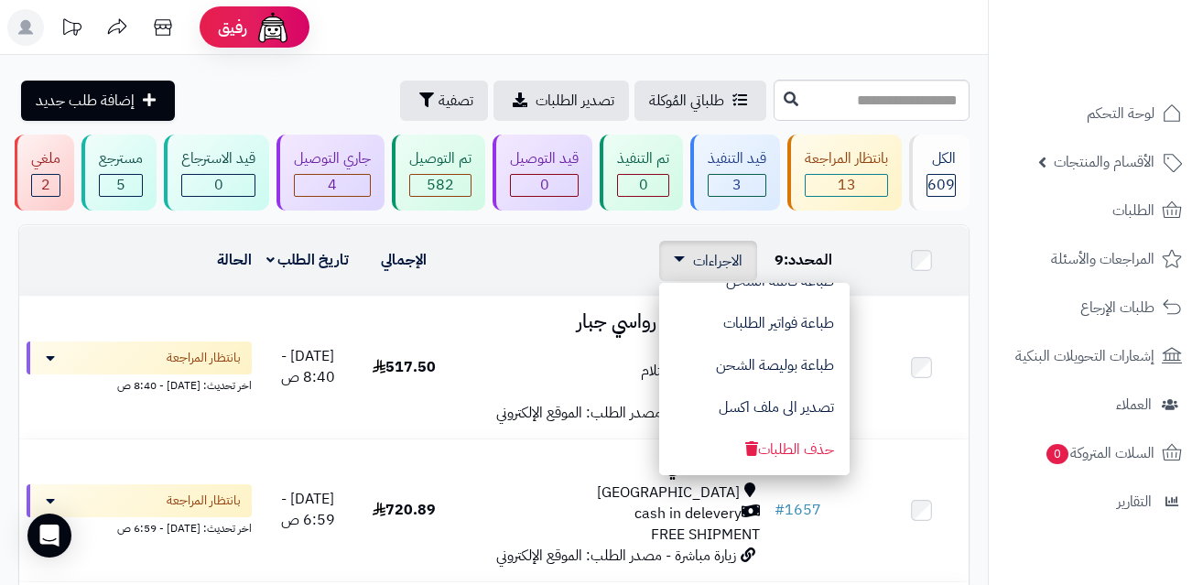
scroll to position [0, 0]
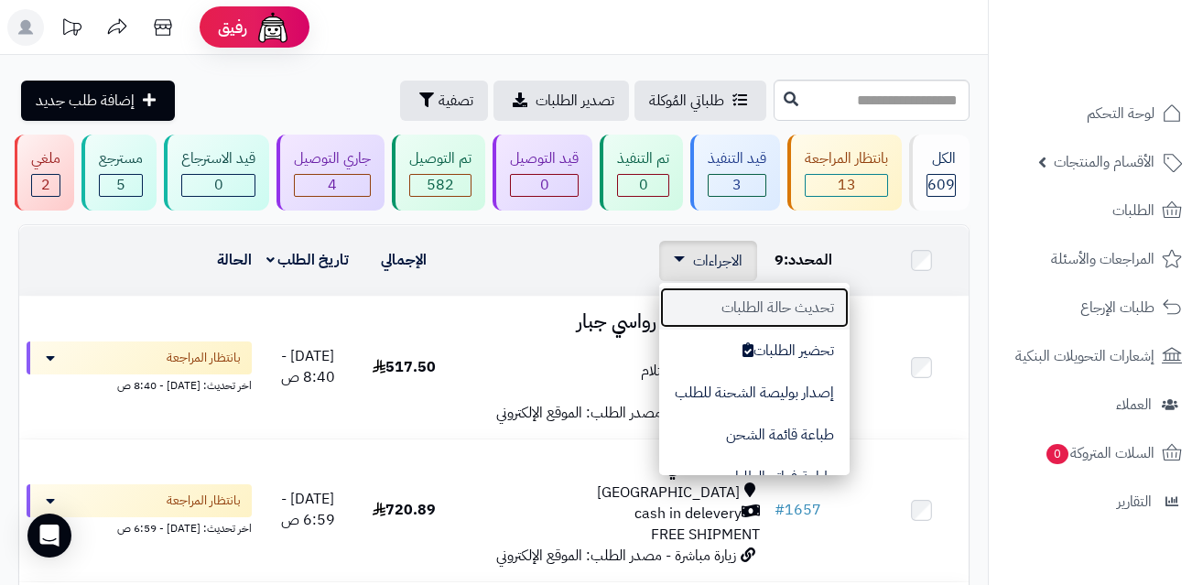
click at [747, 319] on button "تحديث حالة الطلبات" at bounding box center [754, 308] width 190 height 42
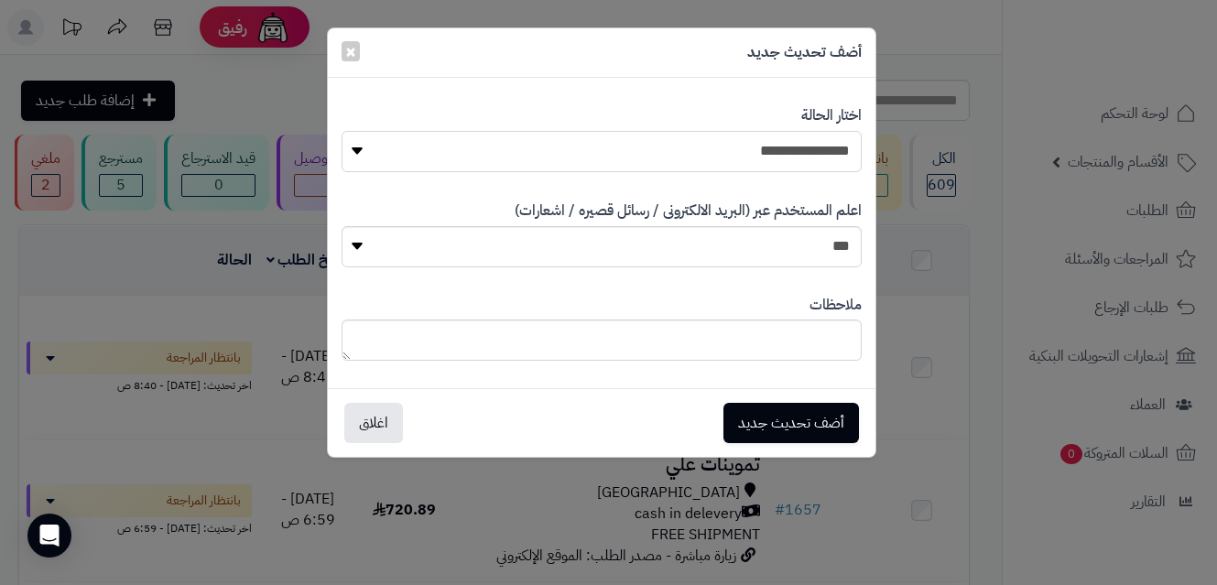
click at [738, 156] on select "**********" at bounding box center [601, 151] width 520 height 41
select select "*"
click at [341, 131] on select "**********" at bounding box center [601, 151] width 520 height 41
click at [789, 417] on button "أضف تحديث جديد" at bounding box center [790, 422] width 135 height 40
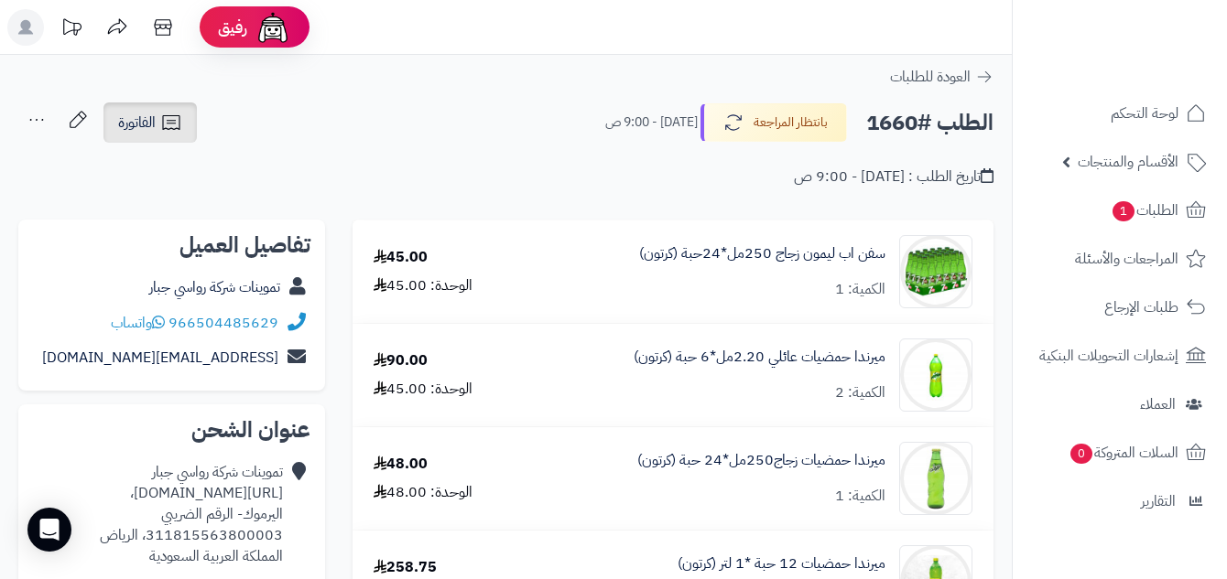
click at [177, 130] on icon at bounding box center [171, 123] width 22 height 22
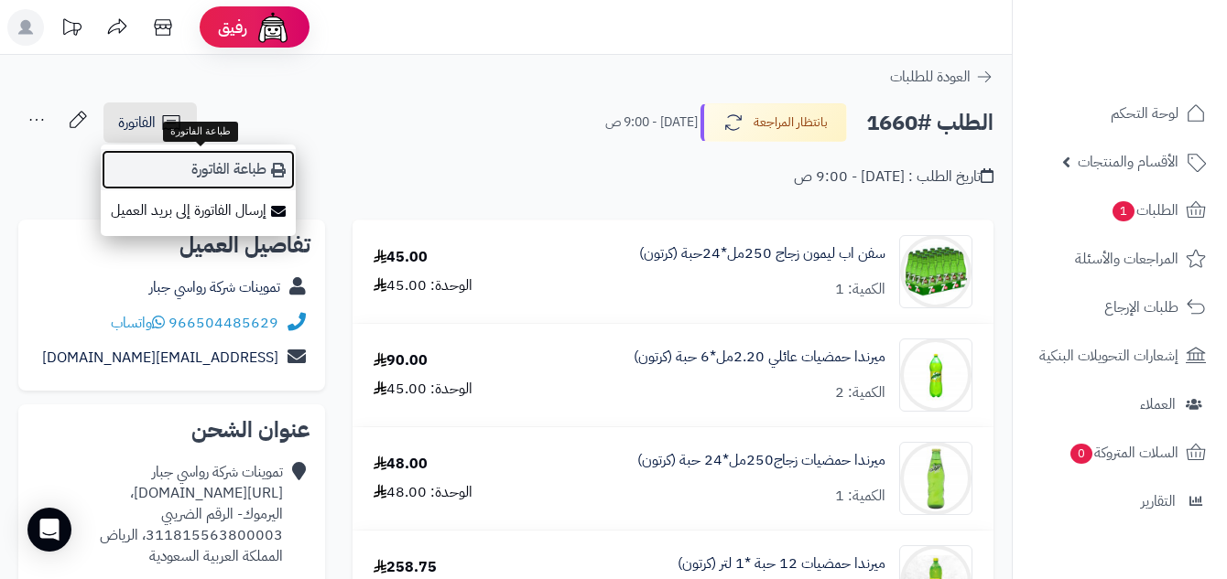
click at [205, 175] on link "طباعة الفاتورة" at bounding box center [198, 169] width 195 height 41
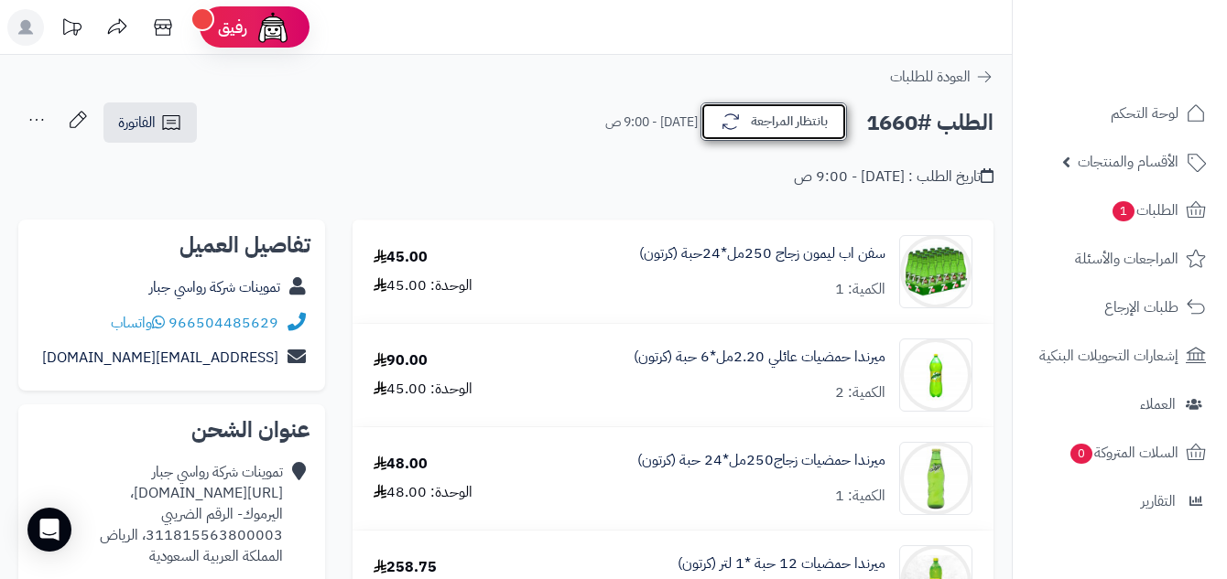
click at [801, 123] on button "بانتظار المراجعة" at bounding box center [773, 122] width 146 height 38
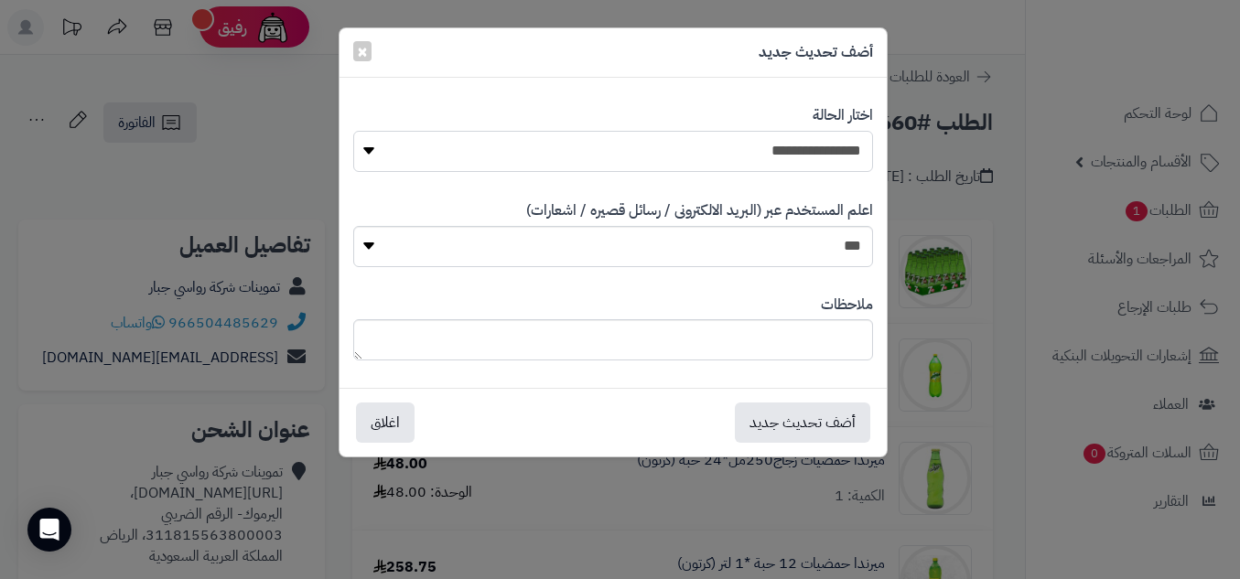
click at [767, 152] on select "**********" at bounding box center [613, 151] width 520 height 41
select select "*"
click at [353, 131] on select "**********" at bounding box center [613, 151] width 520 height 41
click at [847, 429] on button "أضف تحديث جديد" at bounding box center [802, 422] width 135 height 40
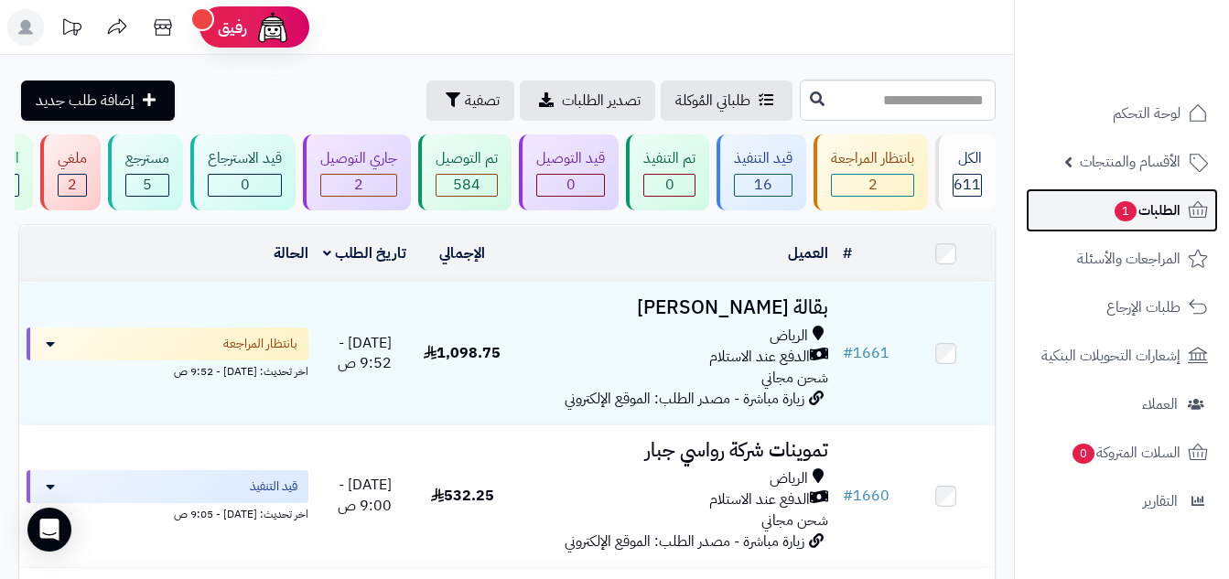
click at [1103, 222] on link "الطلبات 1" at bounding box center [1122, 211] width 192 height 44
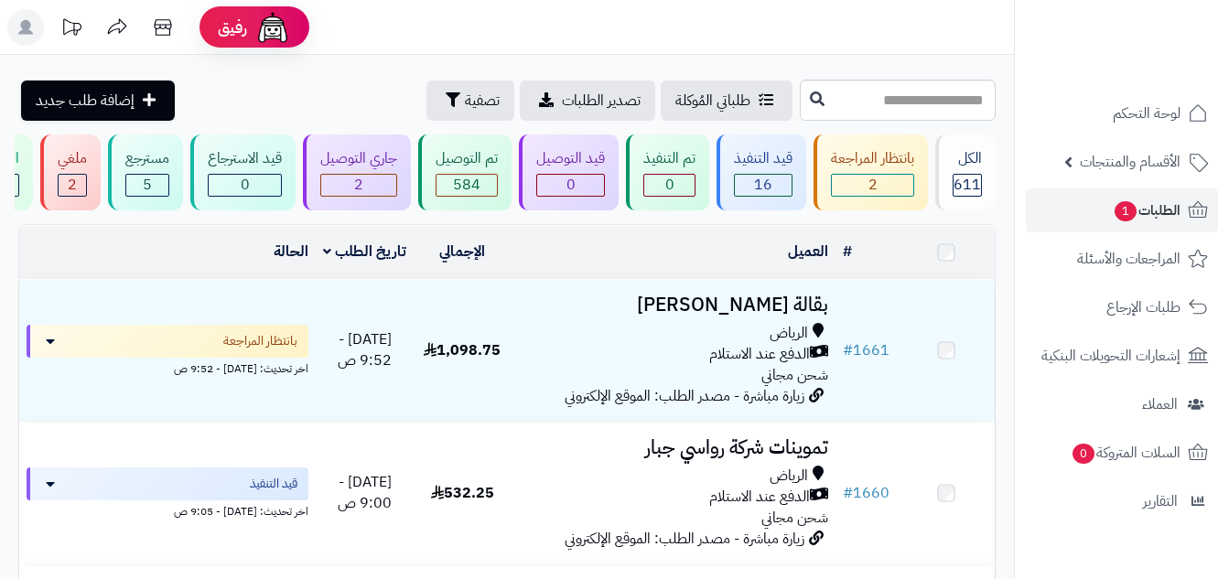
click at [513, 371] on td "بقالة [PERSON_NAME] [PERSON_NAME] عند الاستلام شحن مجاني زيارة مباشرة - مصدر ال…" at bounding box center [673, 351] width 325 height 142
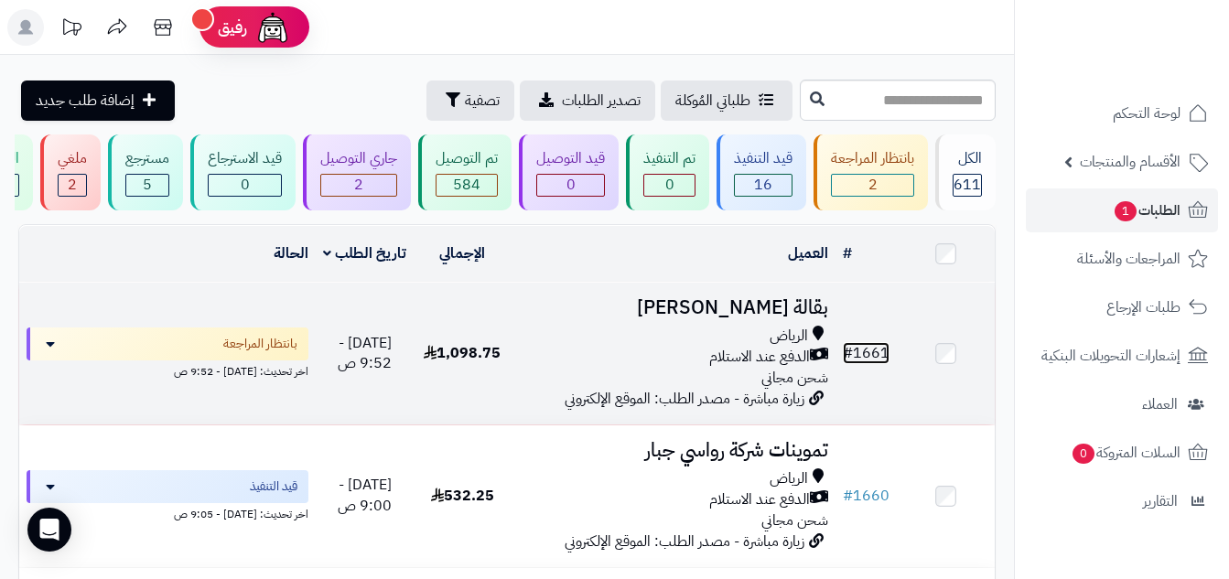
click at [863, 357] on link "# 1661" at bounding box center [866, 353] width 47 height 22
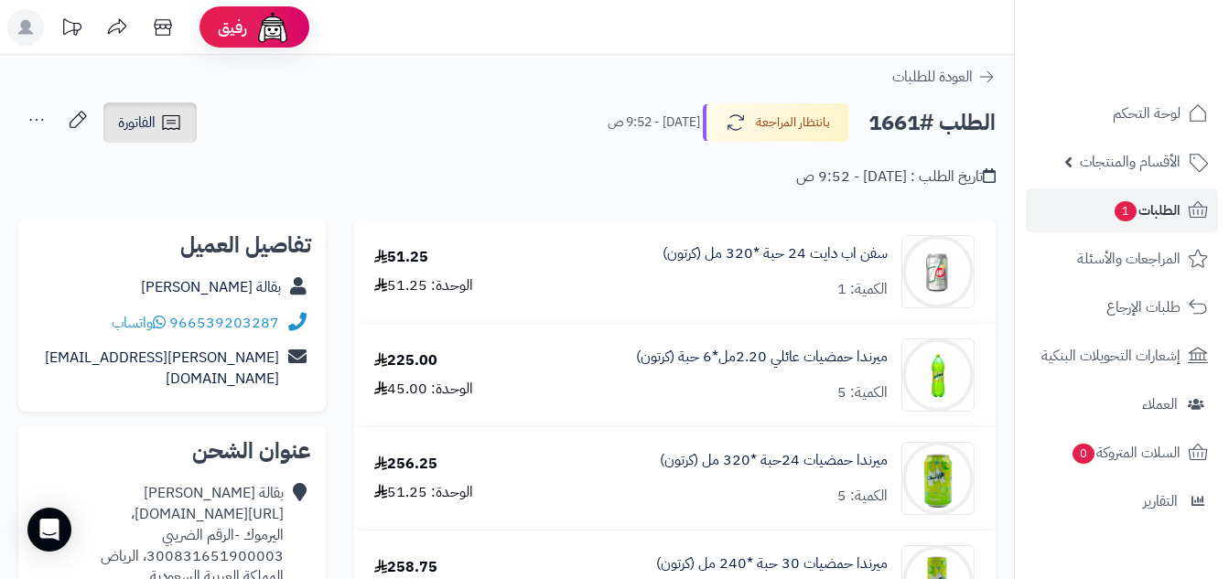
click at [130, 120] on span "الفاتورة" at bounding box center [137, 123] width 38 height 22
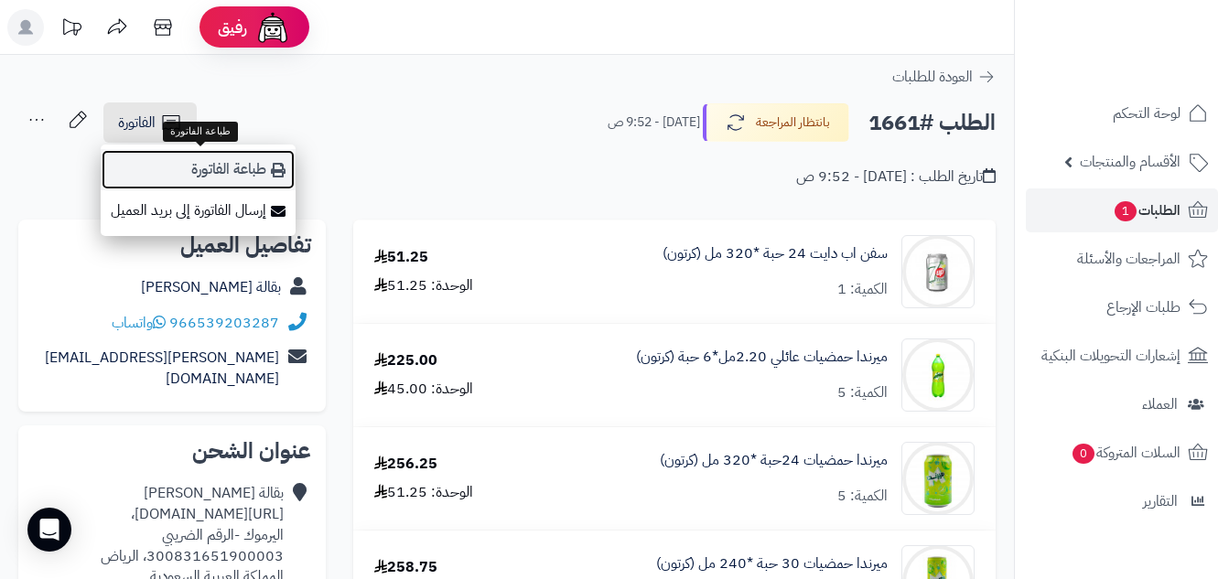
click at [217, 158] on link "طباعة الفاتورة" at bounding box center [198, 169] width 195 height 41
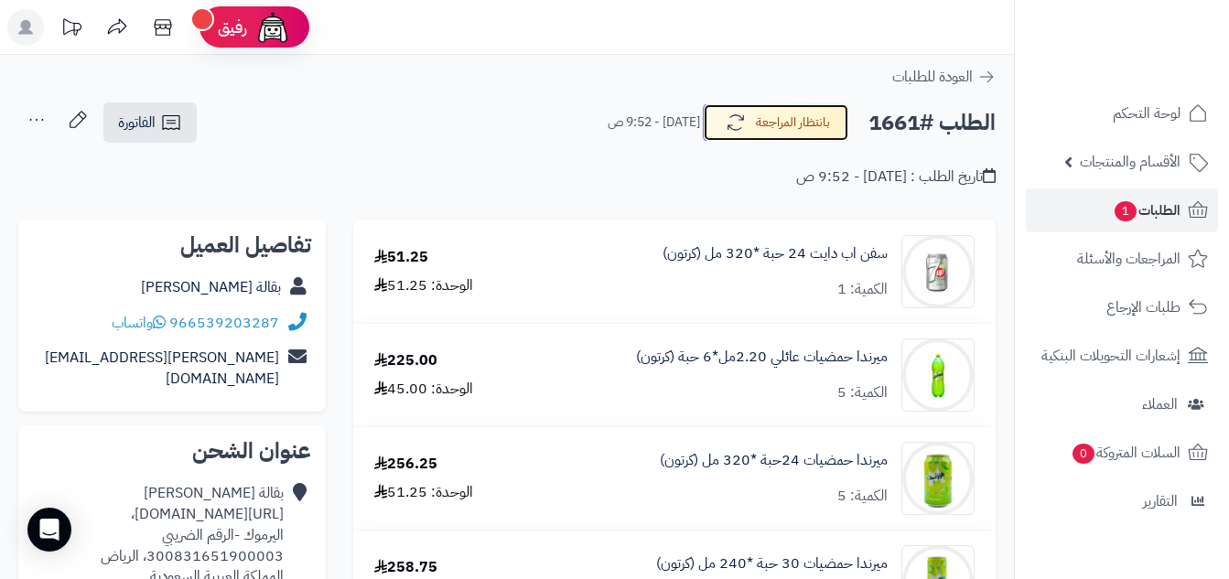
click at [810, 142] on button "بانتظار المراجعة" at bounding box center [776, 122] width 146 height 38
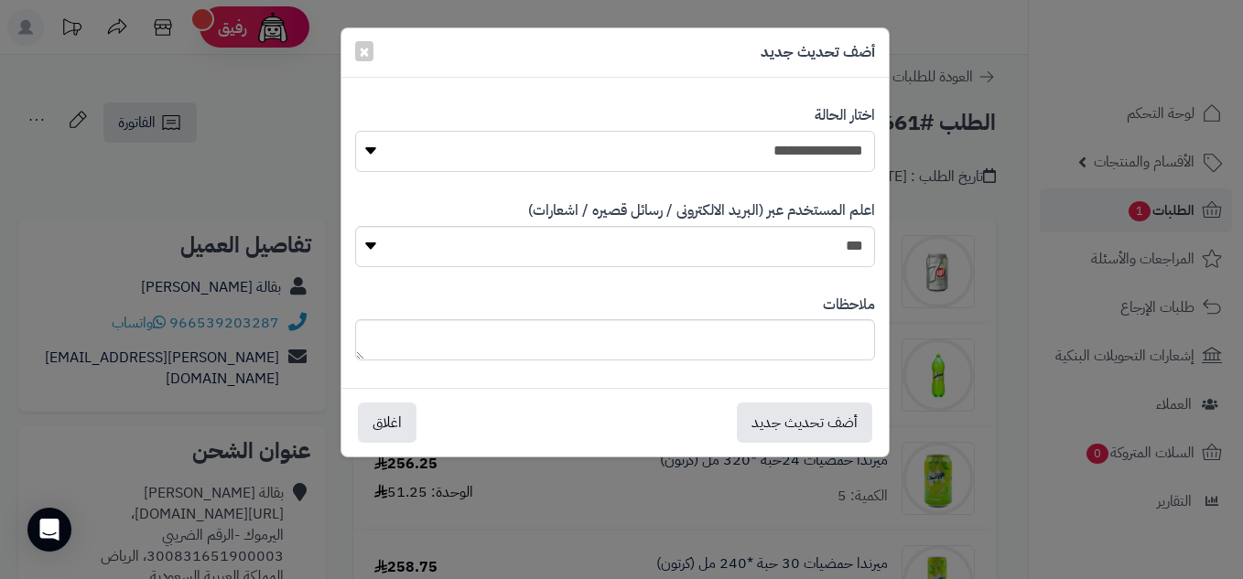
drag, startPoint x: 825, startPoint y: 159, endPoint x: 828, endPoint y: 171, distance: 12.2
click at [825, 158] on select "**********" at bounding box center [615, 151] width 520 height 41
select select "*"
click at [355, 131] on select "**********" at bounding box center [615, 151] width 520 height 41
click at [832, 424] on button "أضف تحديث جديد" at bounding box center [804, 422] width 135 height 40
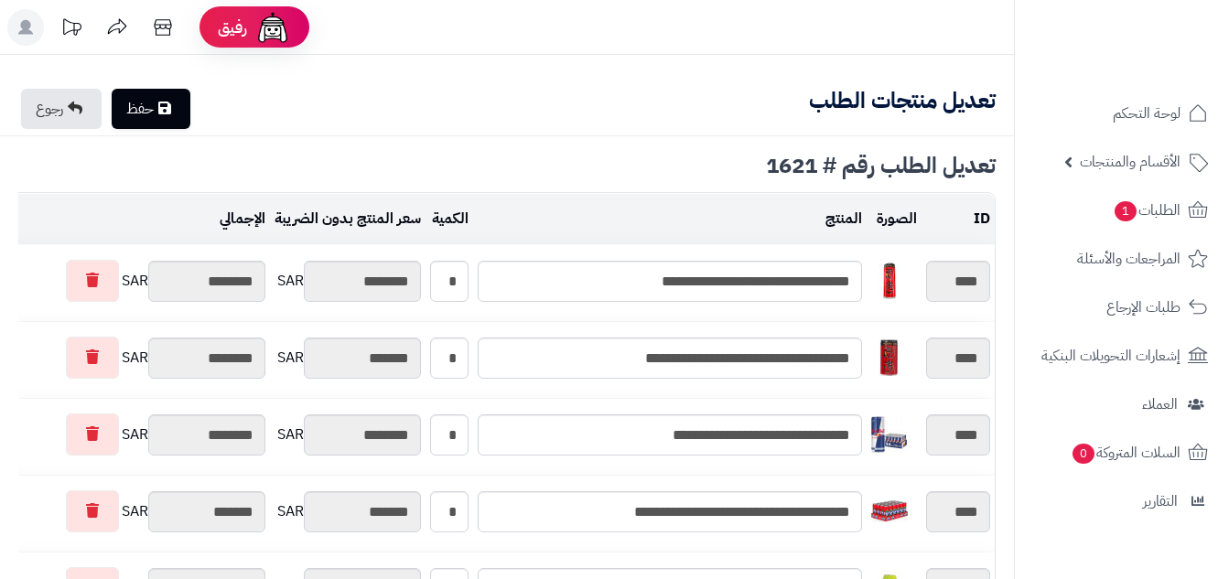
type textarea "**********"
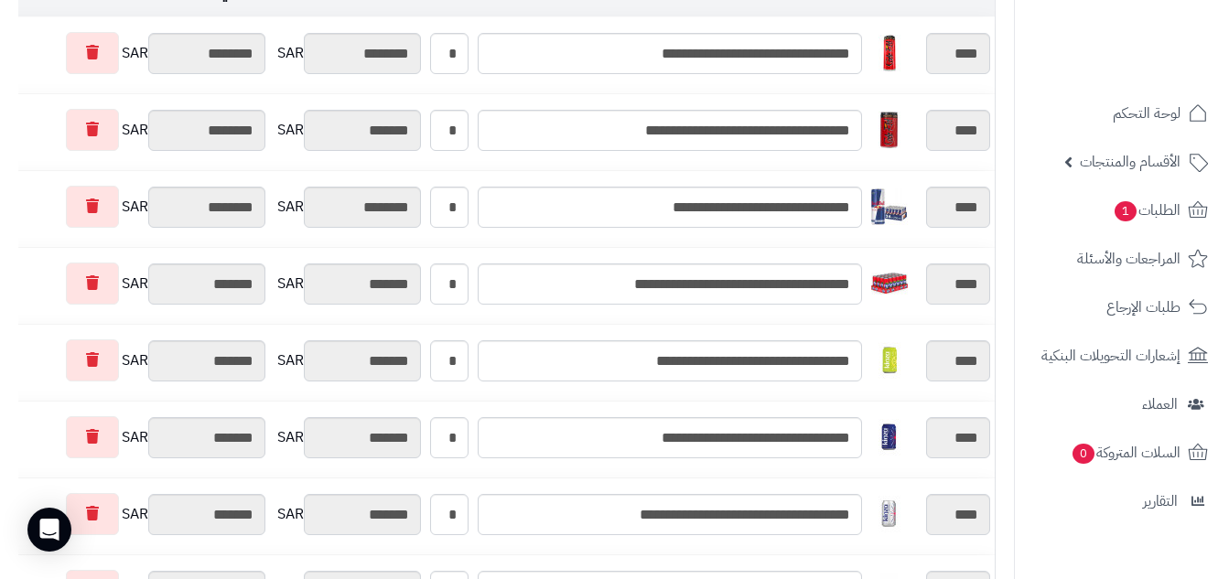
scroll to position [264, 0]
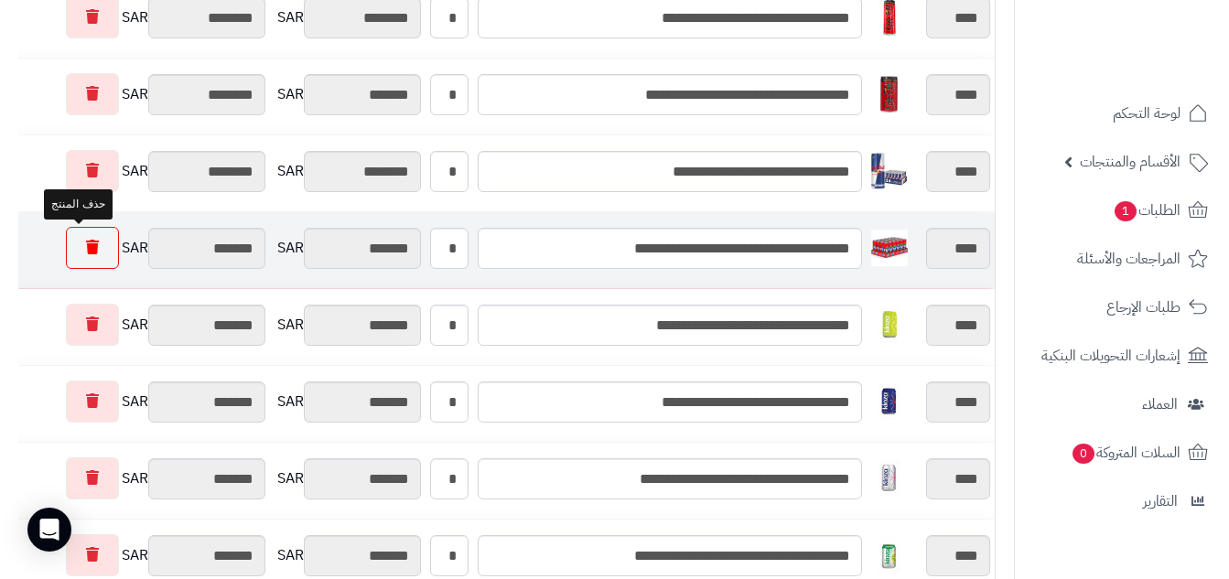
click at [86, 249] on icon at bounding box center [92, 247] width 13 height 15
type input "*********"
type input "********"
type input "*********"
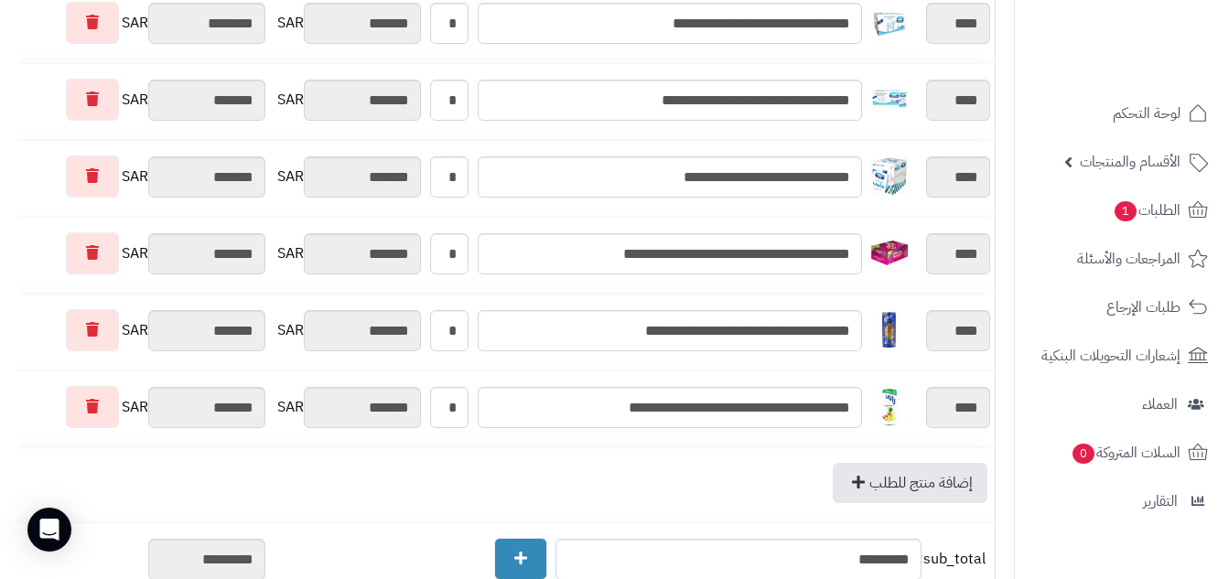
scroll to position [0, 0]
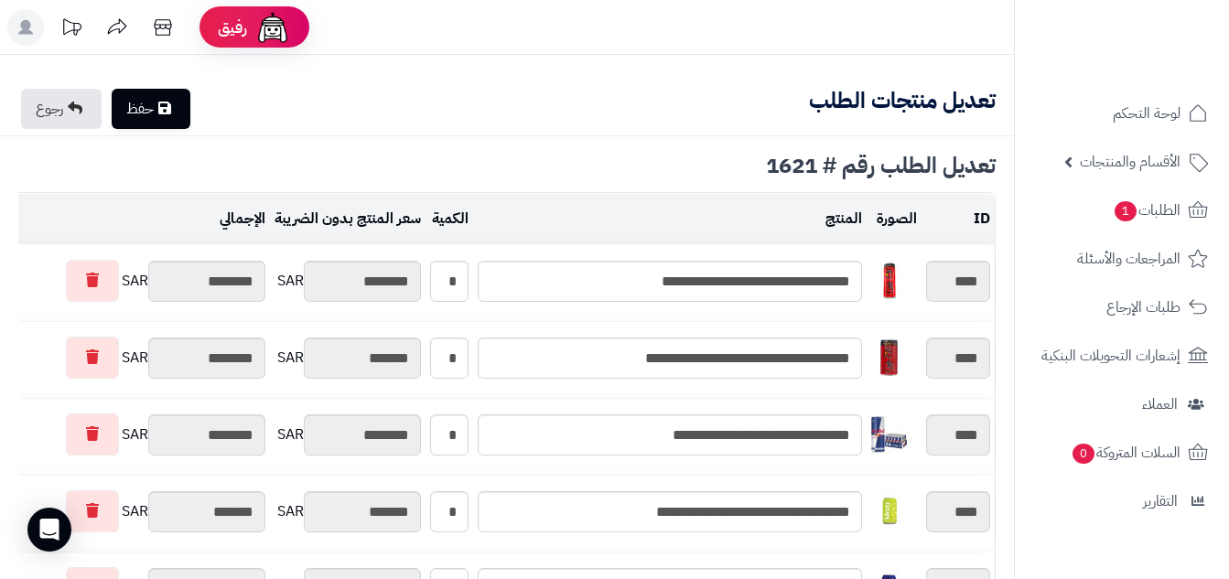
click at [166, 109] on icon at bounding box center [164, 108] width 13 height 15
type input "**********"
type textarea "**********"
click at [166, 109] on icon at bounding box center [164, 108] width 13 height 15
type input "**********"
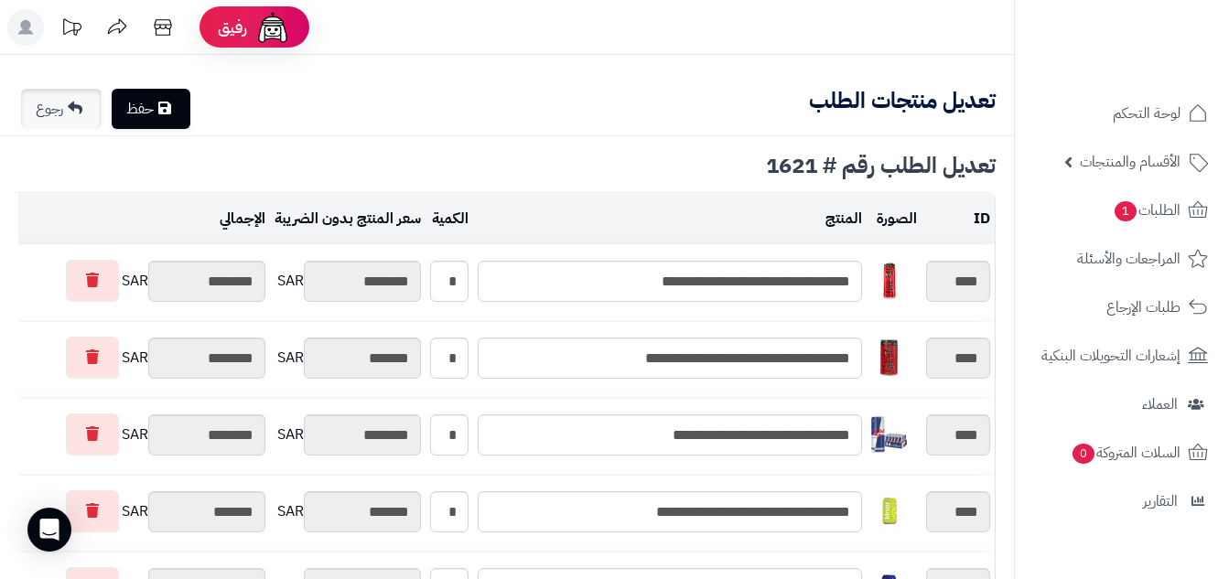
type textarea "**********"
click at [61, 110] on link "رجوع" at bounding box center [61, 109] width 81 height 40
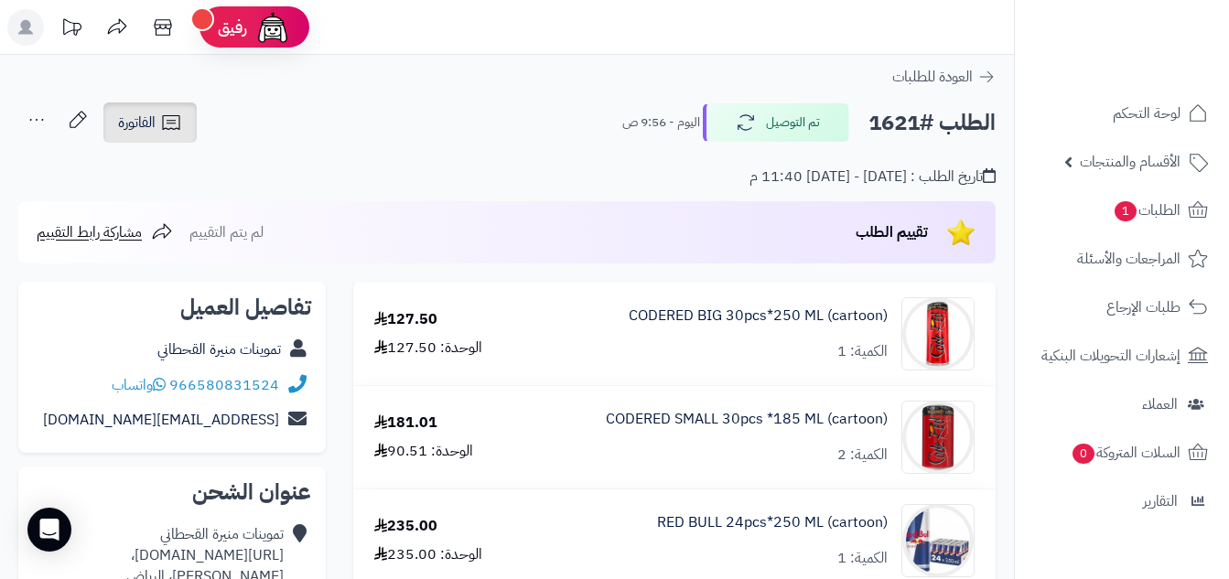
click at [156, 119] on span "الفاتورة" at bounding box center [137, 123] width 38 height 22
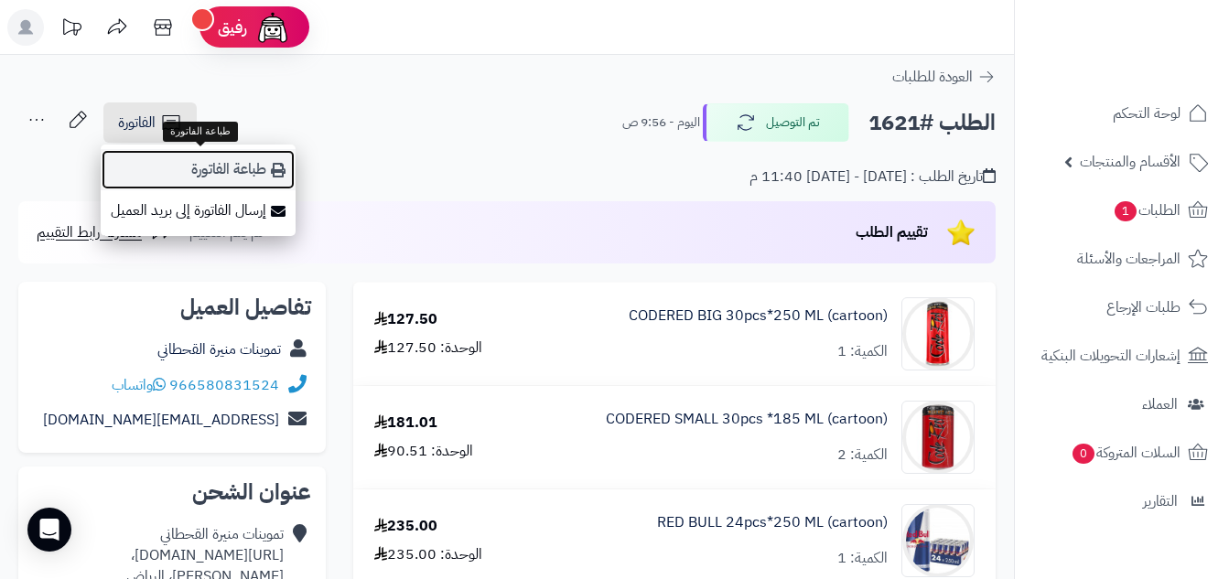
click at [204, 169] on link "طباعة الفاتورة" at bounding box center [198, 169] width 195 height 41
